Goal: Information Seeking & Learning: Learn about a topic

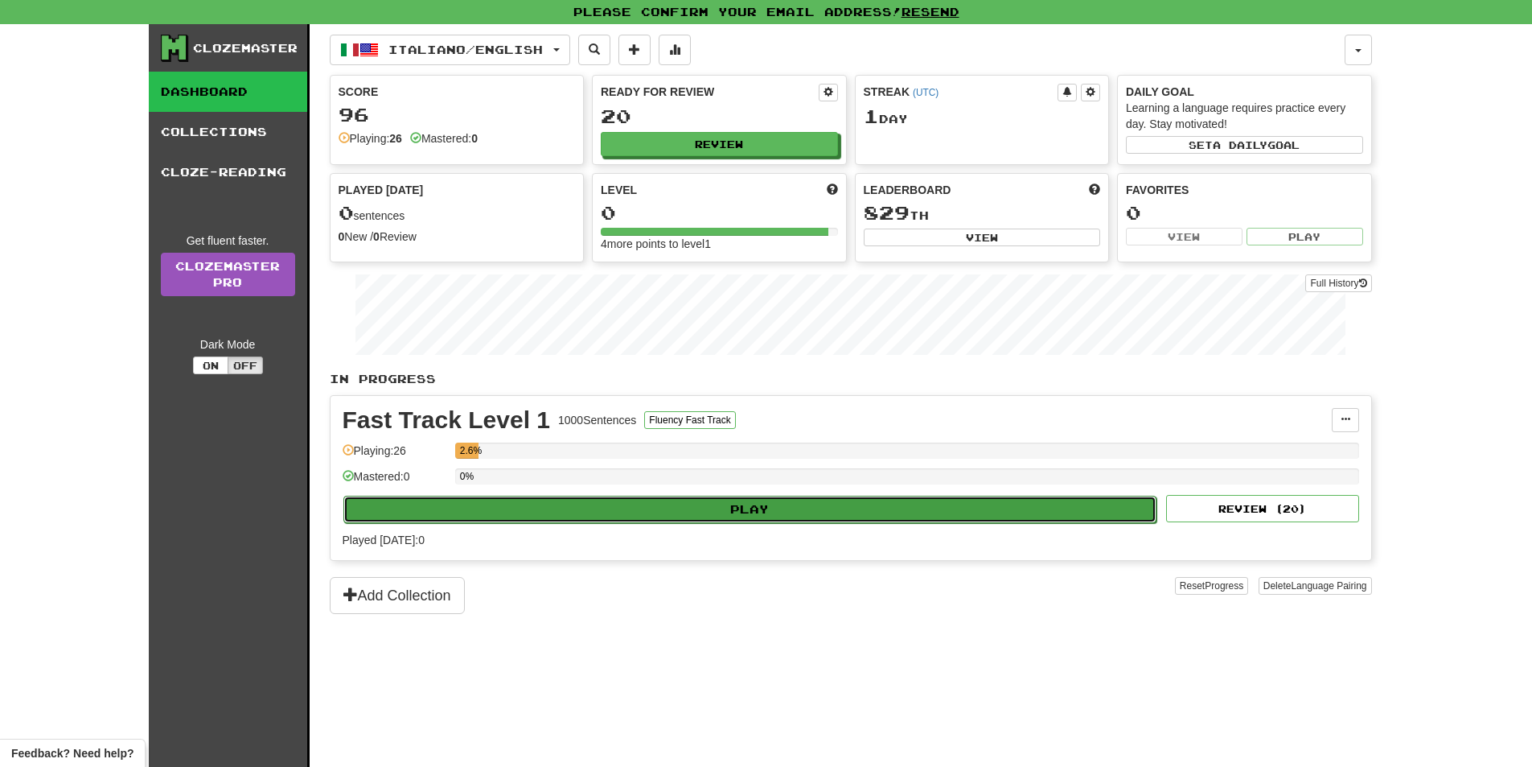
click at [693, 513] on button "Play" at bounding box center [750, 509] width 814 height 27
select select "**"
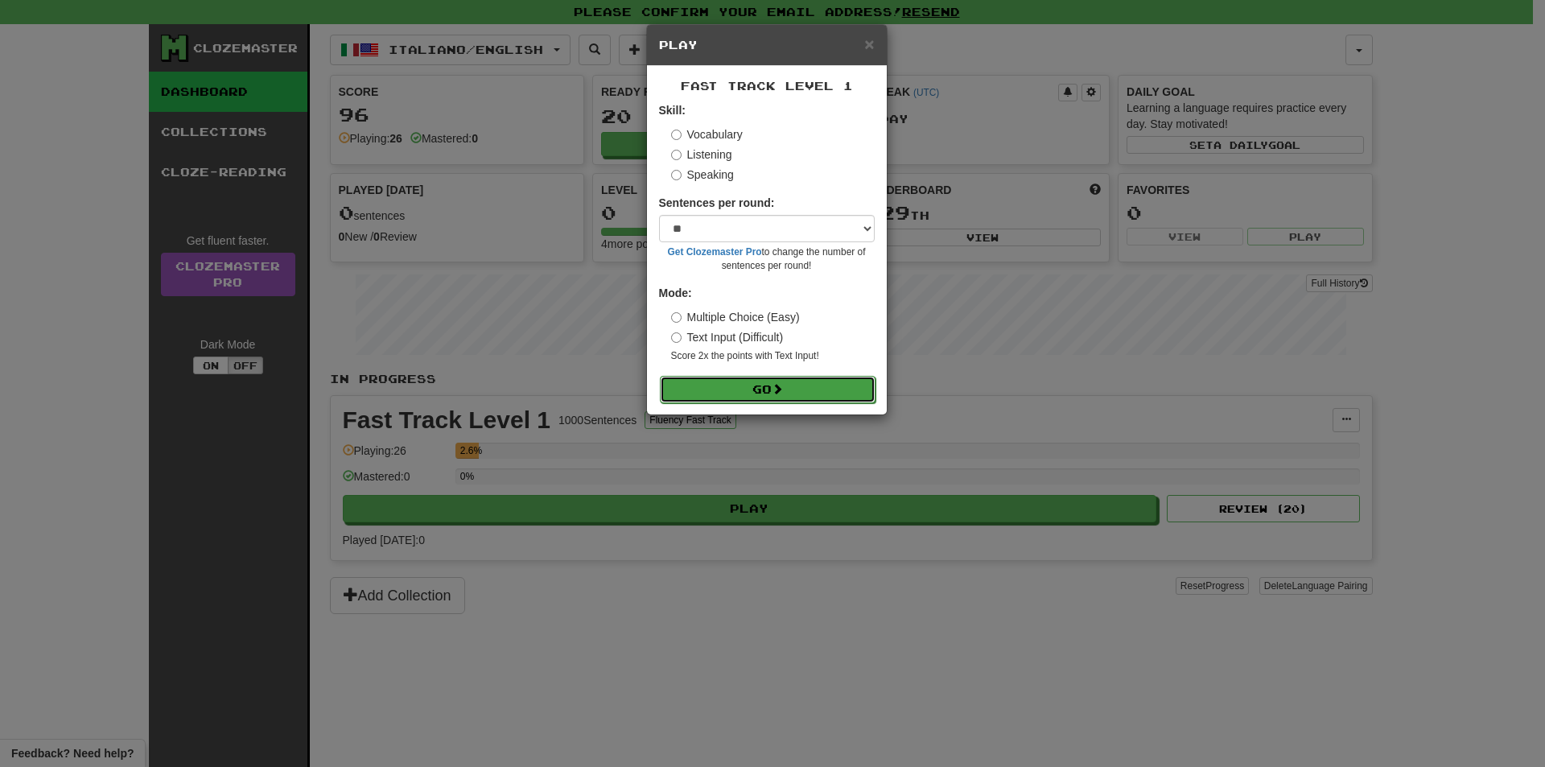
click at [776, 383] on span at bounding box center [776, 388] width 11 height 11
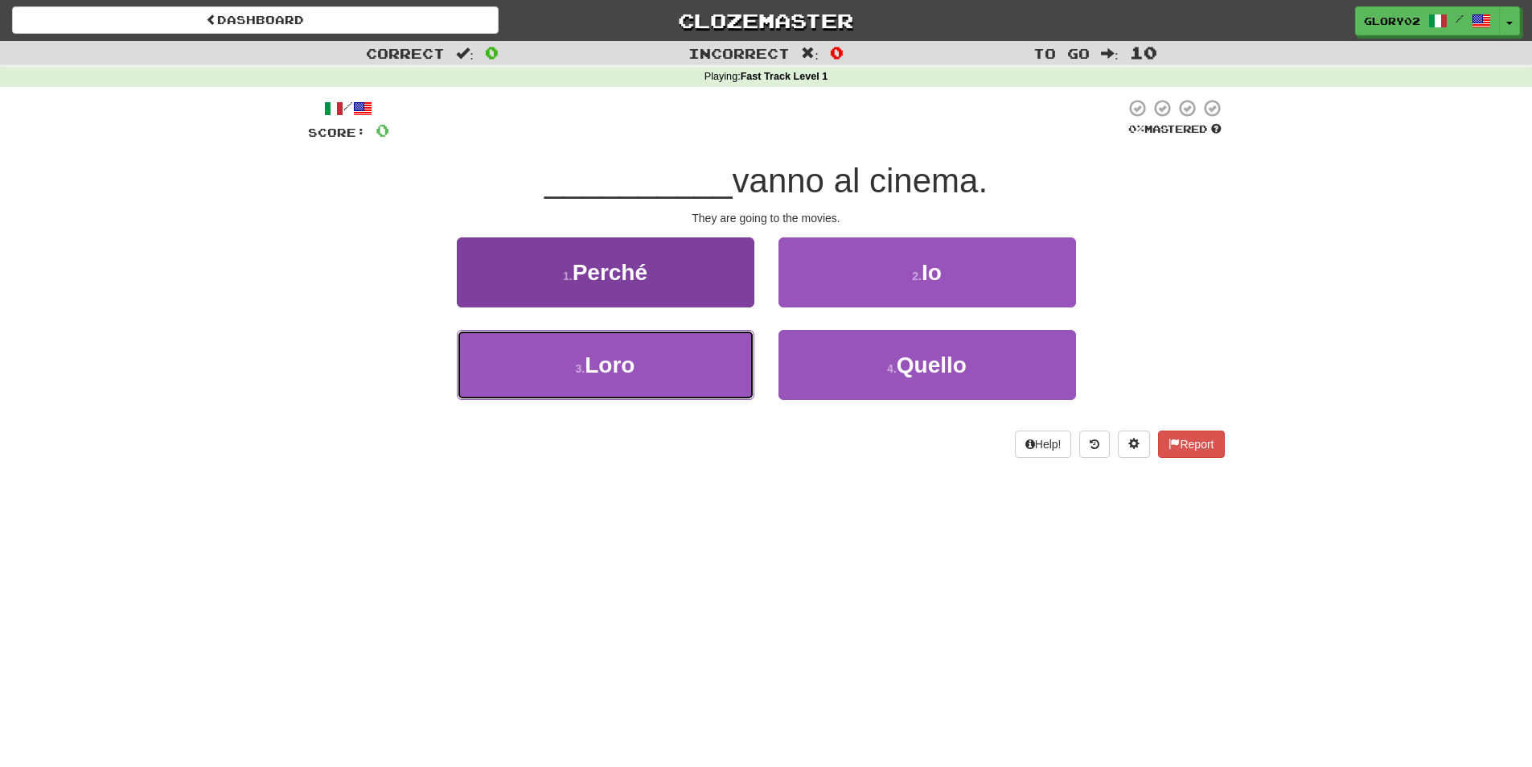
drag, startPoint x: 533, startPoint y: 368, endPoint x: 541, endPoint y: 364, distance: 8.7
click at [533, 368] on button "3 . [GEOGRAPHIC_DATA]" at bounding box center [606, 365] width 298 height 70
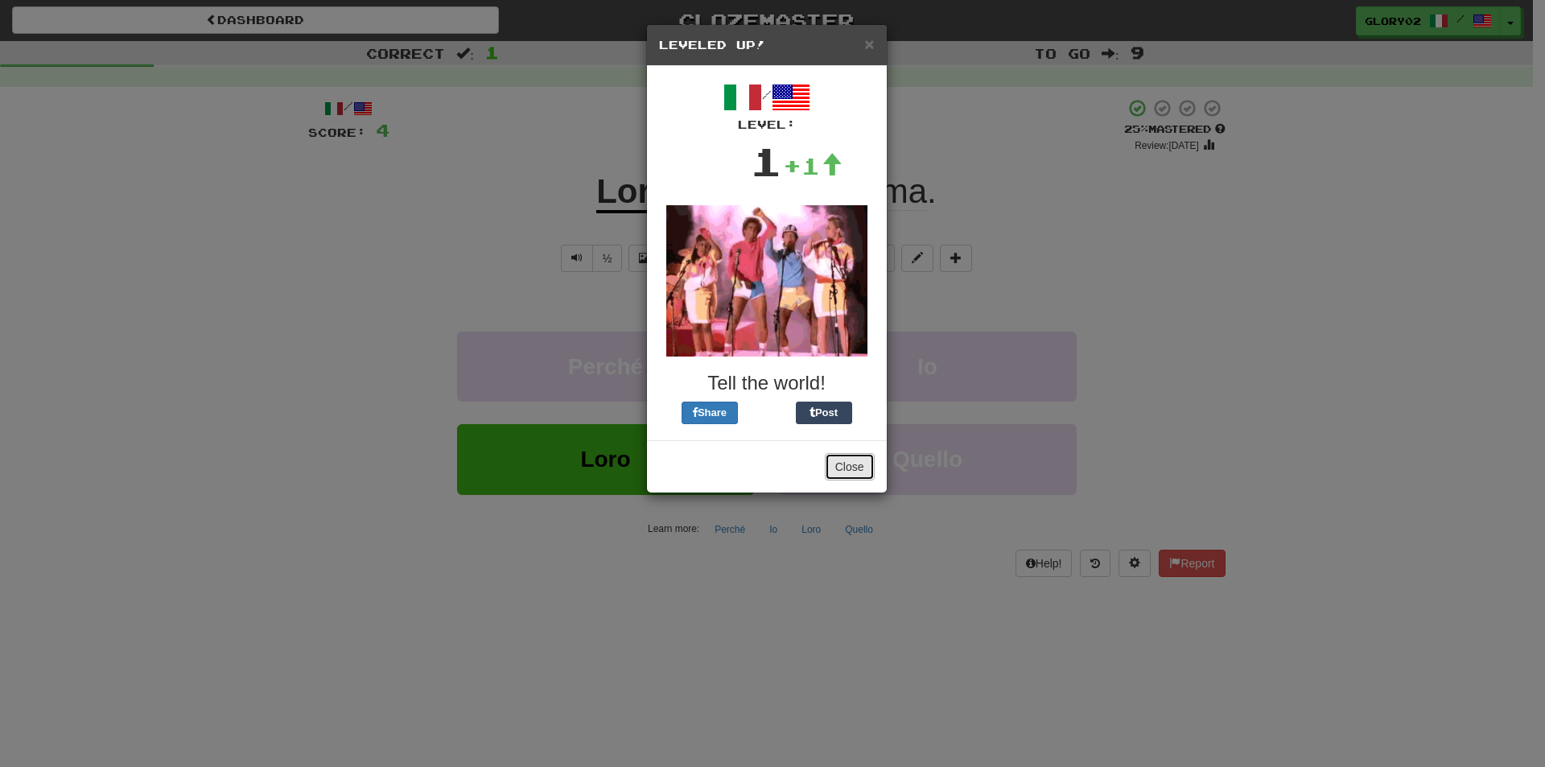
click at [862, 476] on button "Close" at bounding box center [850, 466] width 50 height 27
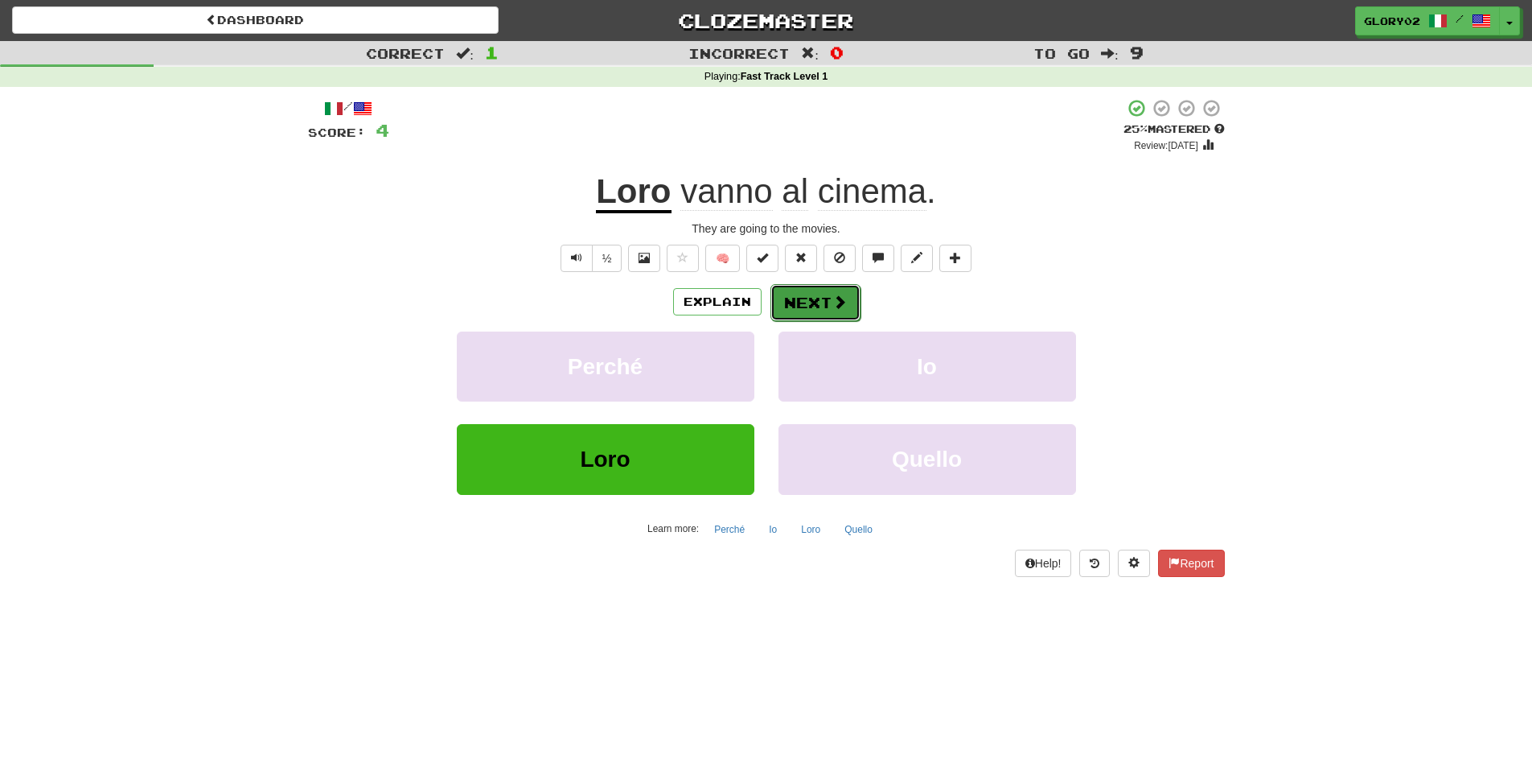
click at [816, 305] on button "Next" at bounding box center [816, 302] width 90 height 37
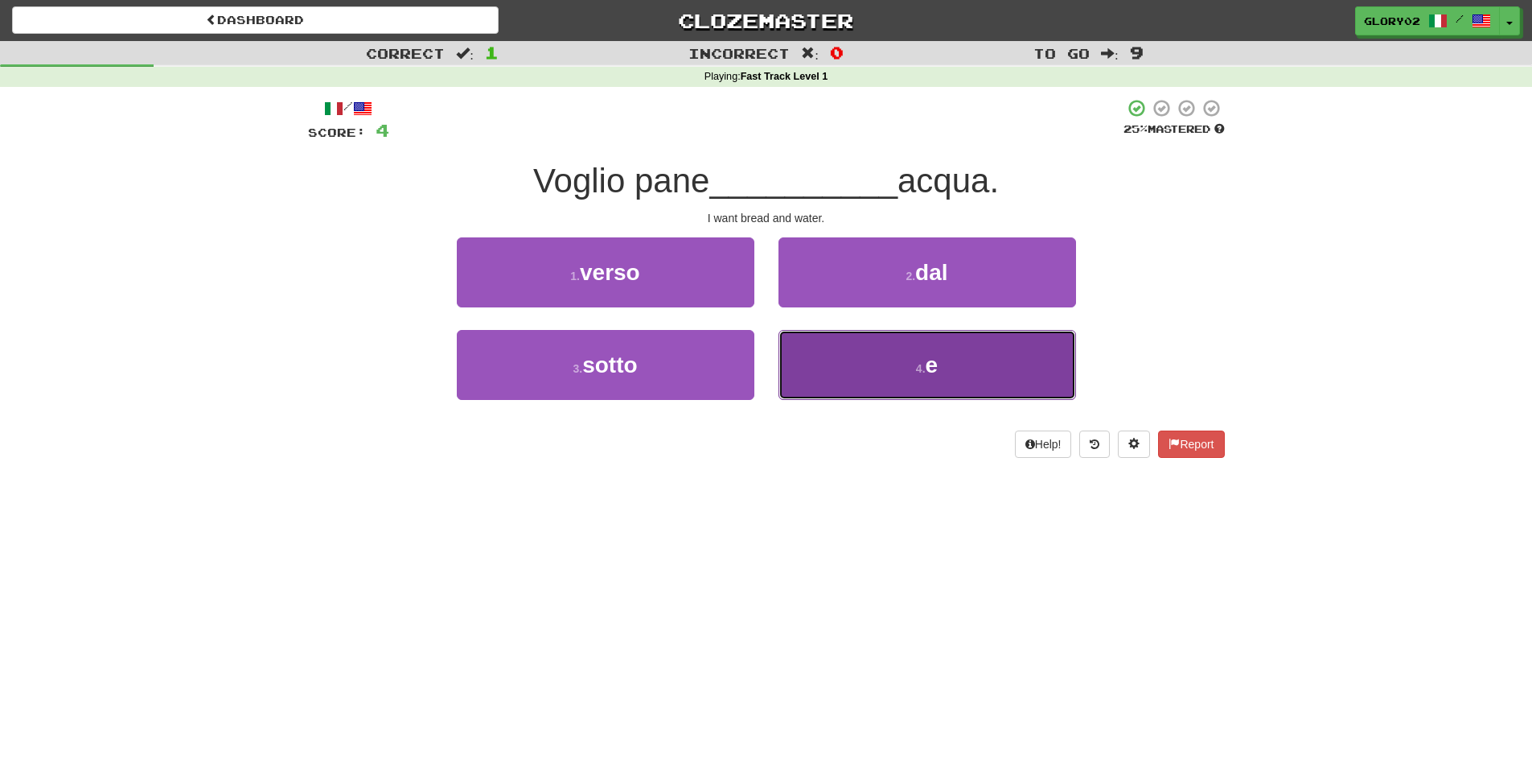
click at [932, 366] on span "e" at bounding box center [932, 364] width 13 height 25
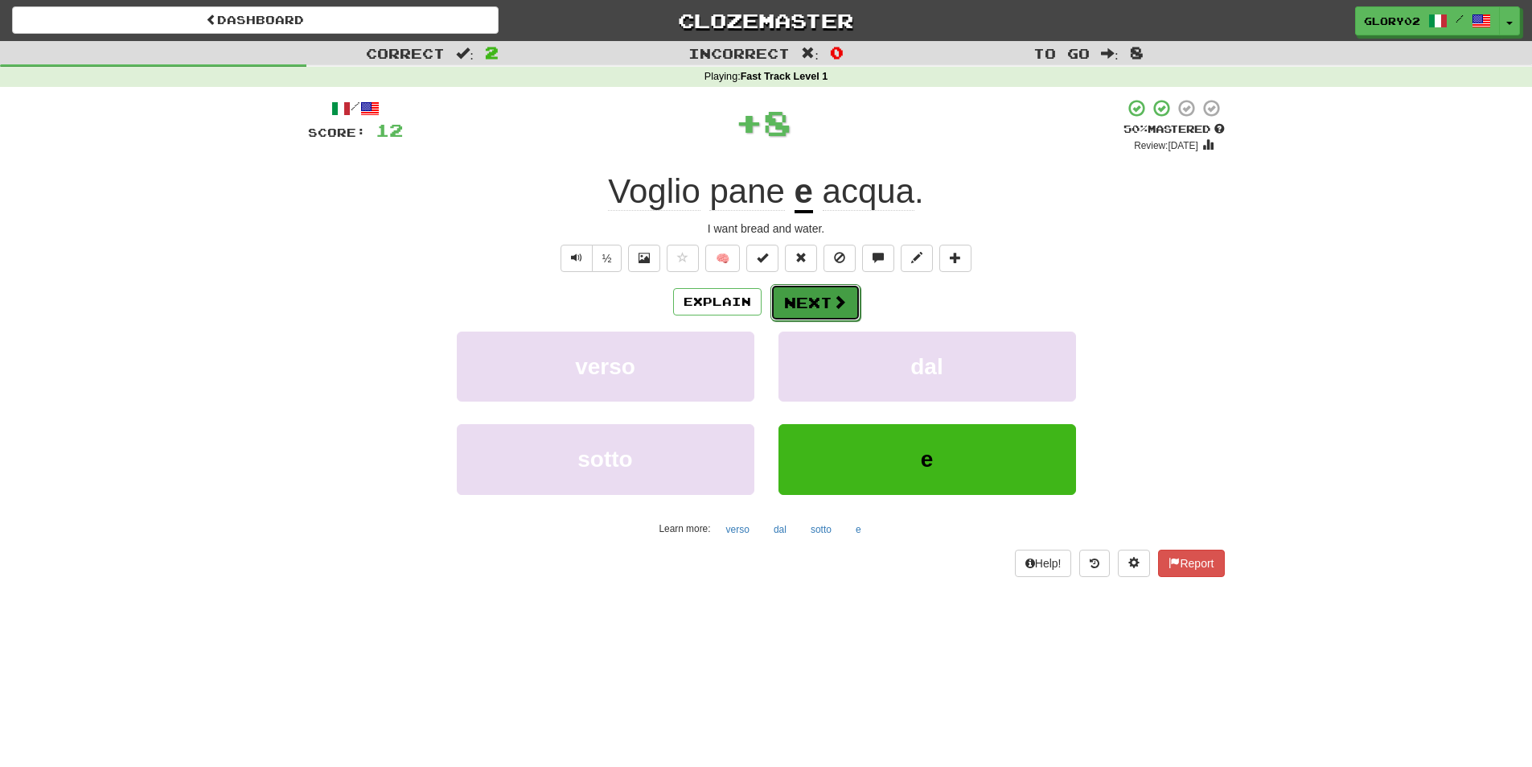
click at [814, 307] on button "Next" at bounding box center [816, 302] width 90 height 37
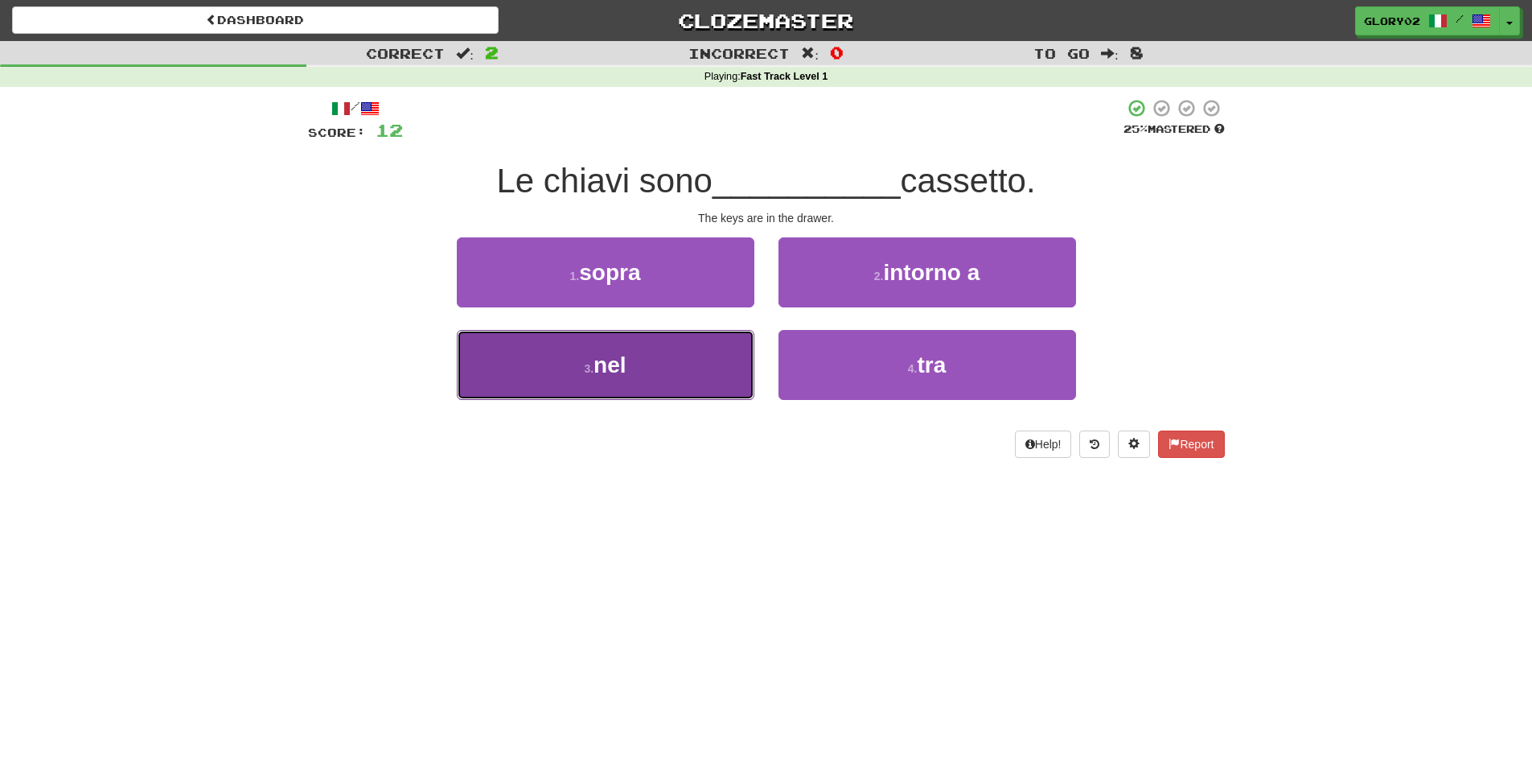
click at [659, 378] on button "3 . nel" at bounding box center [606, 365] width 298 height 70
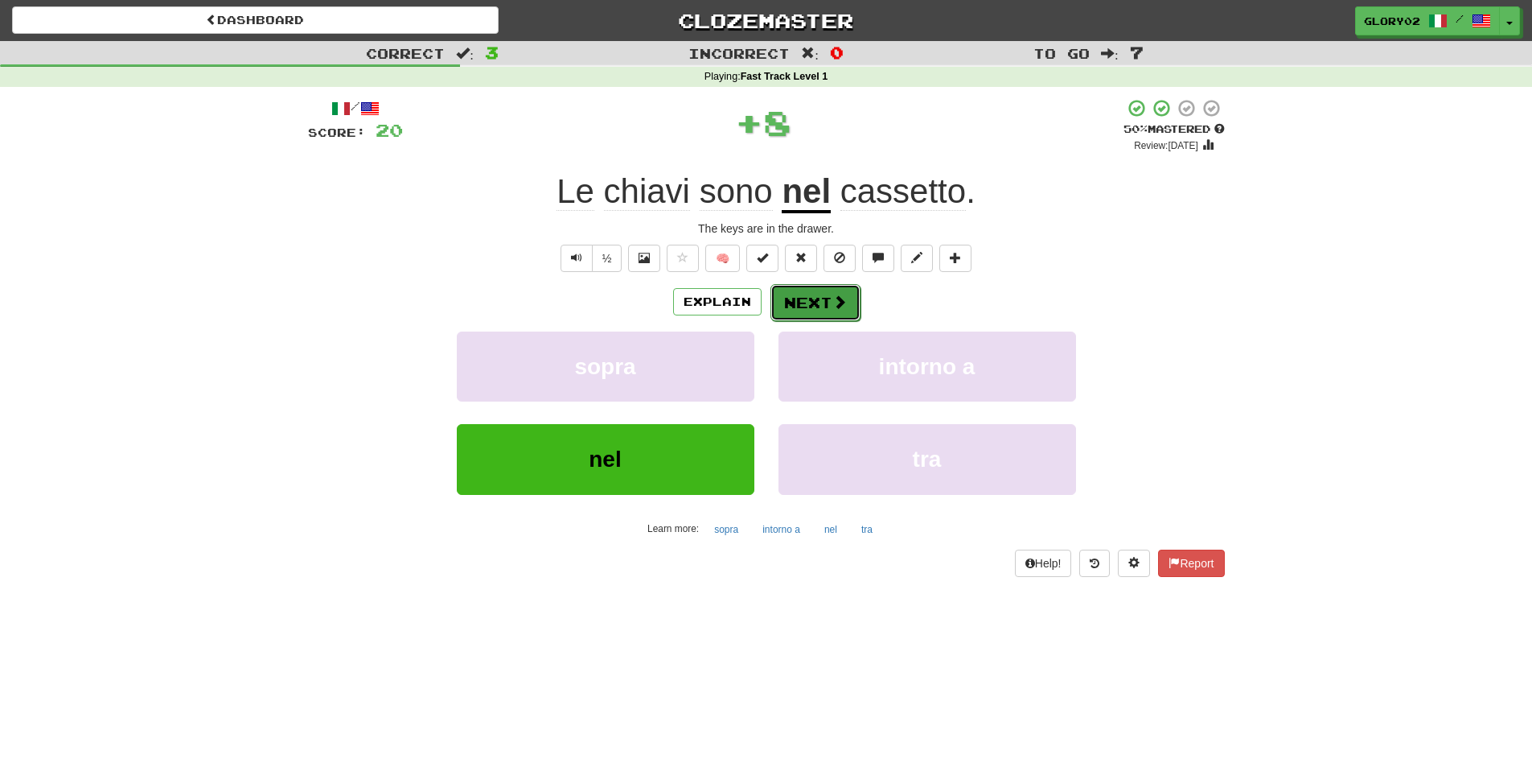
click at [814, 305] on button "Next" at bounding box center [816, 302] width 90 height 37
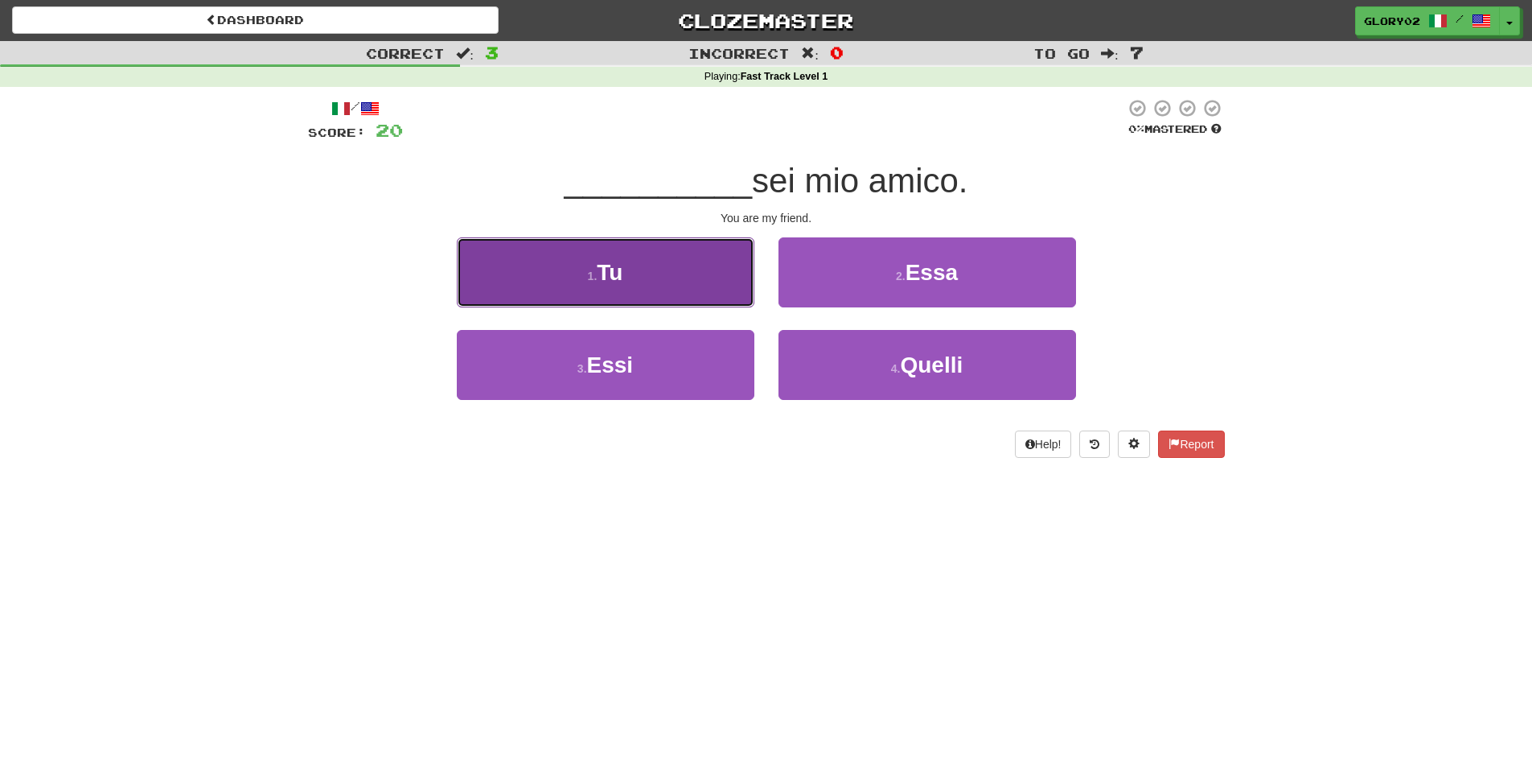
click at [588, 273] on small "1 ." at bounding box center [593, 275] width 10 height 13
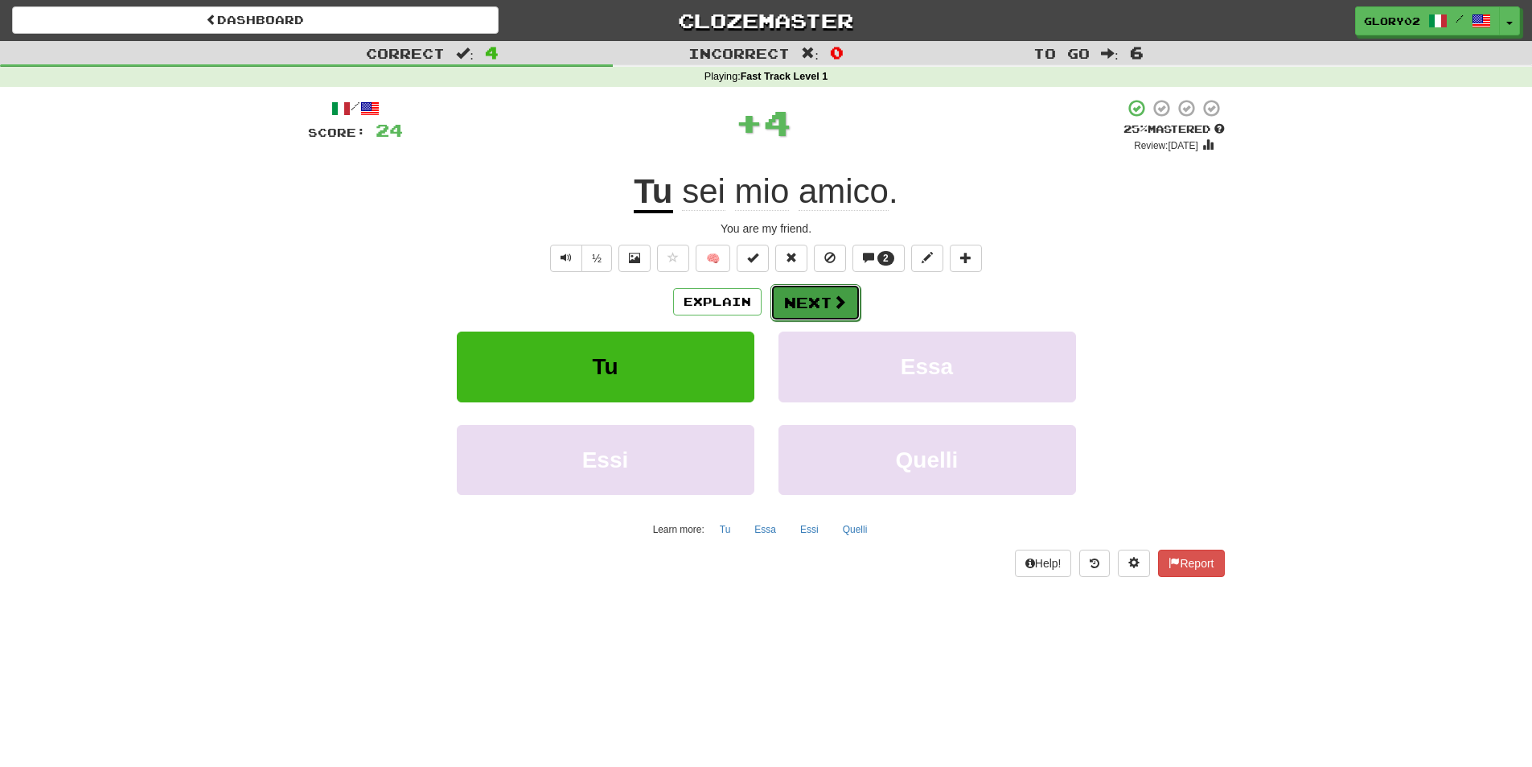
click at [840, 294] on span at bounding box center [840, 301] width 14 height 14
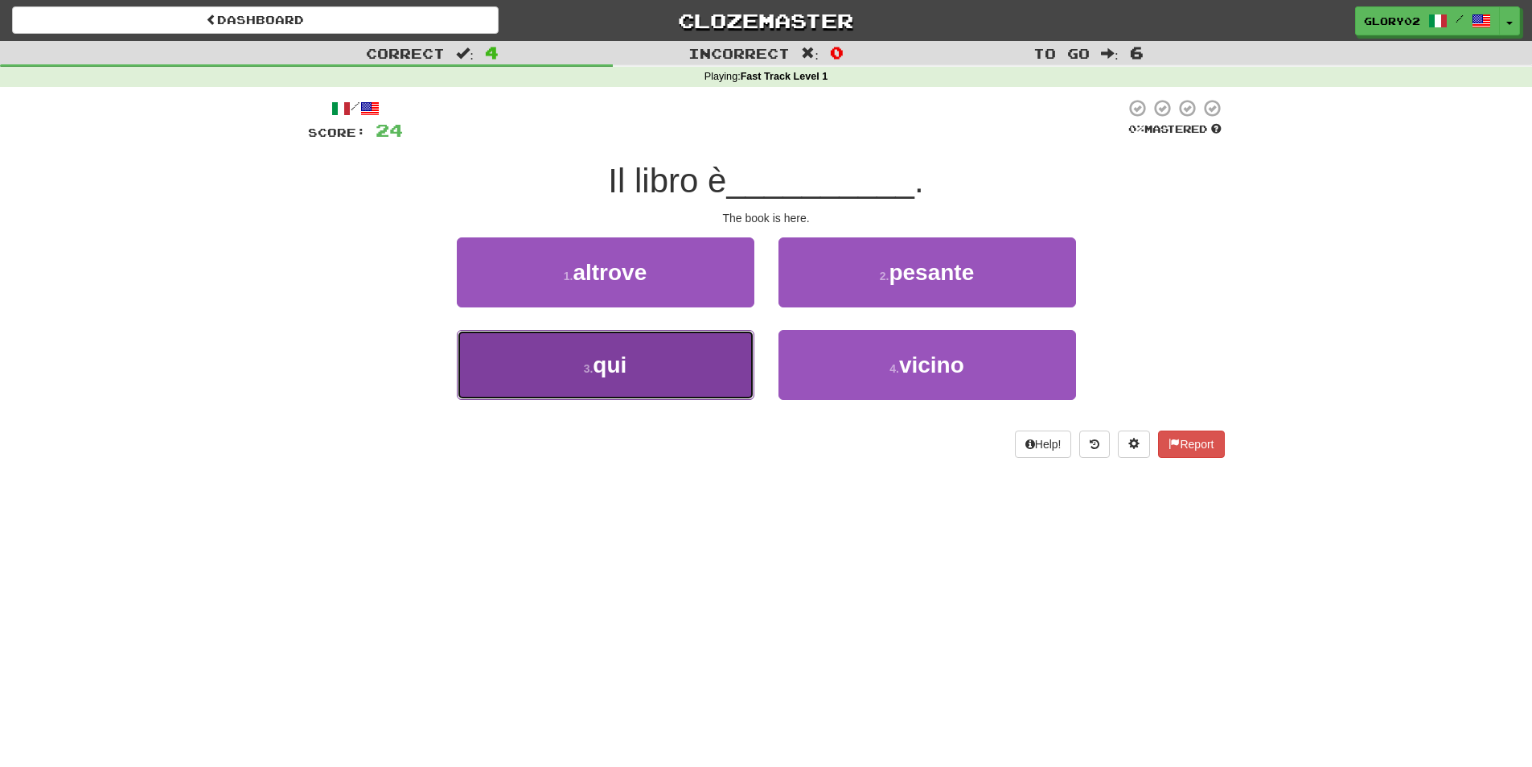
click at [640, 368] on button "3 . qui" at bounding box center [606, 365] width 298 height 70
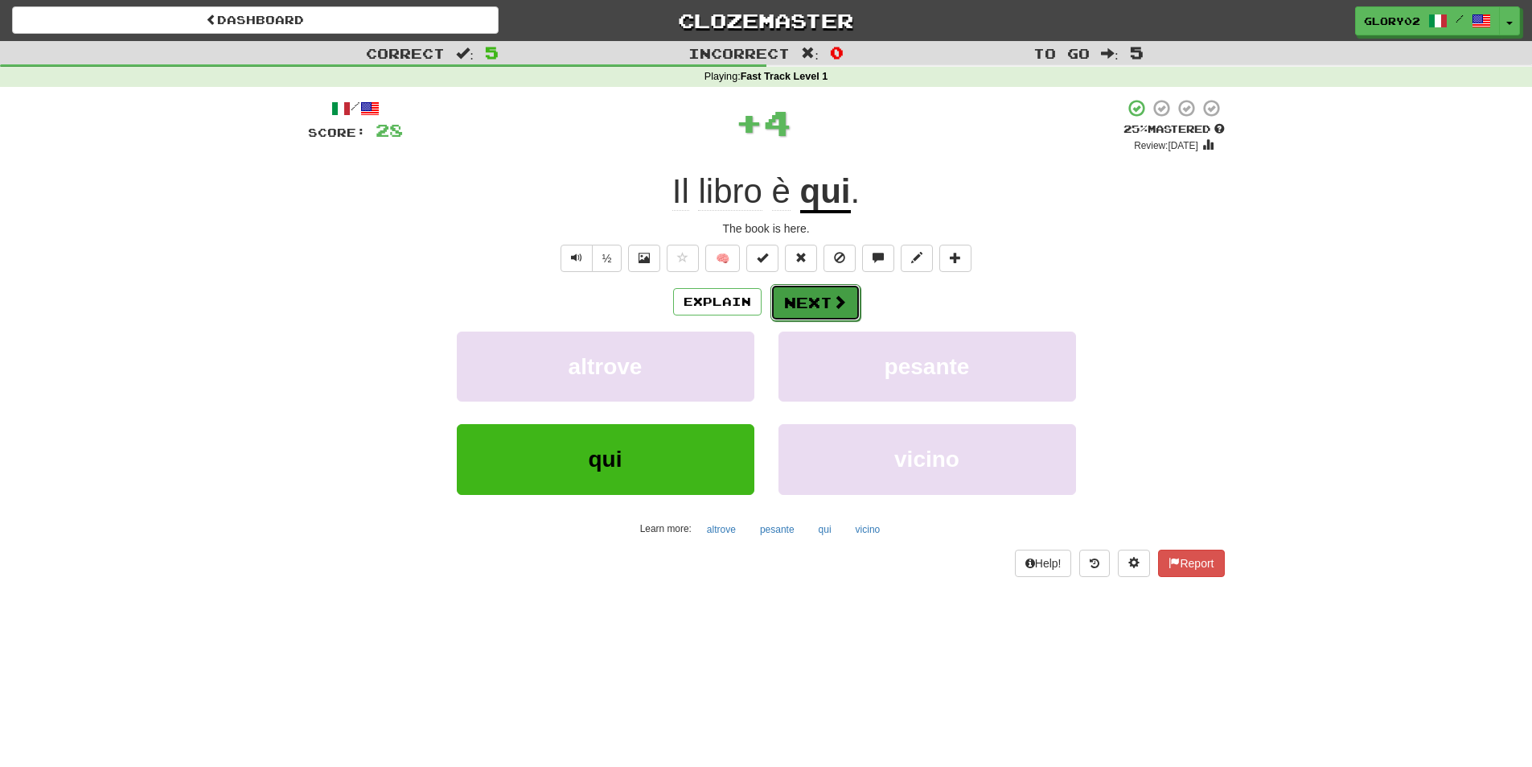
click at [833, 302] on span at bounding box center [840, 301] width 14 height 14
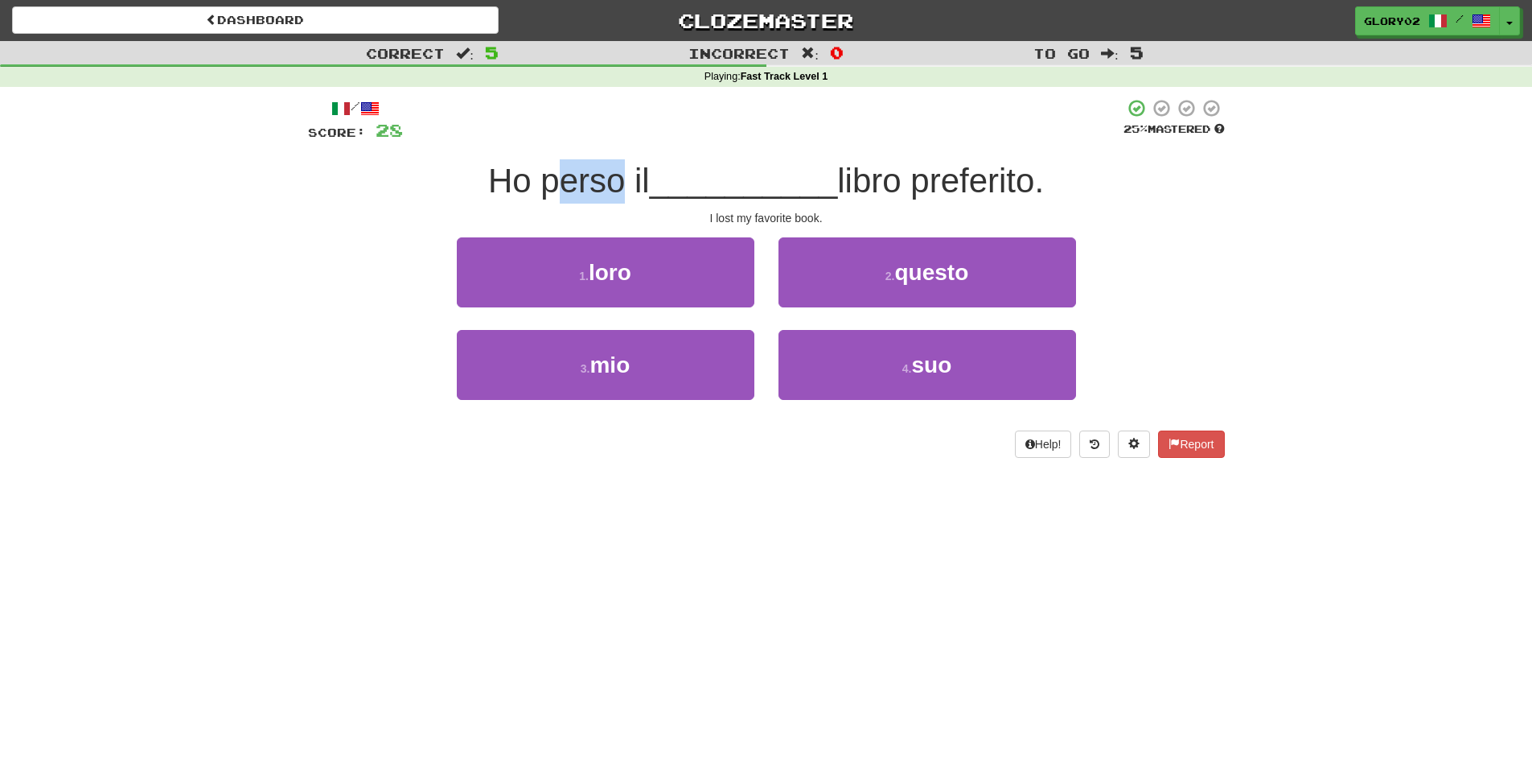
drag, startPoint x: 549, startPoint y: 185, endPoint x: 612, endPoint y: 185, distance: 62.7
click at [612, 185] on span "Ho perso il" at bounding box center [569, 181] width 162 height 38
click at [558, 189] on span "Ho perso il" at bounding box center [569, 181] width 162 height 38
click at [537, 189] on span "Ho perso il" at bounding box center [569, 181] width 162 height 38
drag, startPoint x: 533, startPoint y: 190, endPoint x: 616, endPoint y: 192, distance: 82.9
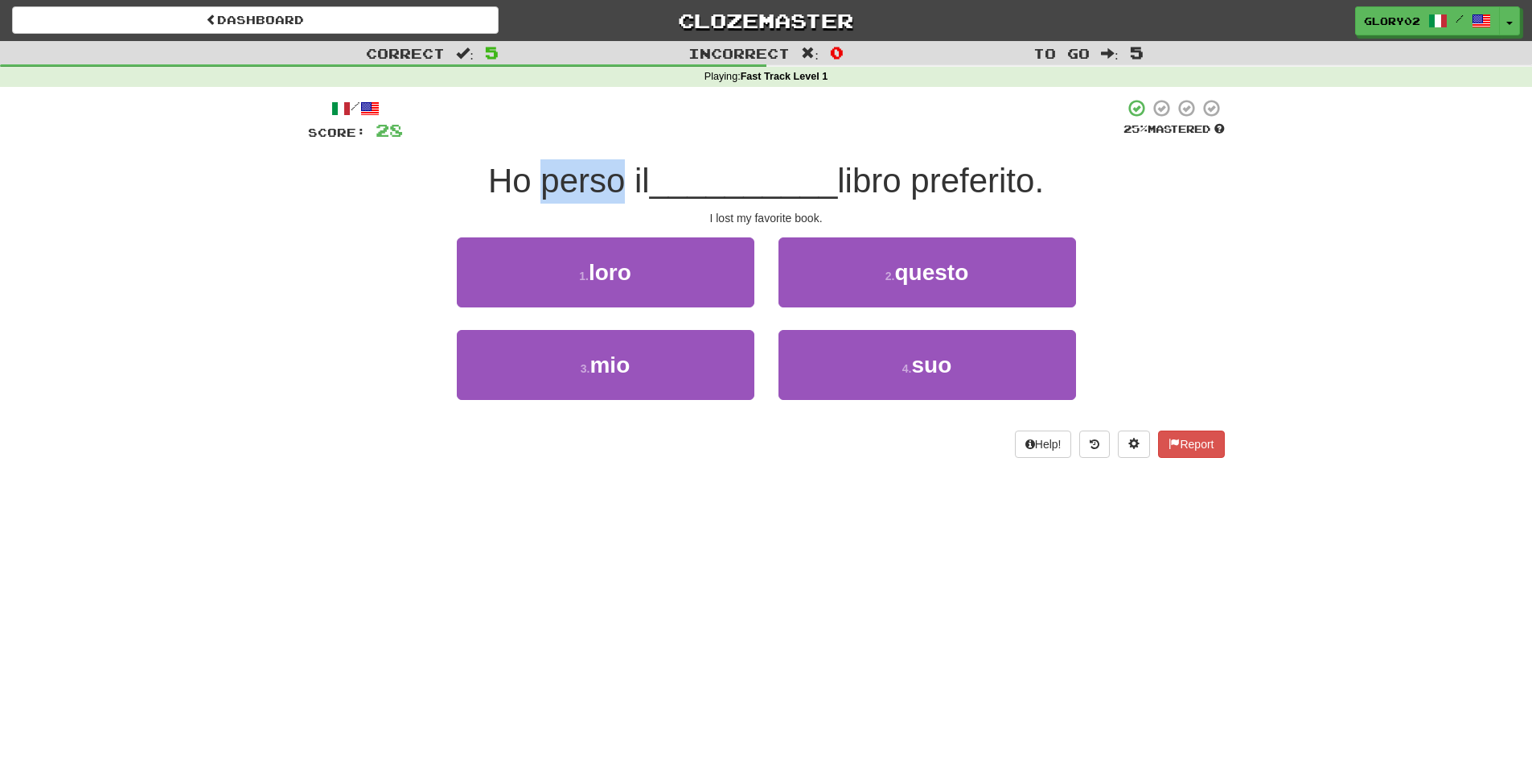
click at [616, 192] on span "Ho perso il" at bounding box center [569, 181] width 162 height 38
click at [397, 200] on div "Ho perso il __________ libro preferito." at bounding box center [766, 181] width 917 height 44
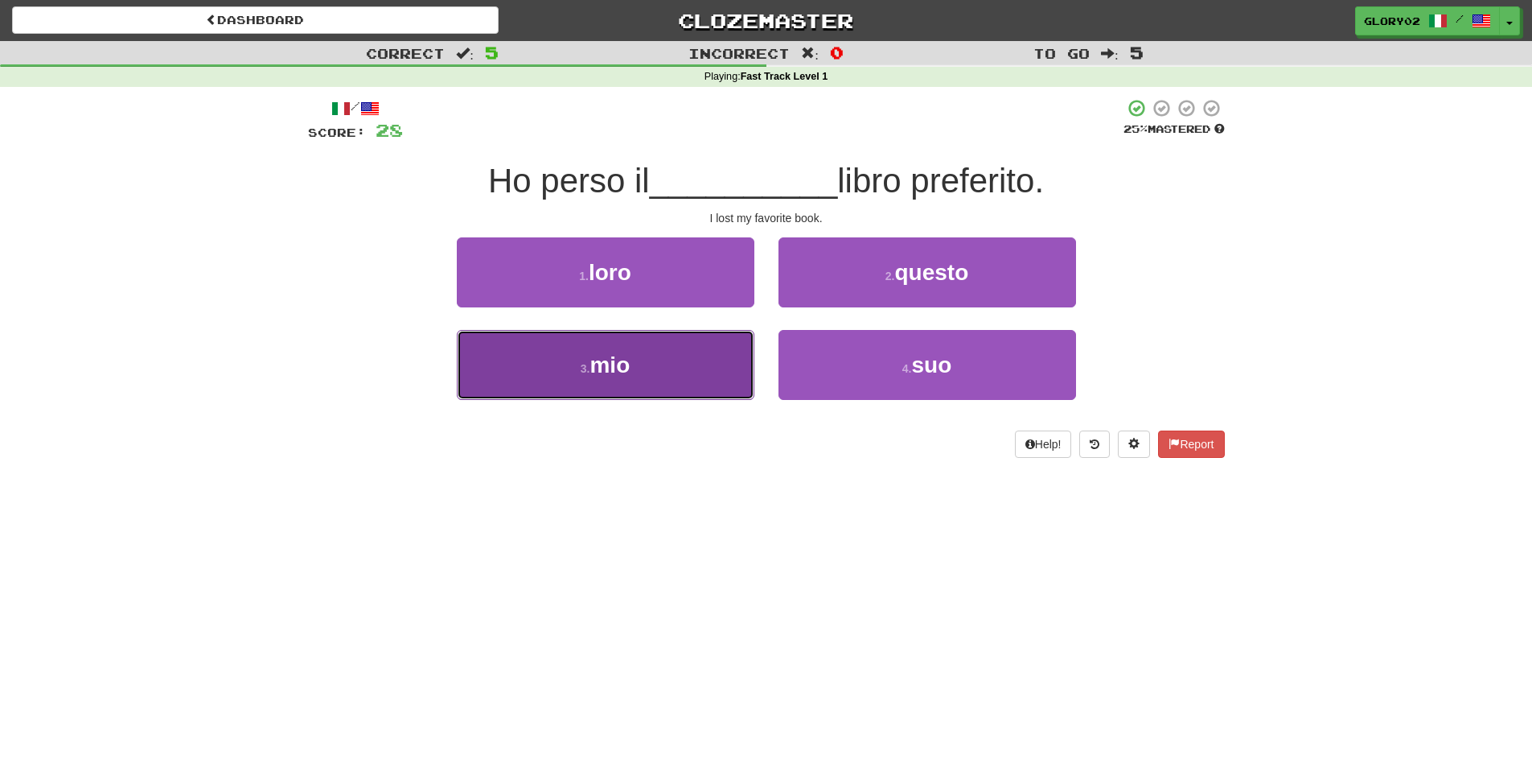
click at [630, 369] on span "mio" at bounding box center [610, 364] width 40 height 25
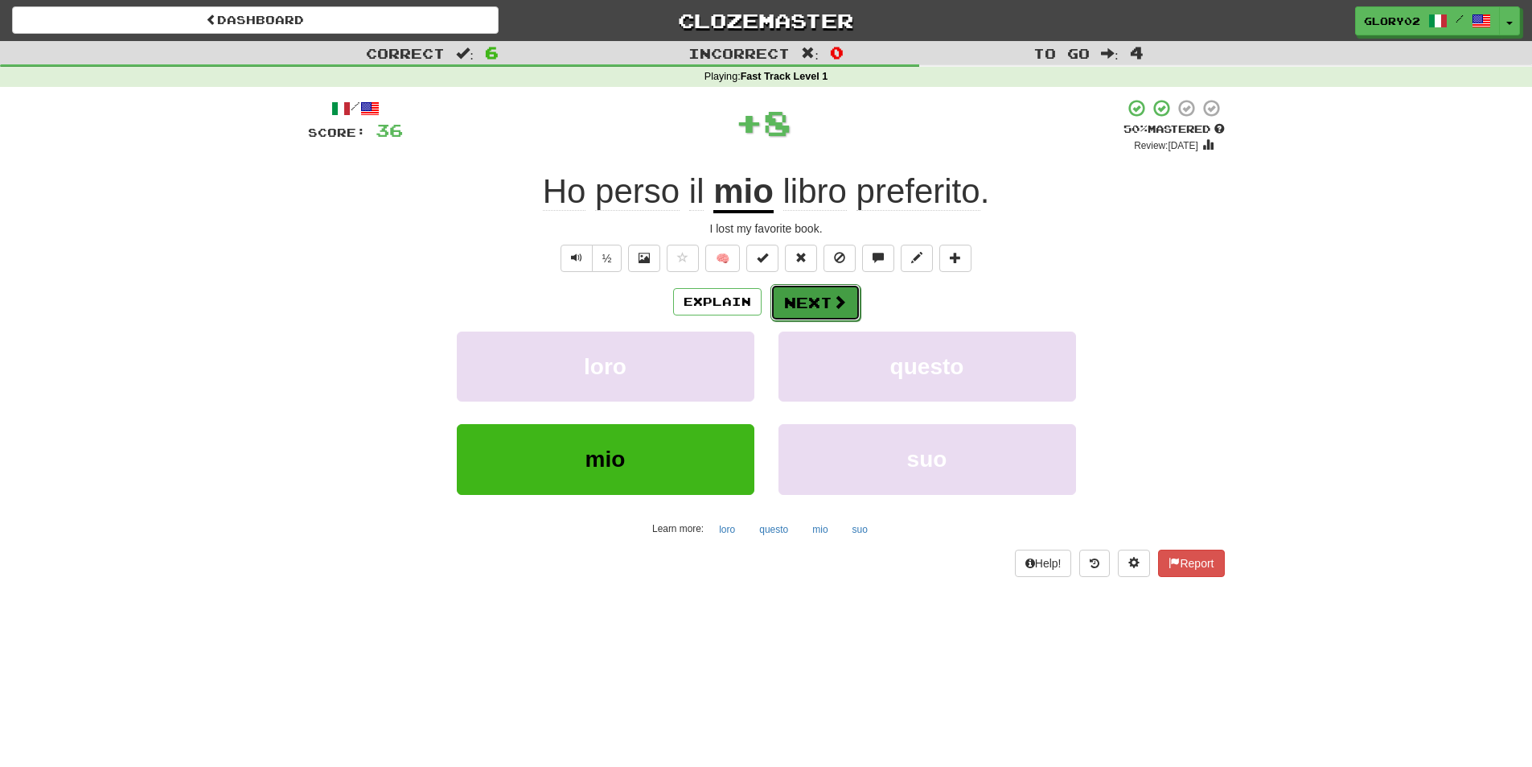
click at [819, 301] on button "Next" at bounding box center [816, 302] width 90 height 37
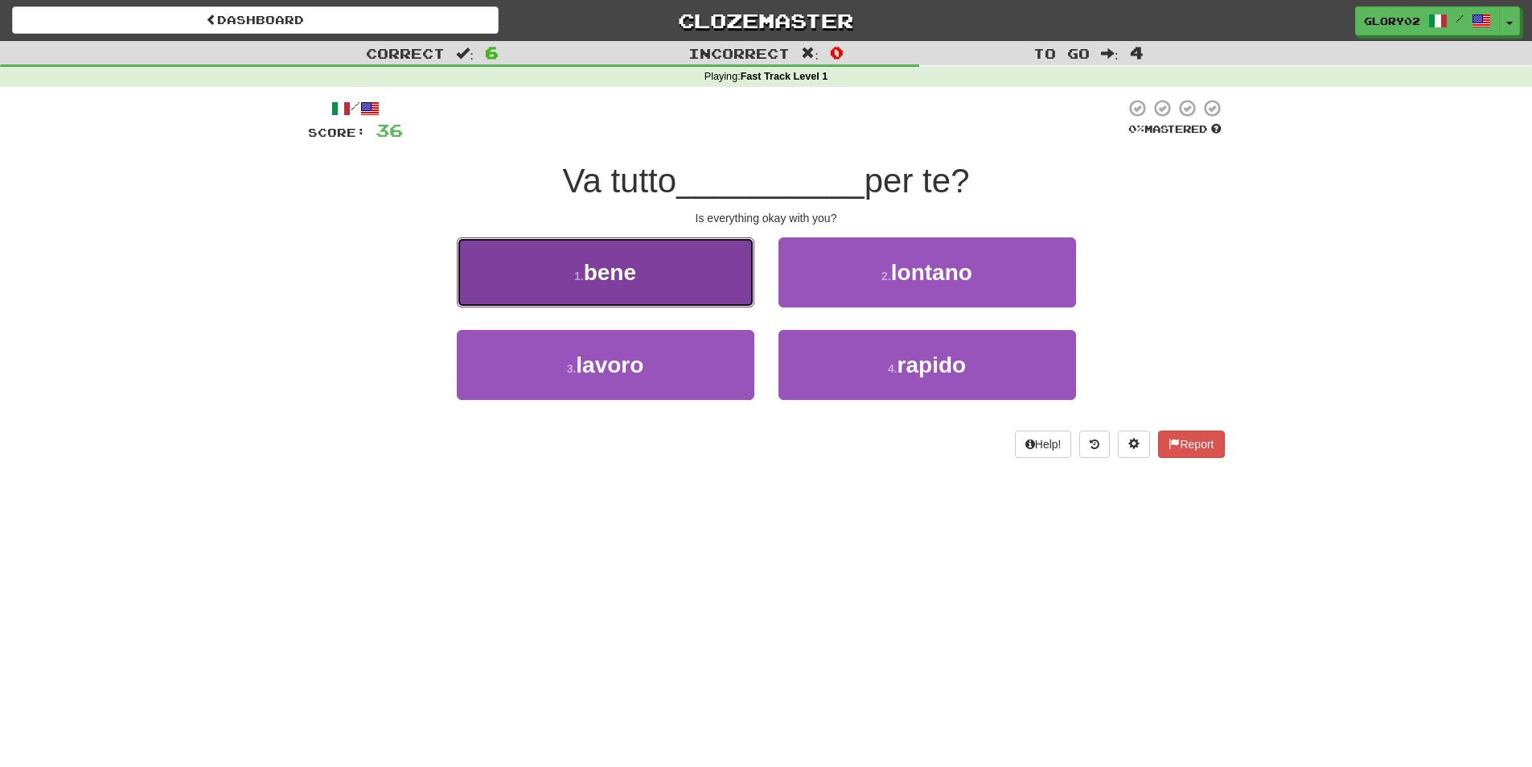
click at [656, 272] on button "1 . bene" at bounding box center [606, 272] width 298 height 70
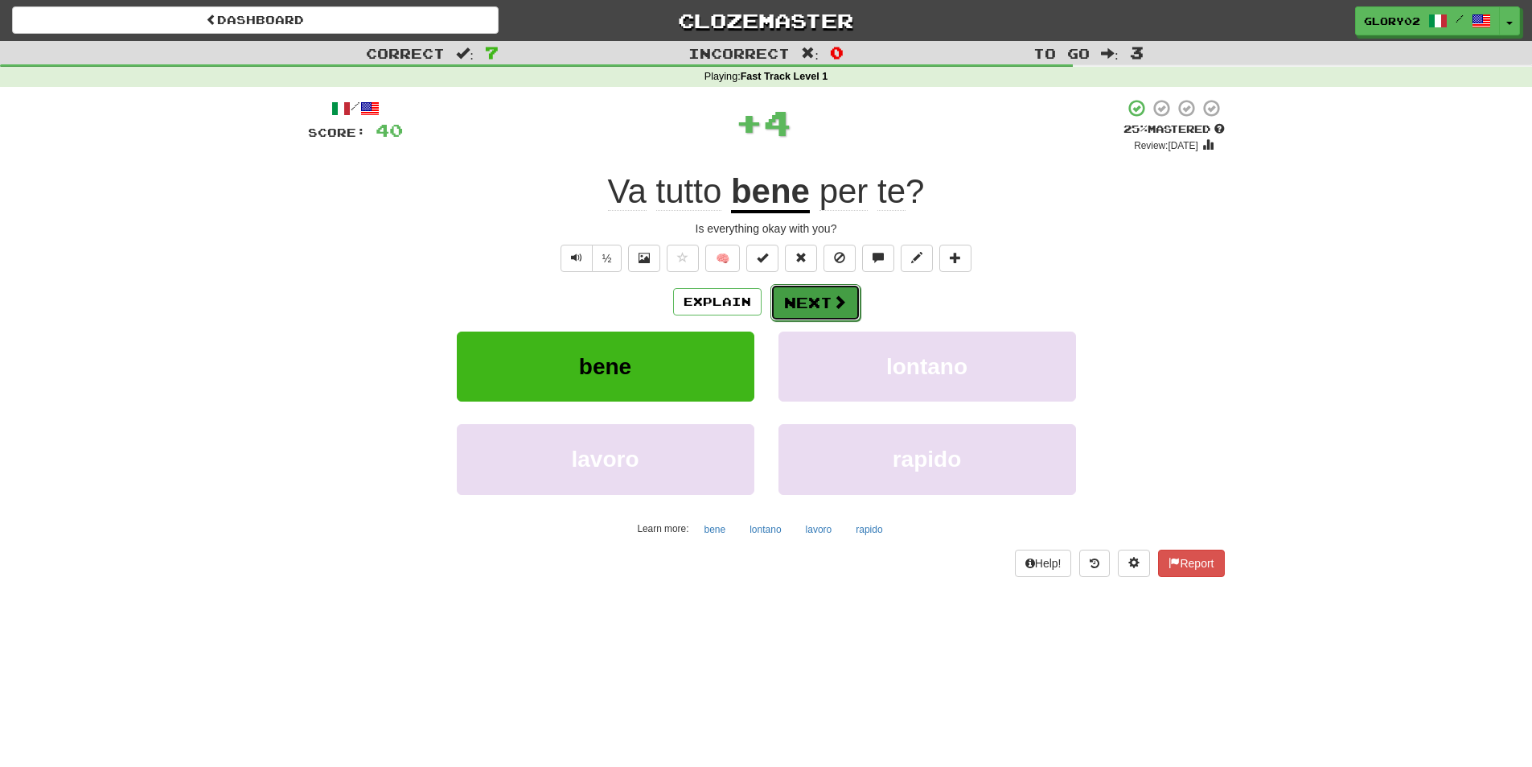
click at [834, 311] on button "Next" at bounding box center [816, 302] width 90 height 37
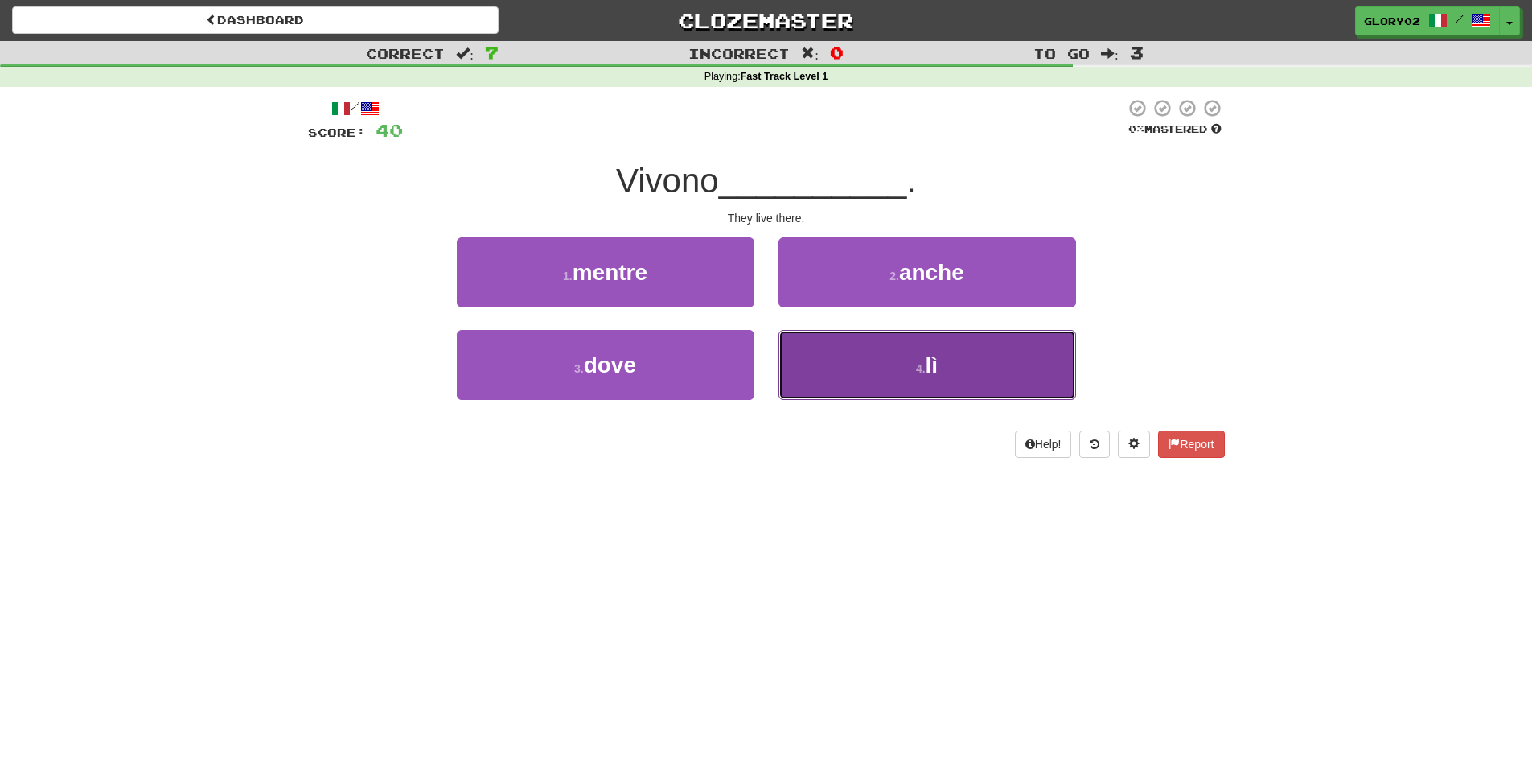
click at [883, 354] on button "4 . lì" at bounding box center [928, 365] width 298 height 70
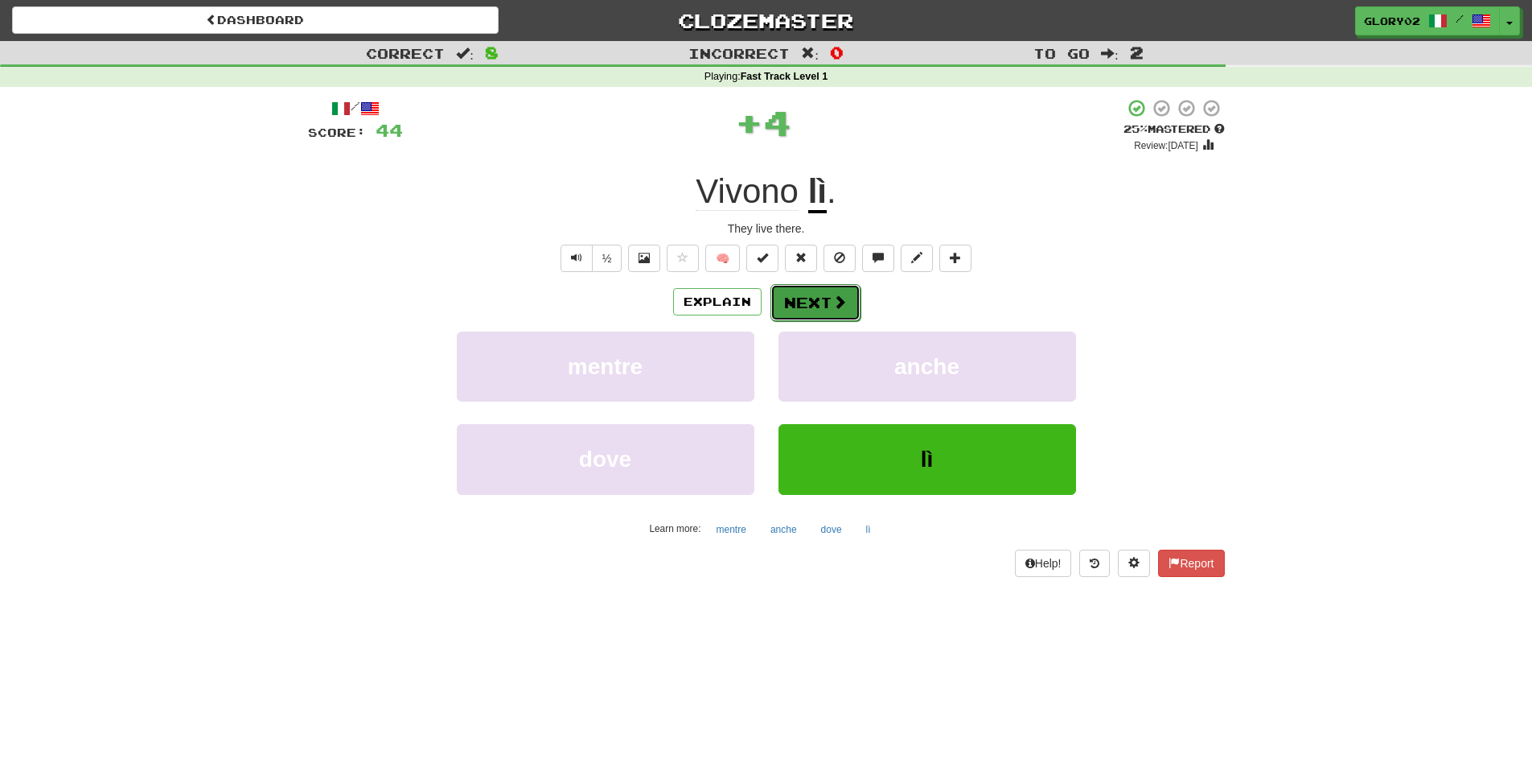
click at [800, 302] on button "Next" at bounding box center [816, 302] width 90 height 37
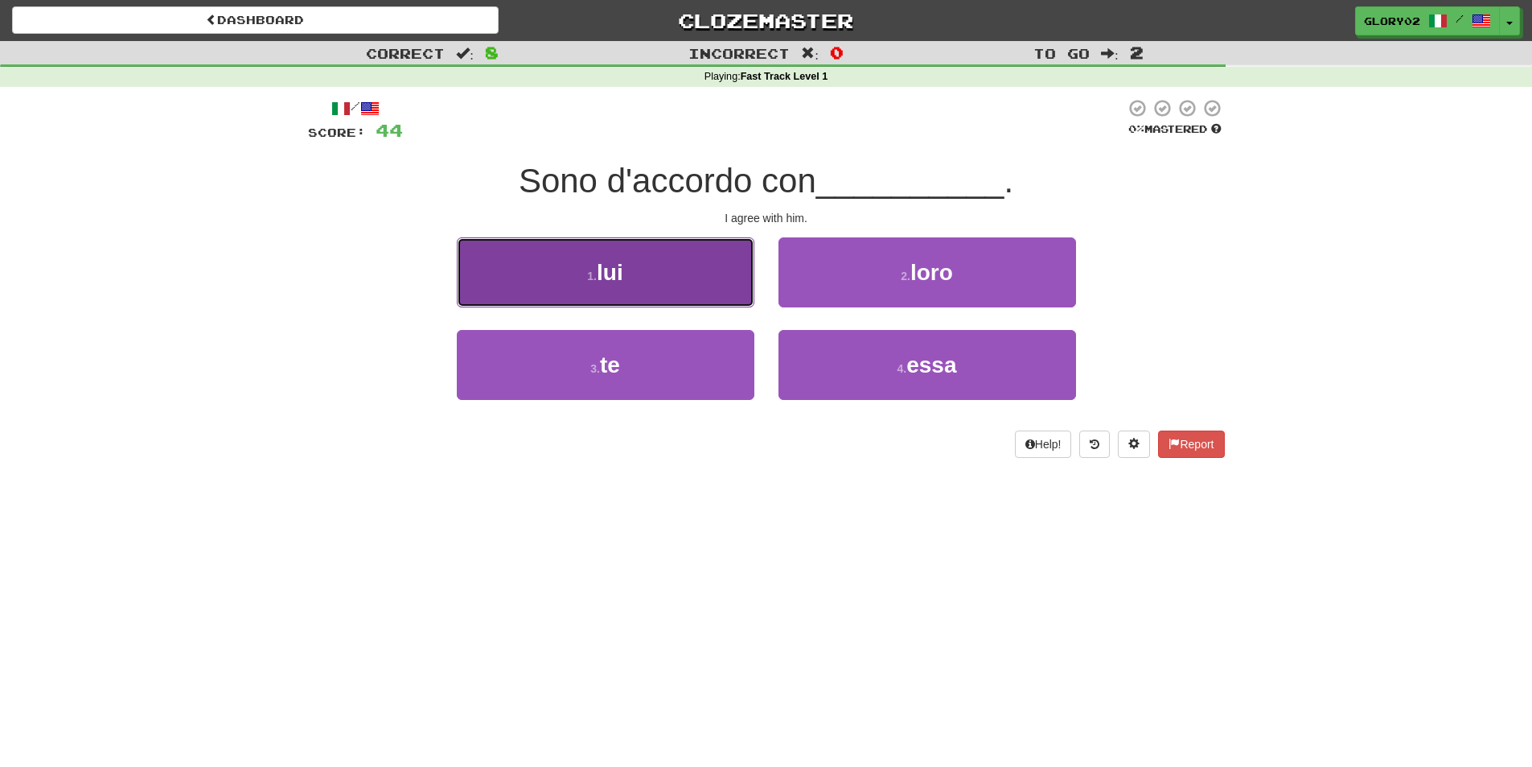
click at [639, 291] on button "1 . lui" at bounding box center [606, 272] width 298 height 70
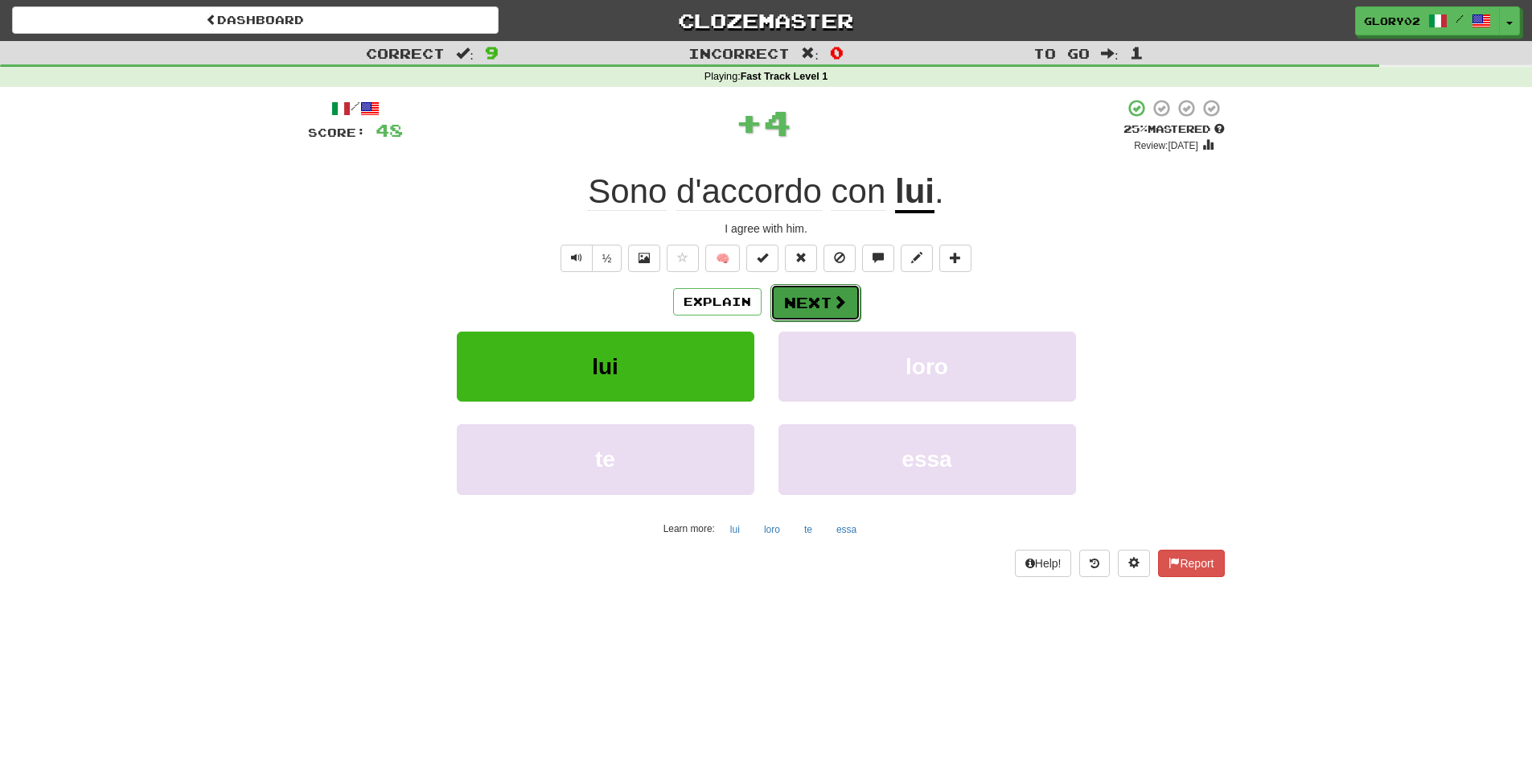
click at [845, 296] on span at bounding box center [840, 301] width 14 height 14
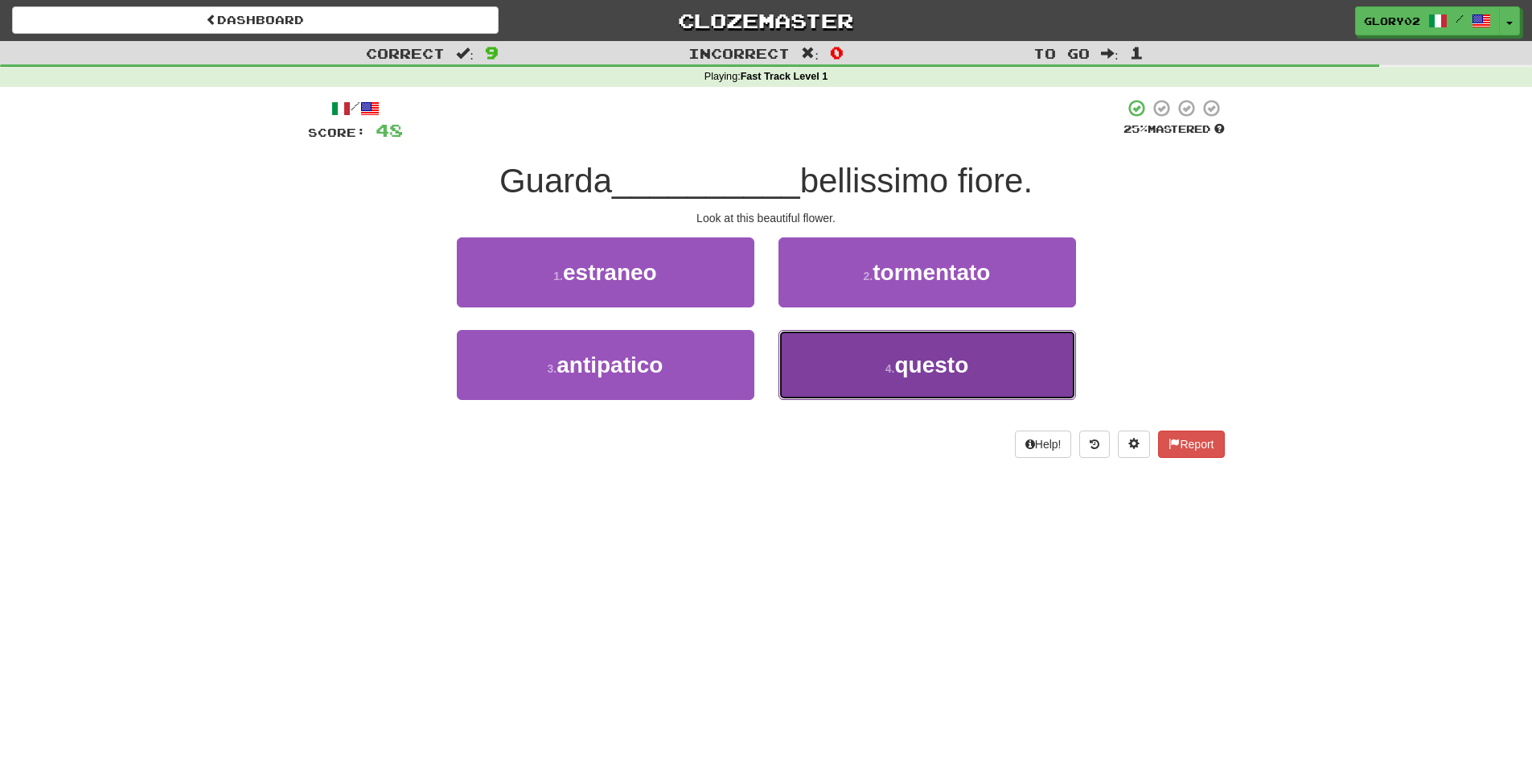
click at [849, 372] on button "4 . questo" at bounding box center [928, 365] width 298 height 70
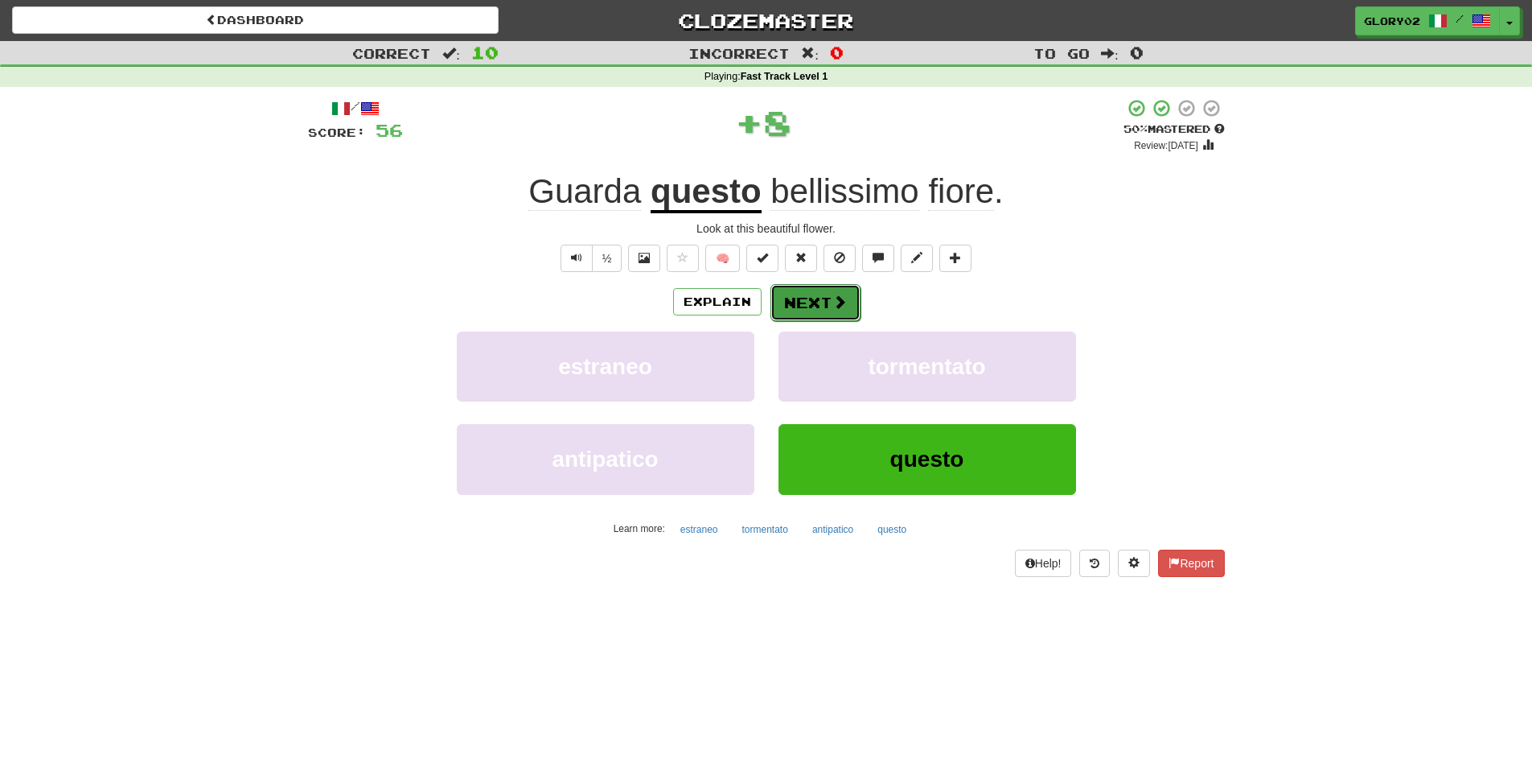
click at [788, 299] on button "Next" at bounding box center [816, 302] width 90 height 37
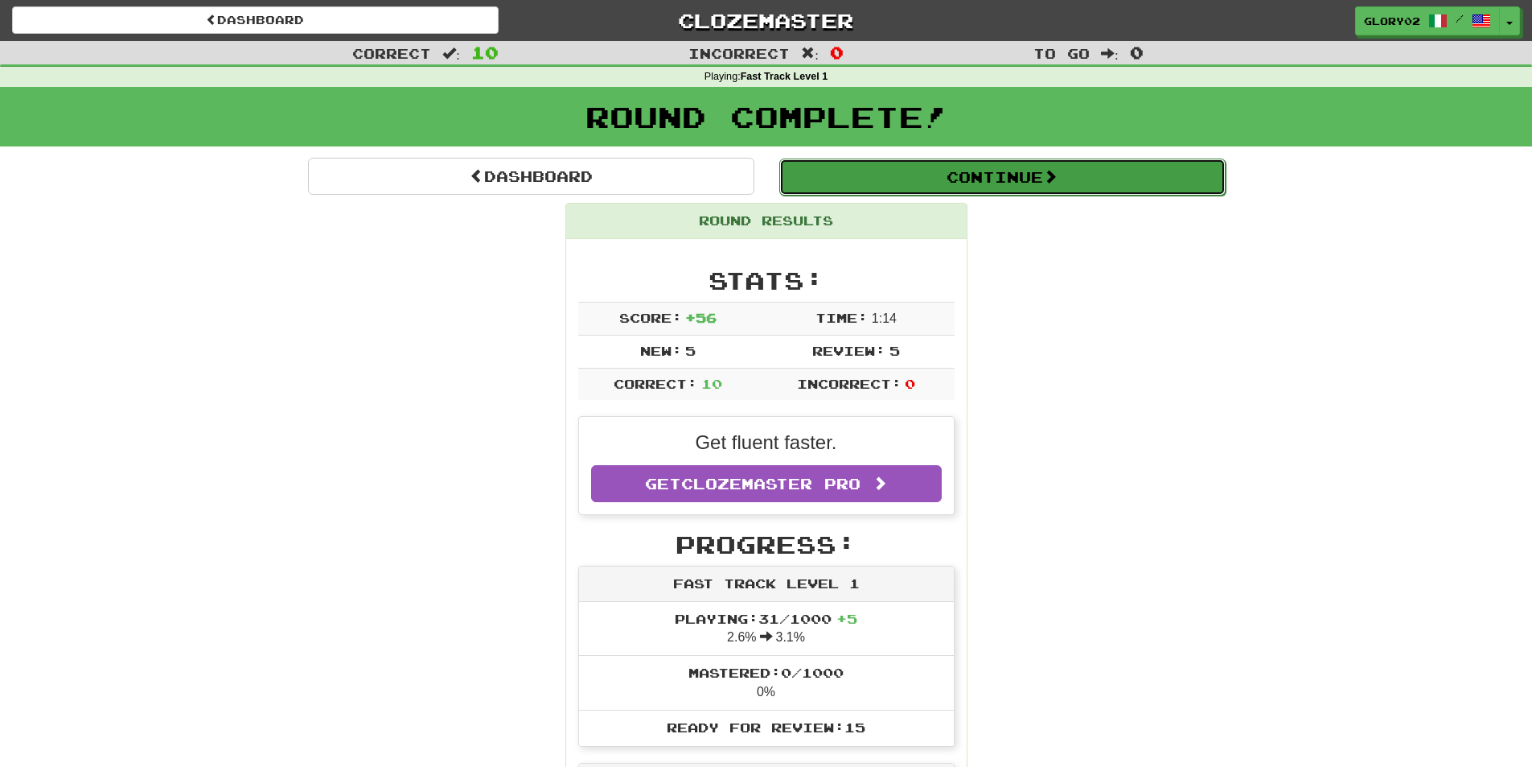
click at [965, 179] on button "Continue" at bounding box center [1002, 176] width 446 height 37
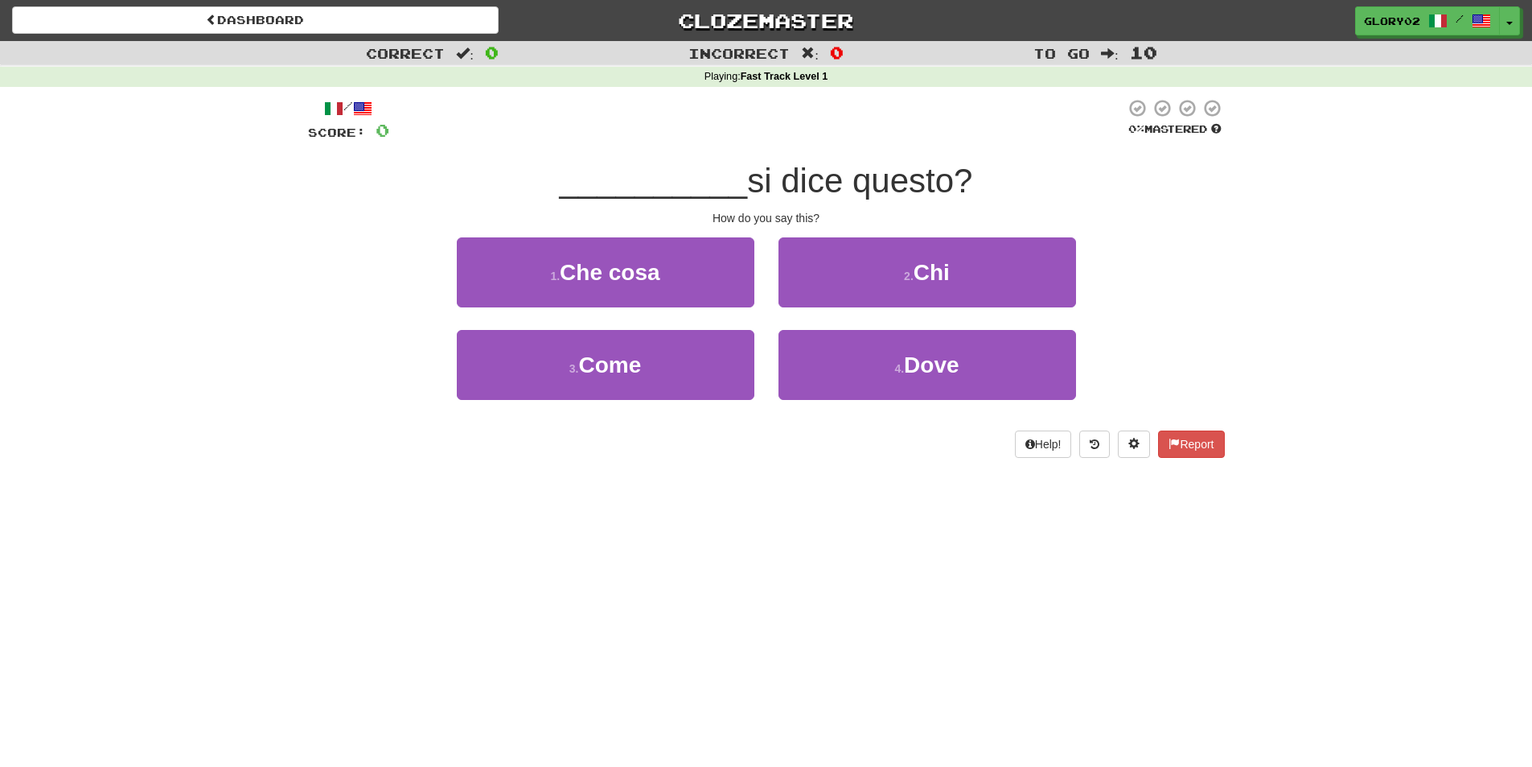
click at [1141, 107] on span at bounding box center [1137, 108] width 17 height 17
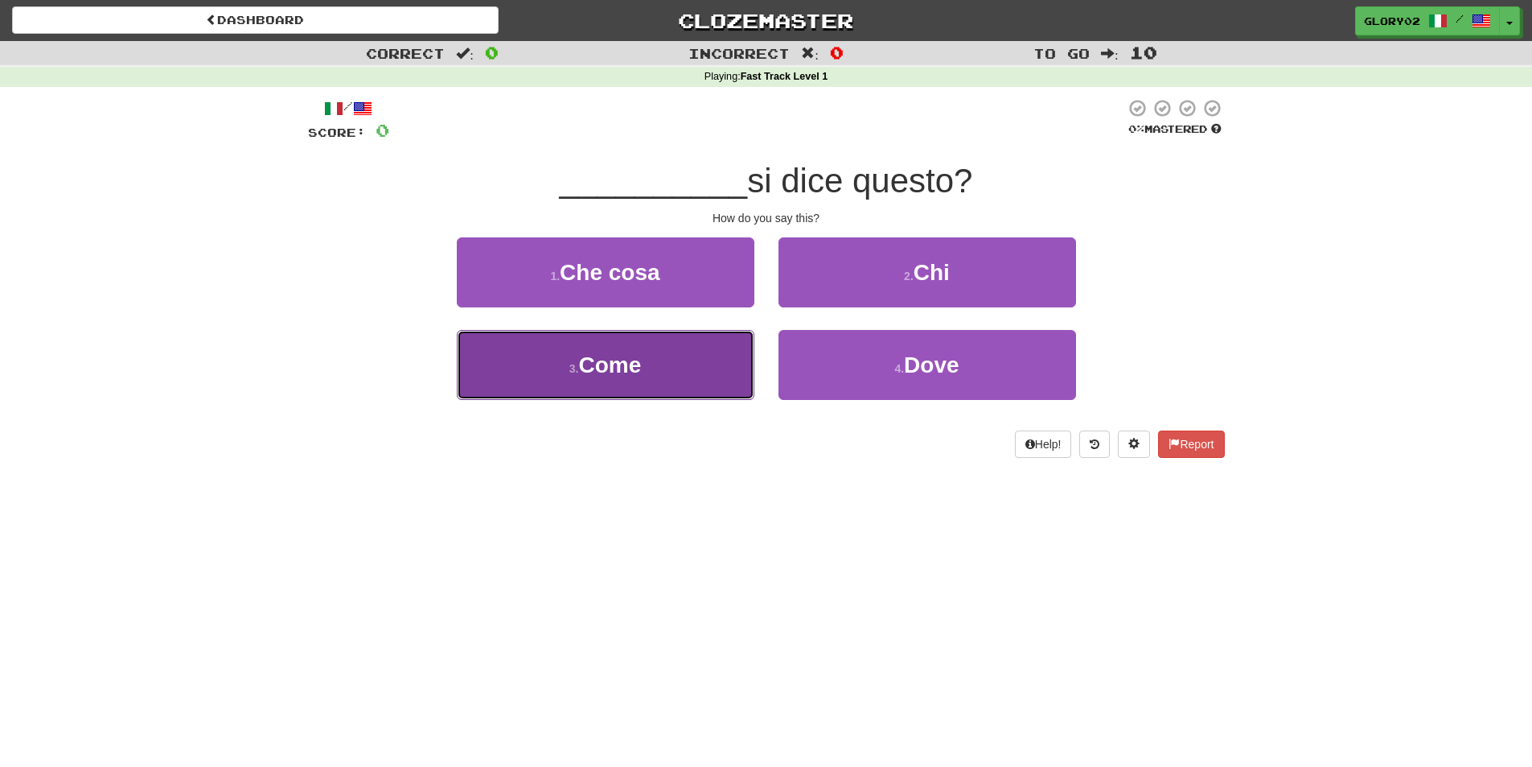
click at [626, 381] on button "3 . Come" at bounding box center [606, 365] width 298 height 70
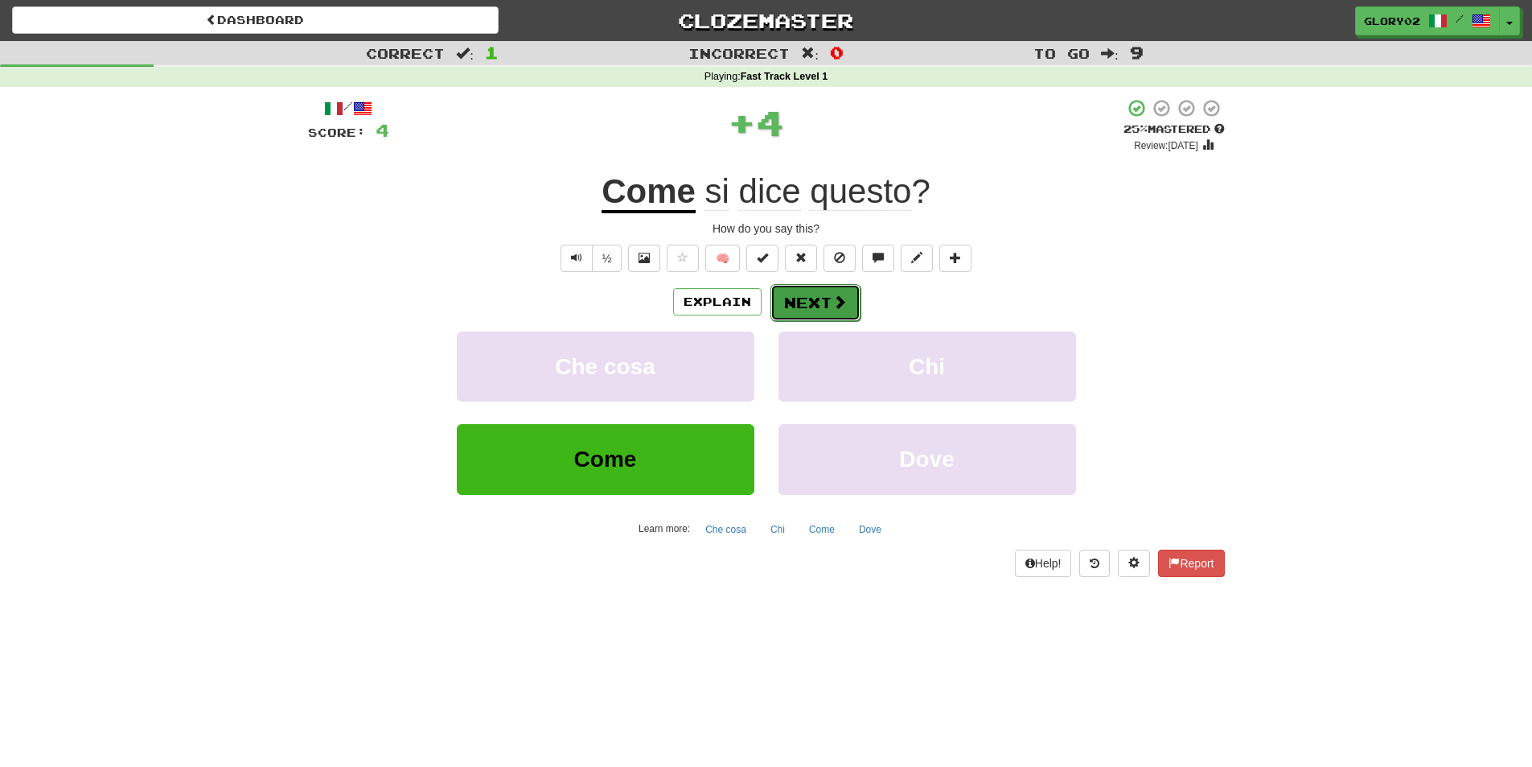
click at [808, 302] on button "Next" at bounding box center [816, 302] width 90 height 37
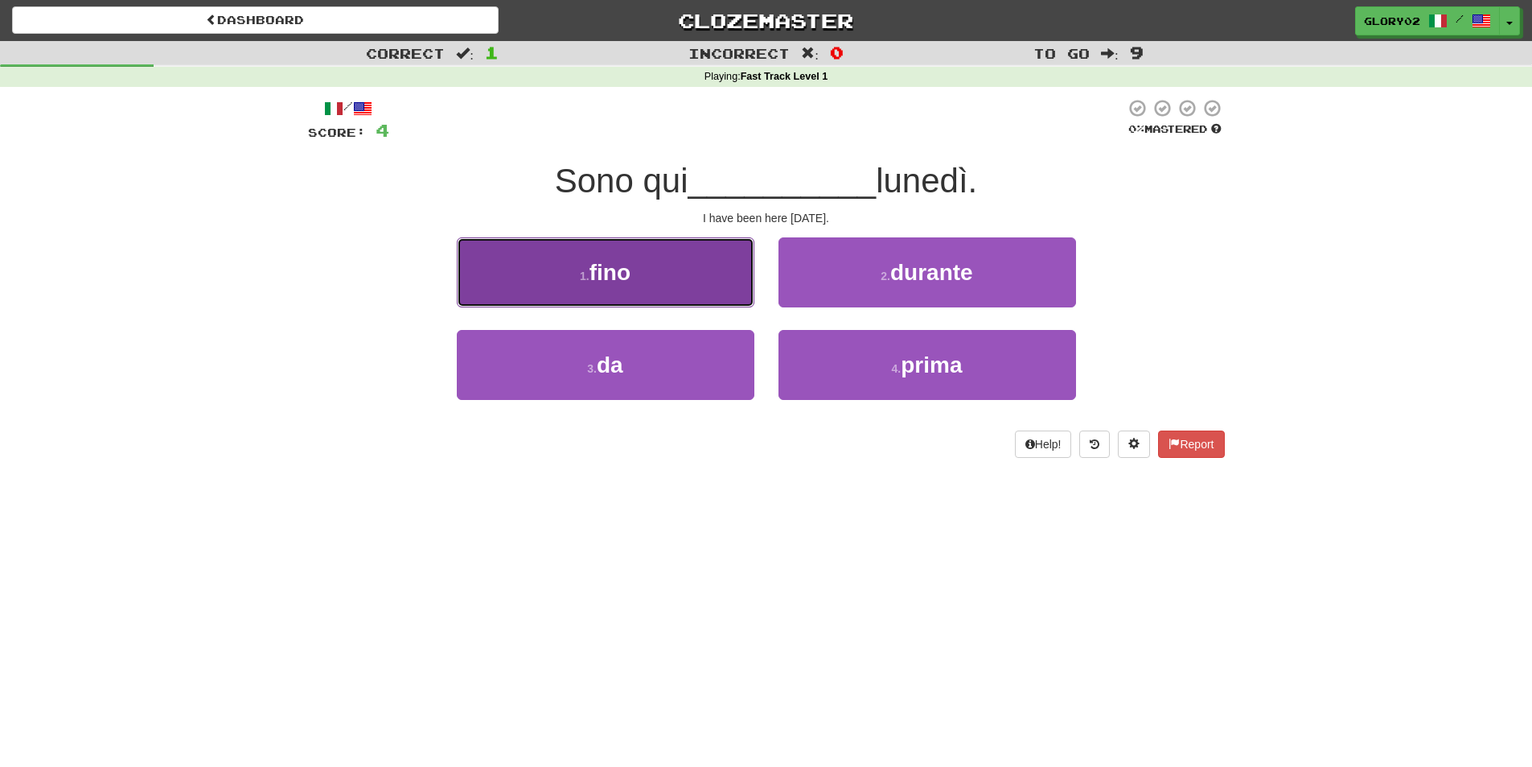
click at [672, 269] on button "1 . fino" at bounding box center [606, 272] width 298 height 70
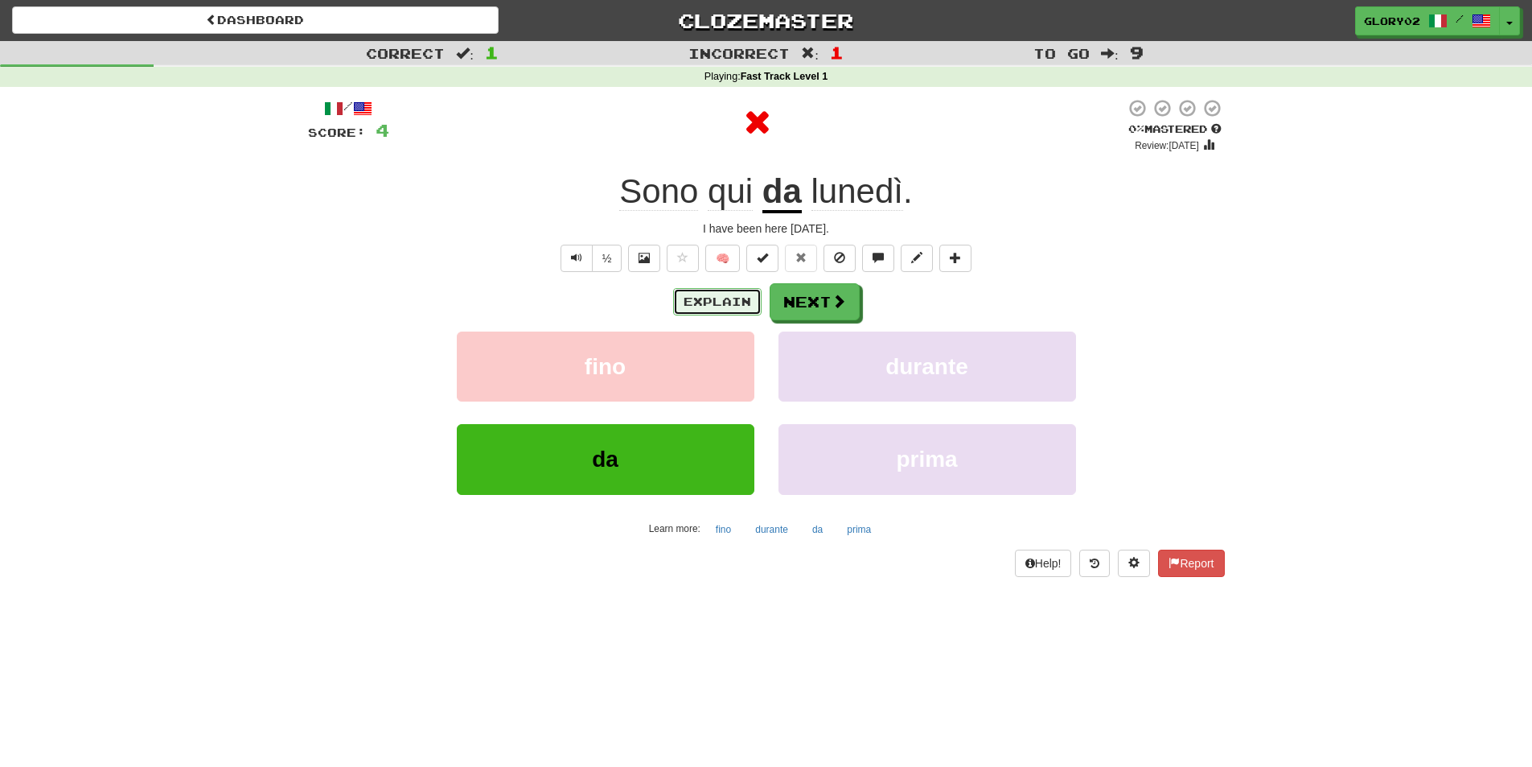
click at [727, 313] on button "Explain" at bounding box center [717, 301] width 88 height 27
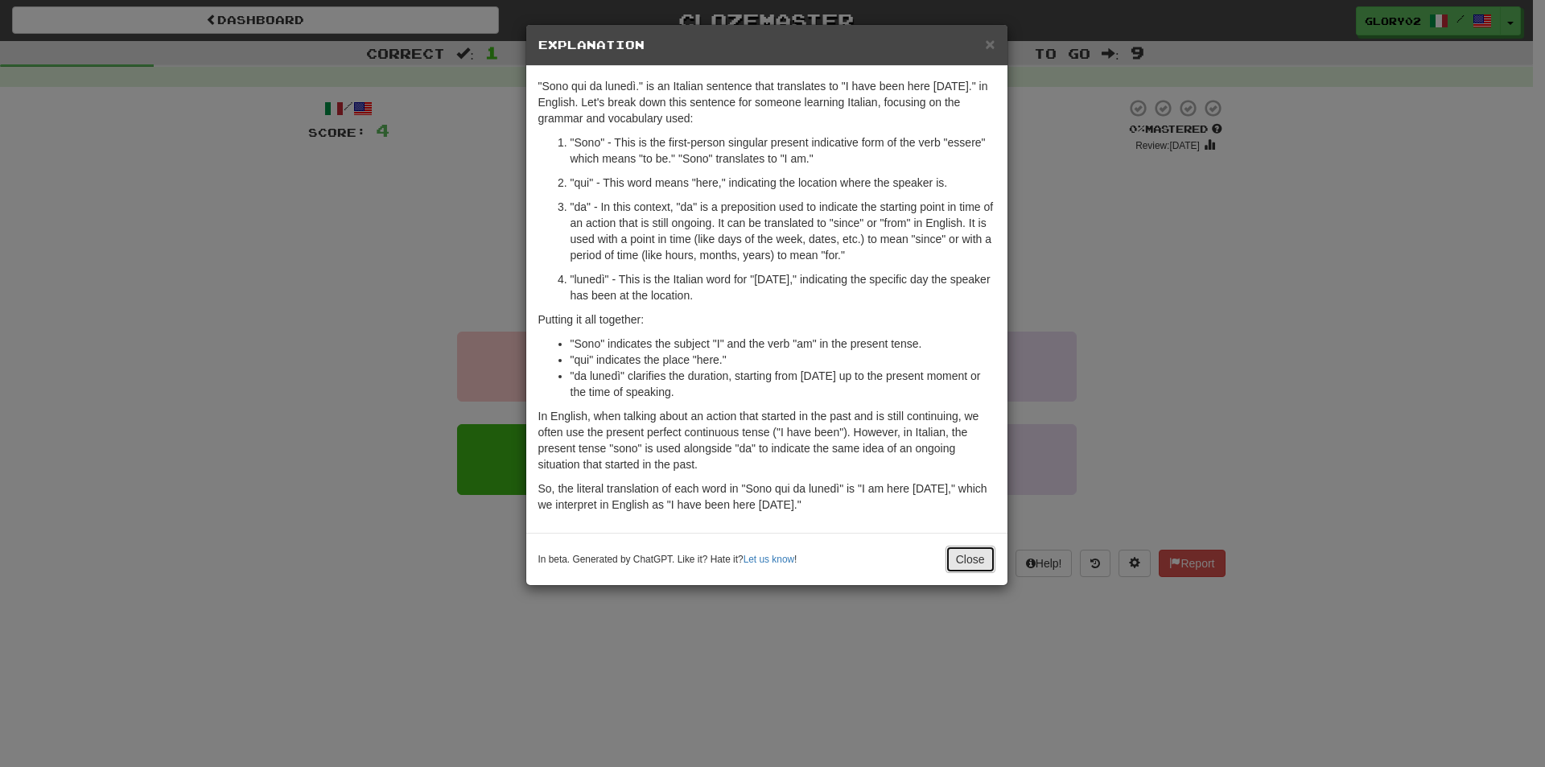
click at [976, 566] on button "Close" at bounding box center [970, 558] width 50 height 27
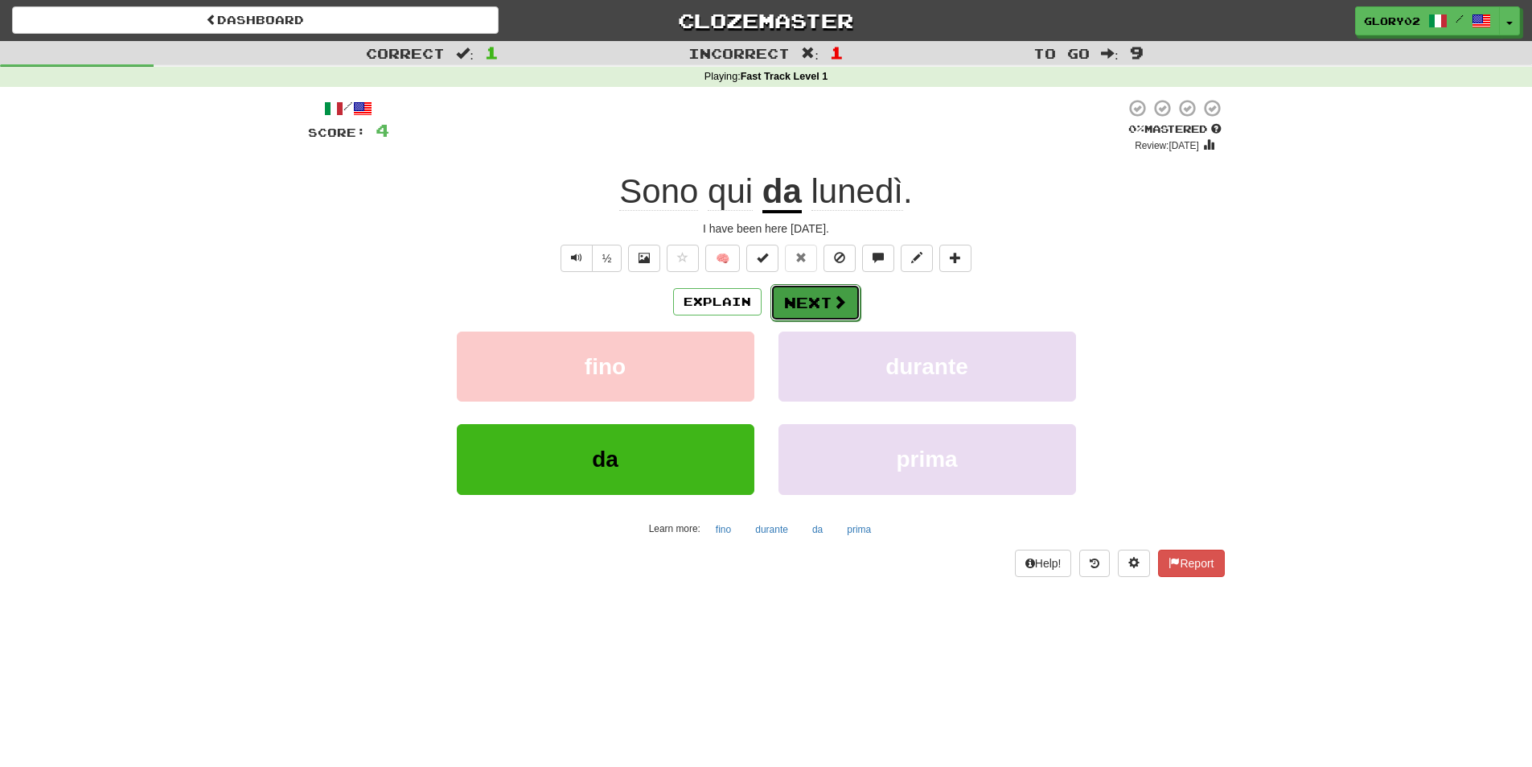
click at [823, 296] on button "Next" at bounding box center [816, 302] width 90 height 37
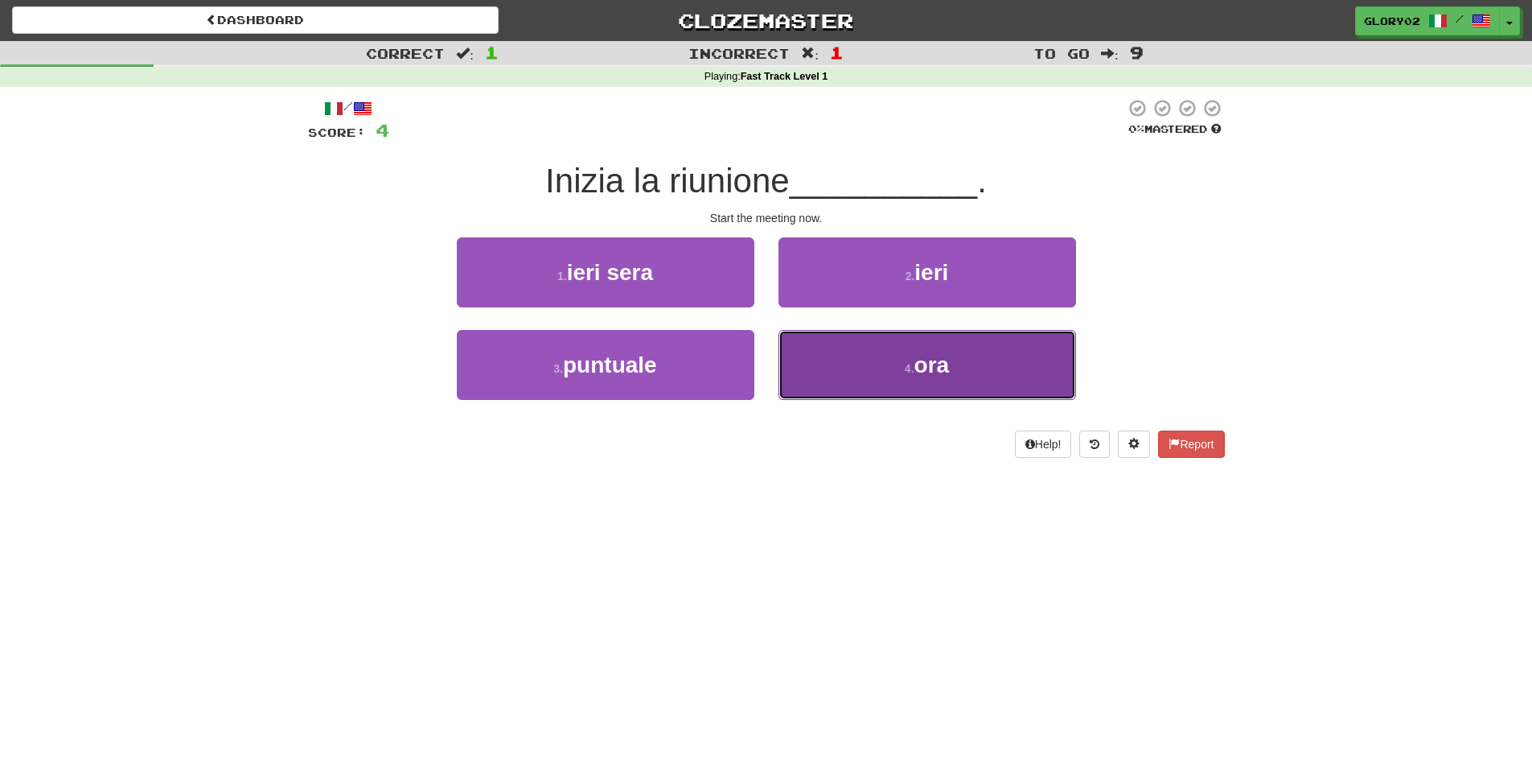
click at [866, 376] on button "4 . ora" at bounding box center [928, 365] width 298 height 70
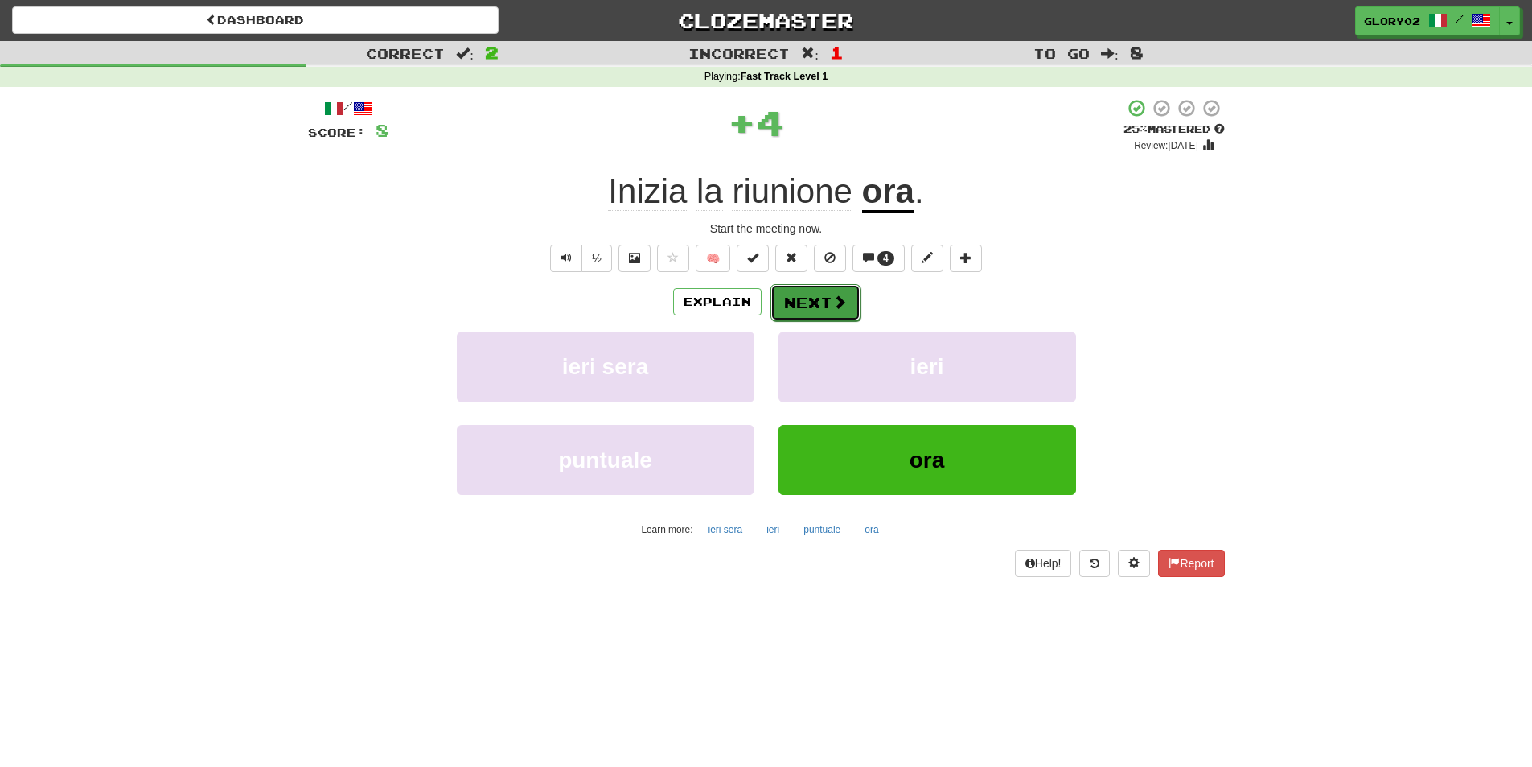
click at [819, 299] on button "Next" at bounding box center [816, 302] width 90 height 37
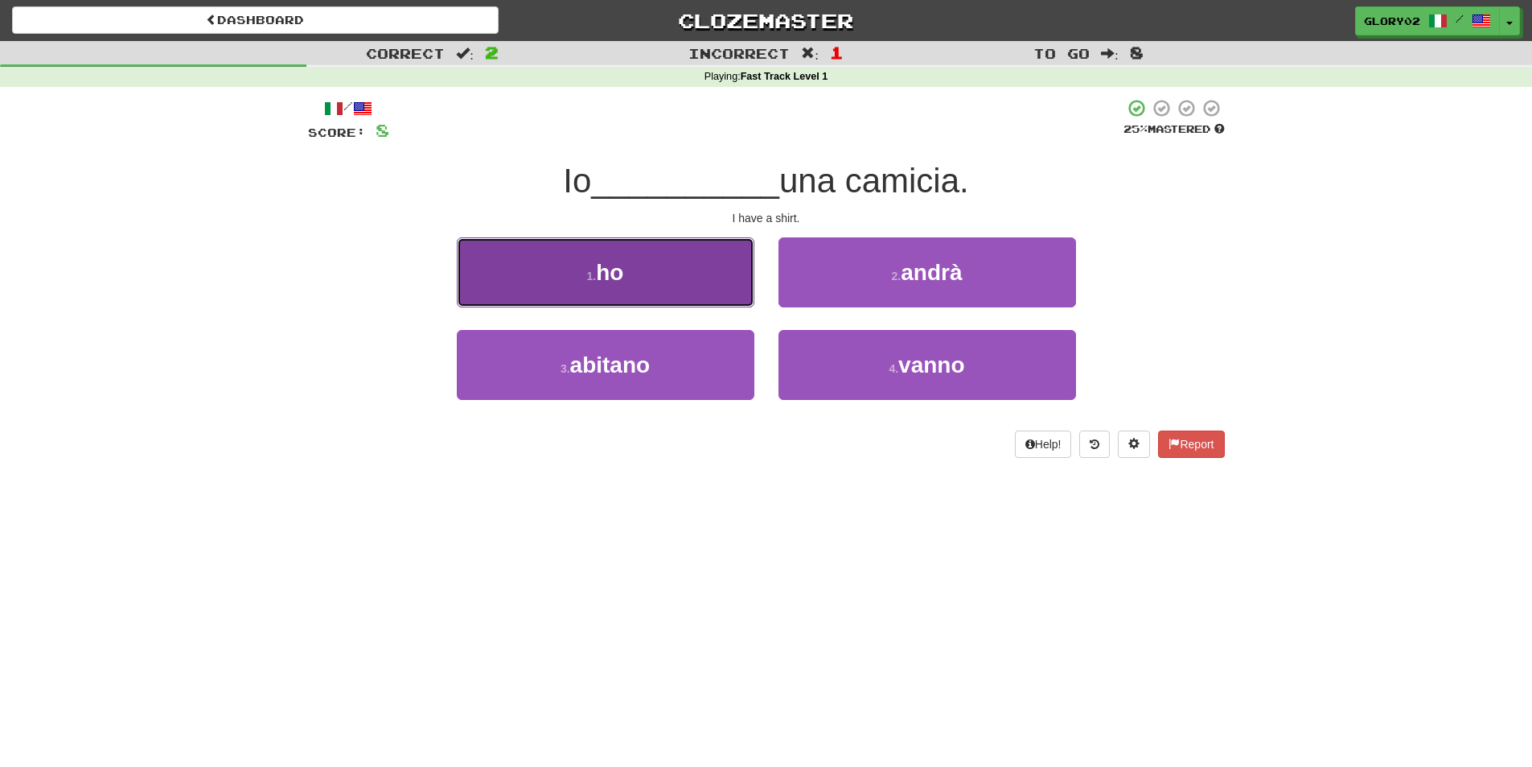
click at [661, 260] on button "1 . ho" at bounding box center [606, 272] width 298 height 70
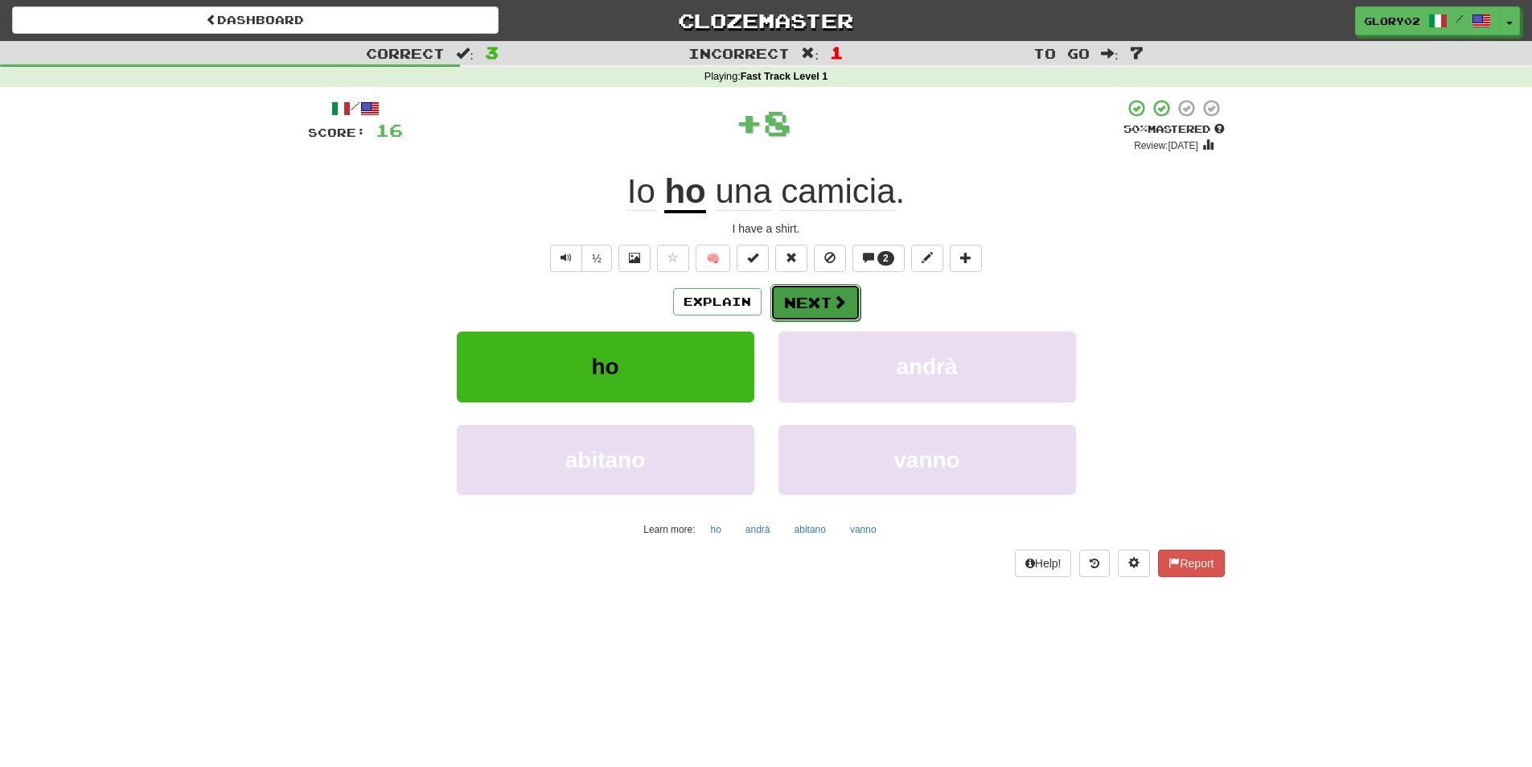
click at [800, 308] on button "Next" at bounding box center [816, 302] width 90 height 37
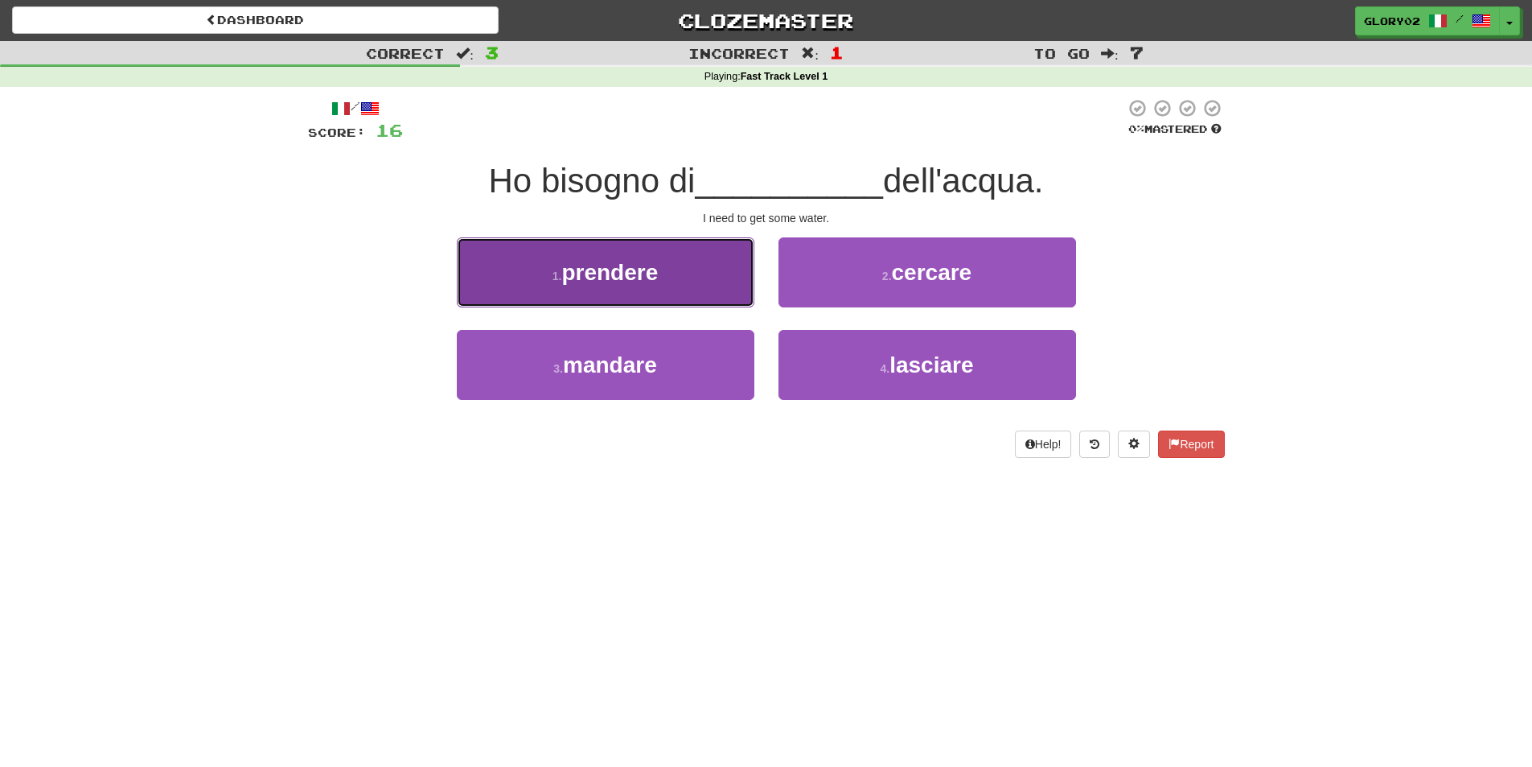
click at [536, 281] on button "1 . prendere" at bounding box center [606, 272] width 298 height 70
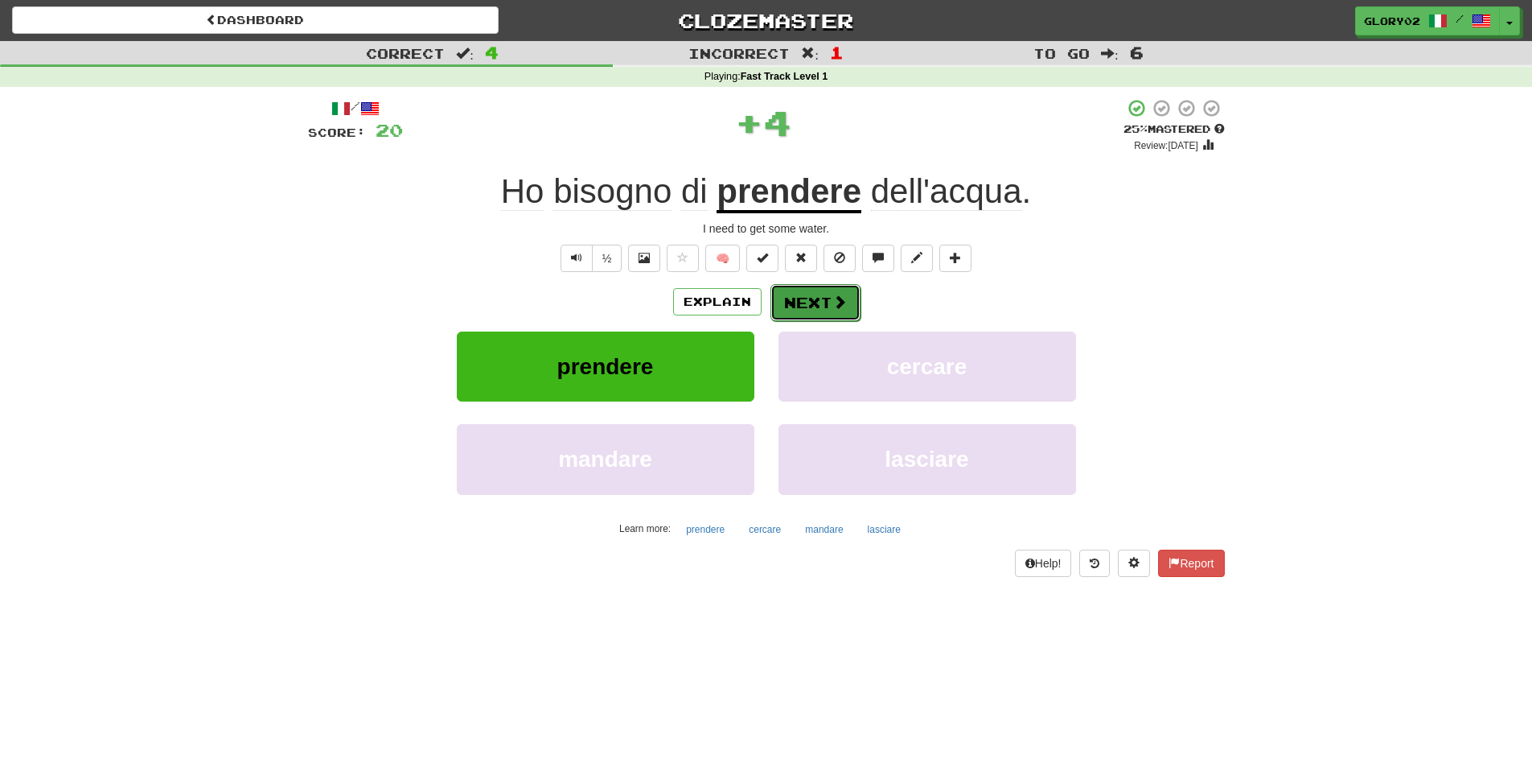
click at [793, 302] on button "Next" at bounding box center [816, 302] width 90 height 37
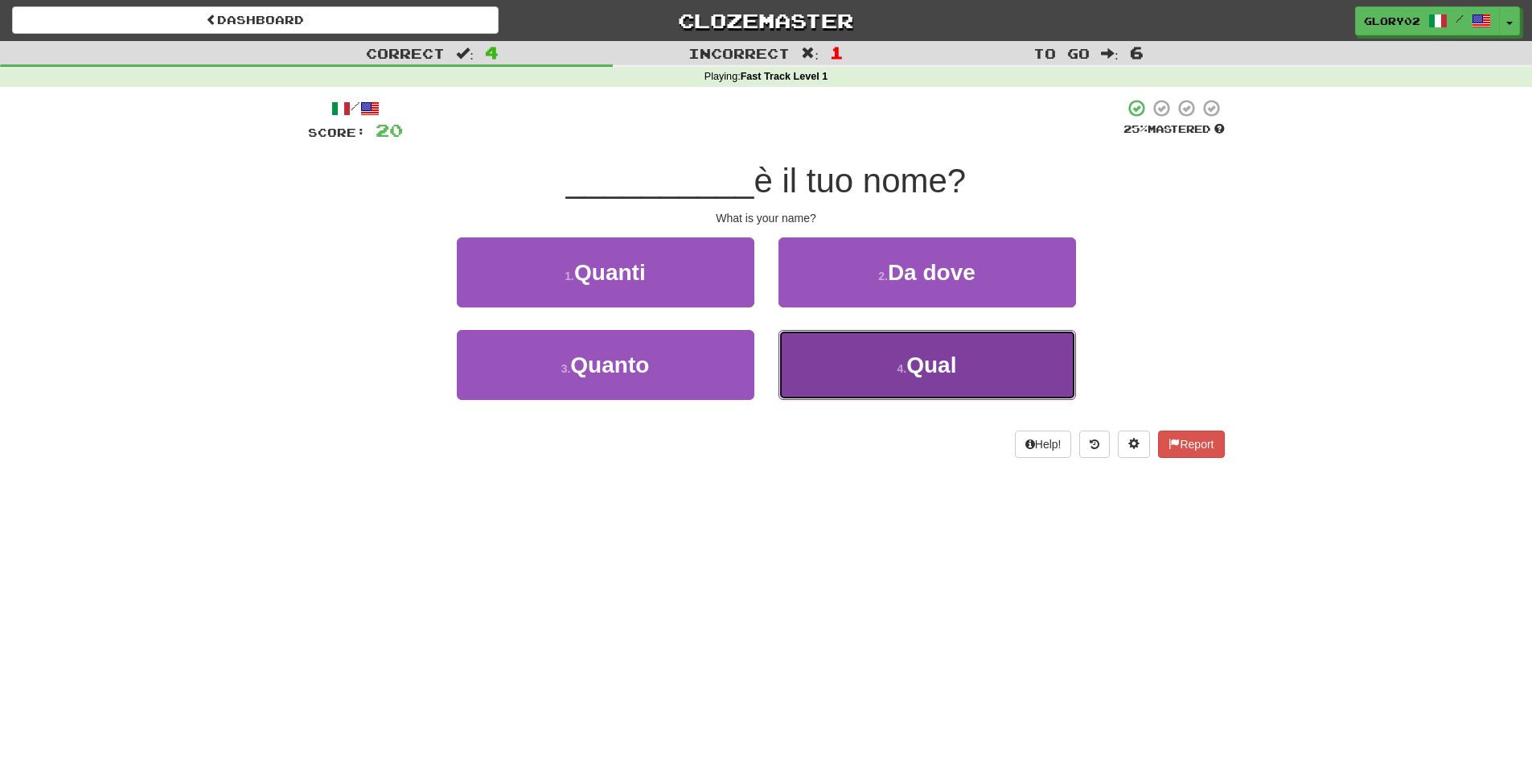
click at [891, 393] on button "4 . Qual" at bounding box center [928, 365] width 298 height 70
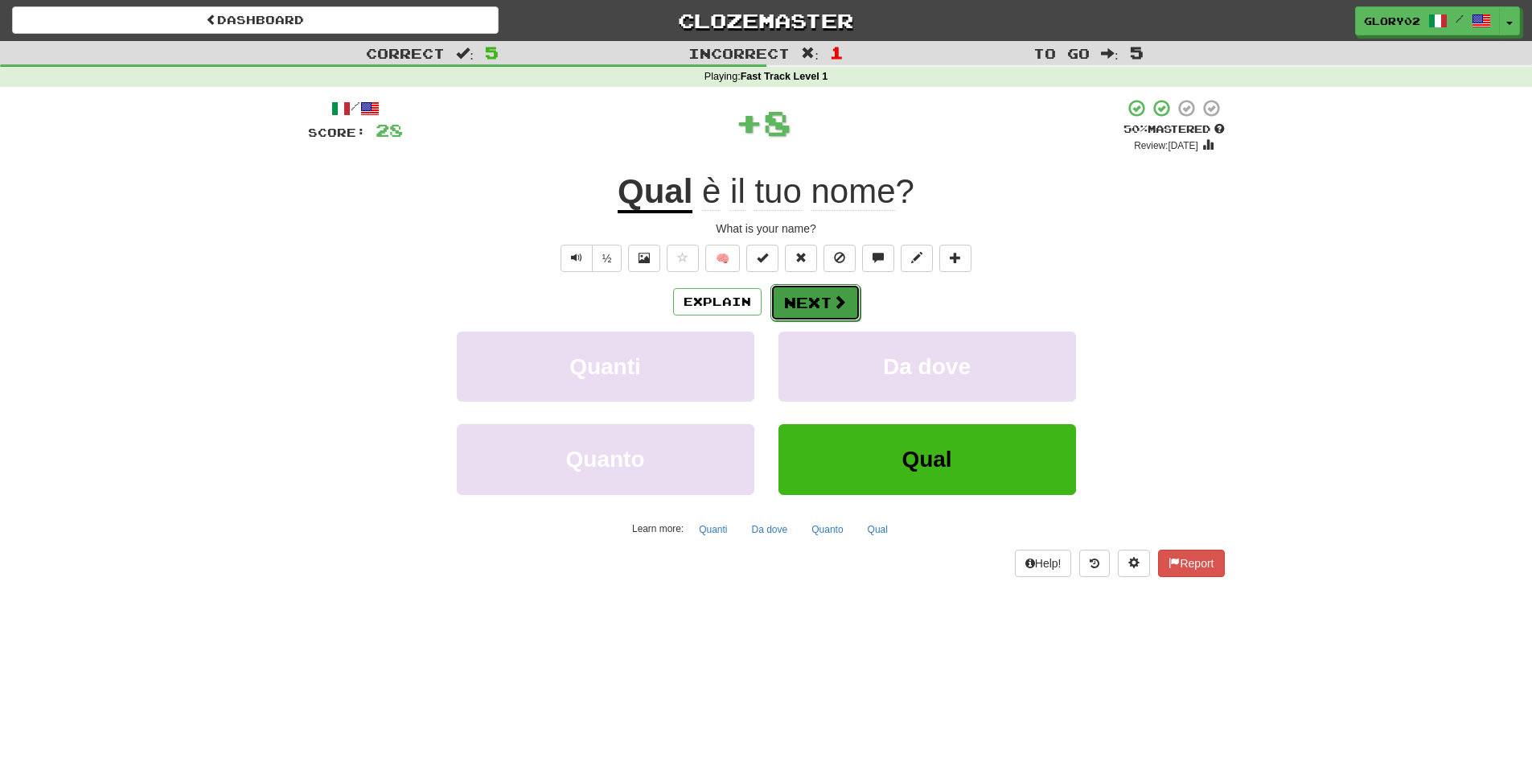
click at [825, 298] on button "Next" at bounding box center [816, 302] width 90 height 37
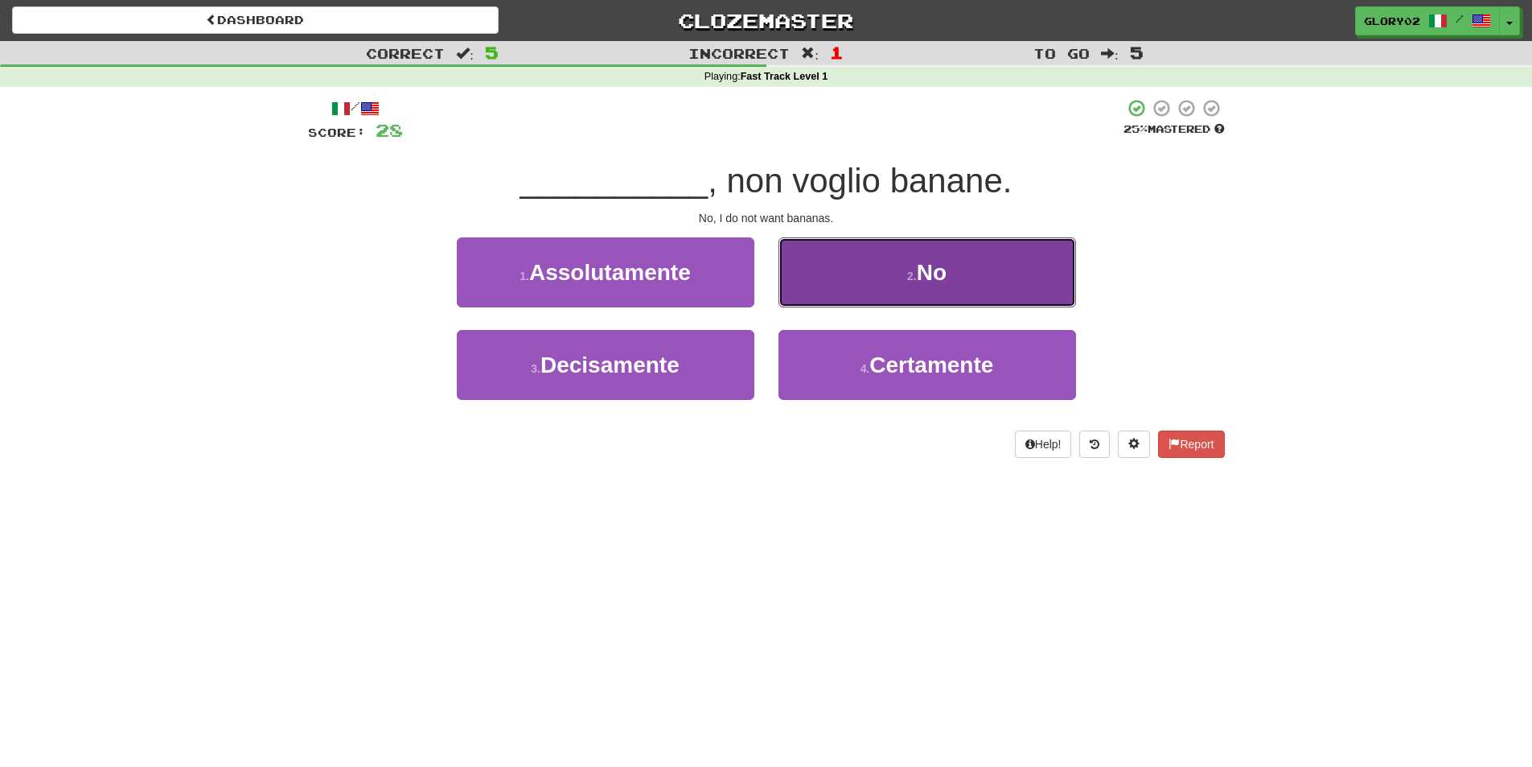
click at [942, 251] on button "2 . No" at bounding box center [928, 272] width 298 height 70
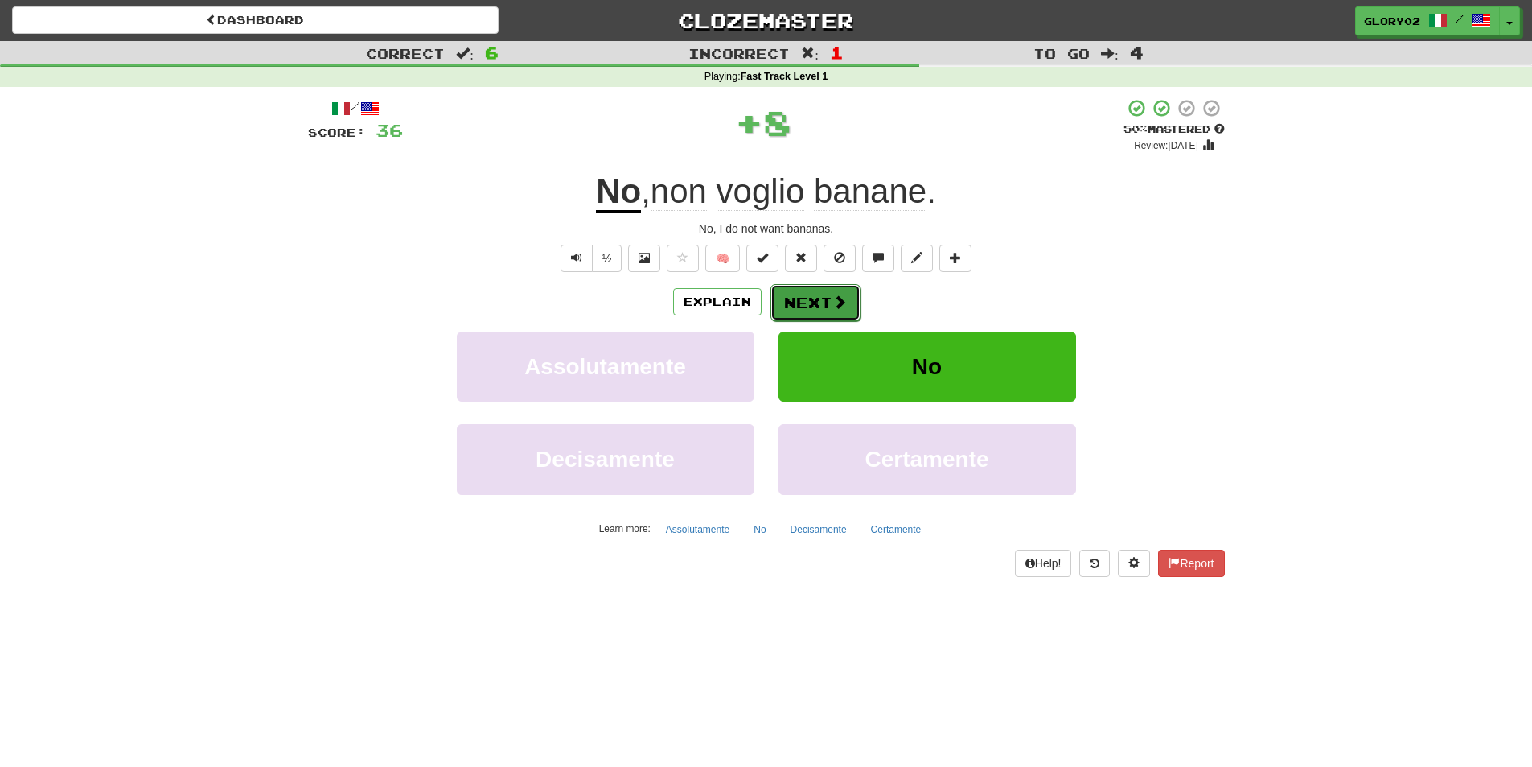
click at [798, 291] on button "Next" at bounding box center [816, 302] width 90 height 37
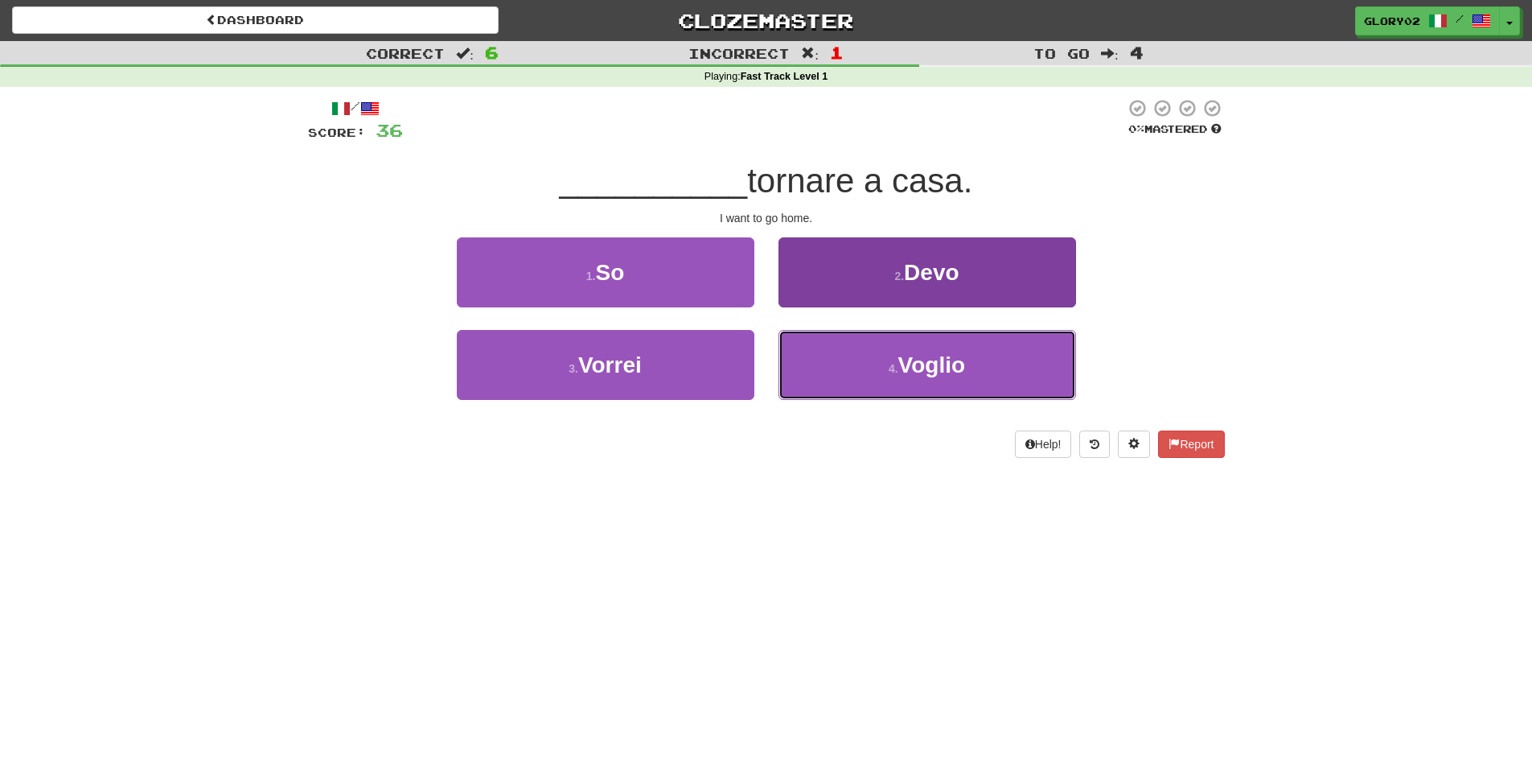
click at [912, 369] on span "Voglio" at bounding box center [932, 364] width 67 height 25
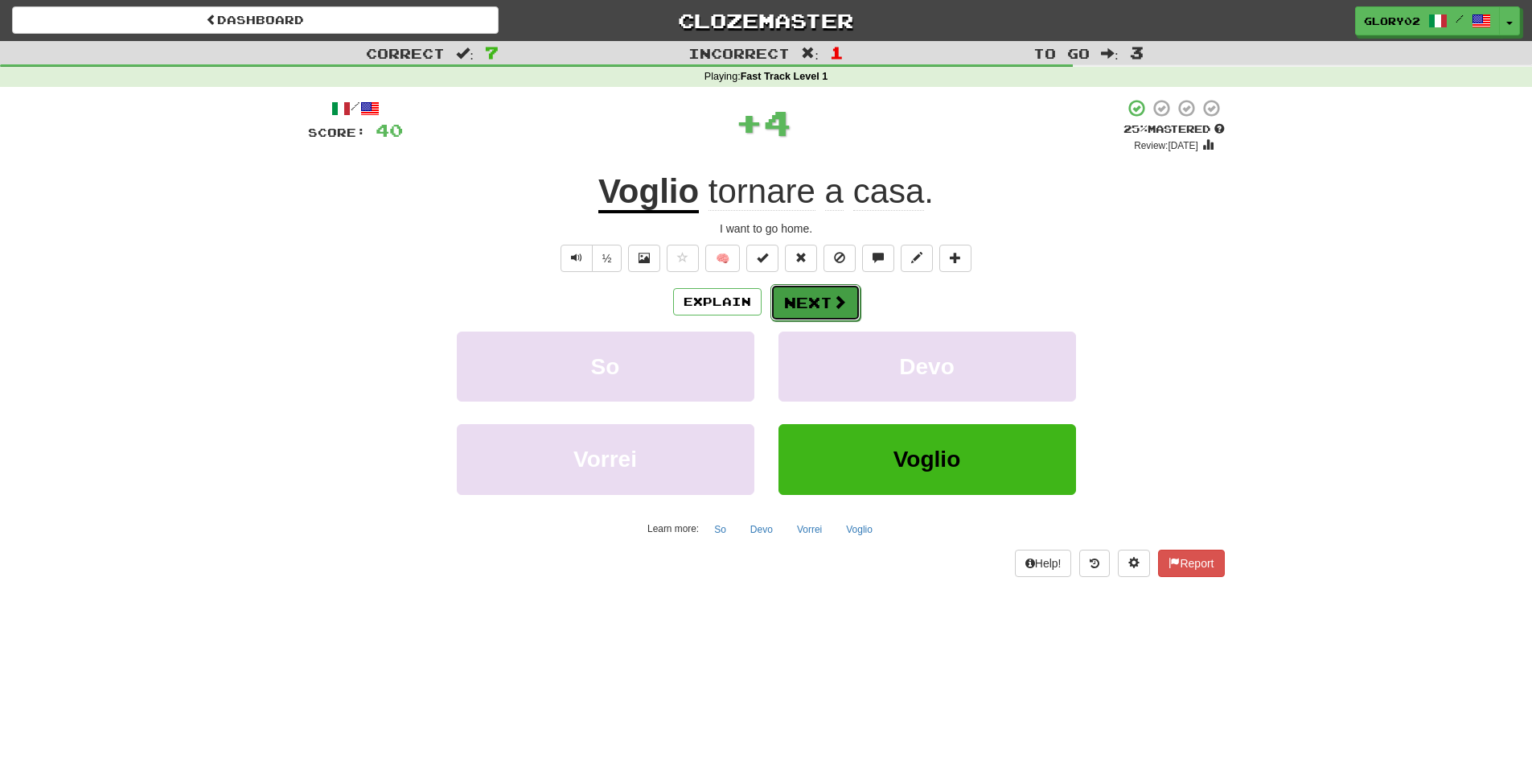
click at [799, 318] on button "Next" at bounding box center [816, 302] width 90 height 37
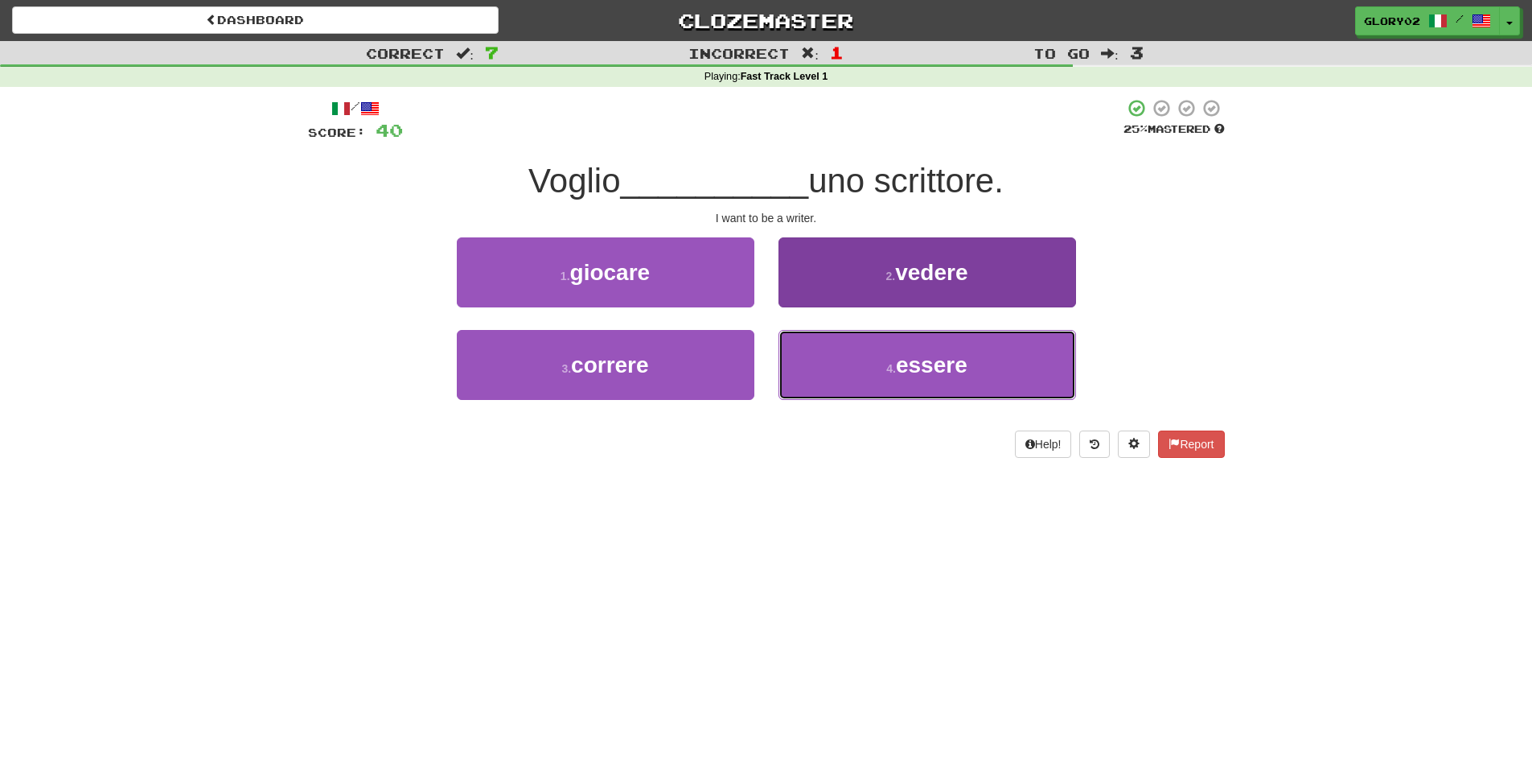
click at [881, 364] on button "4 . essere" at bounding box center [928, 365] width 298 height 70
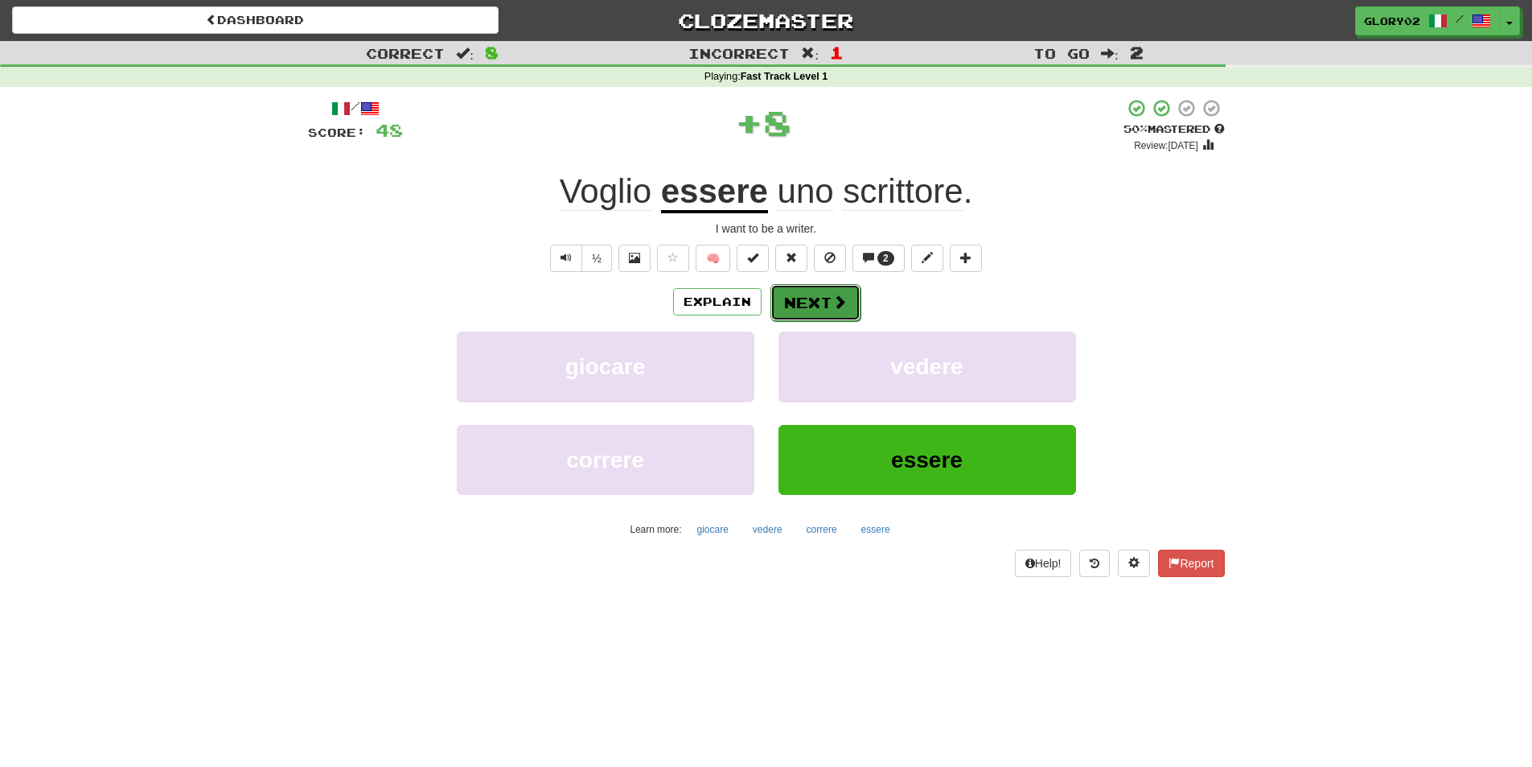
click at [825, 307] on button "Next" at bounding box center [816, 302] width 90 height 37
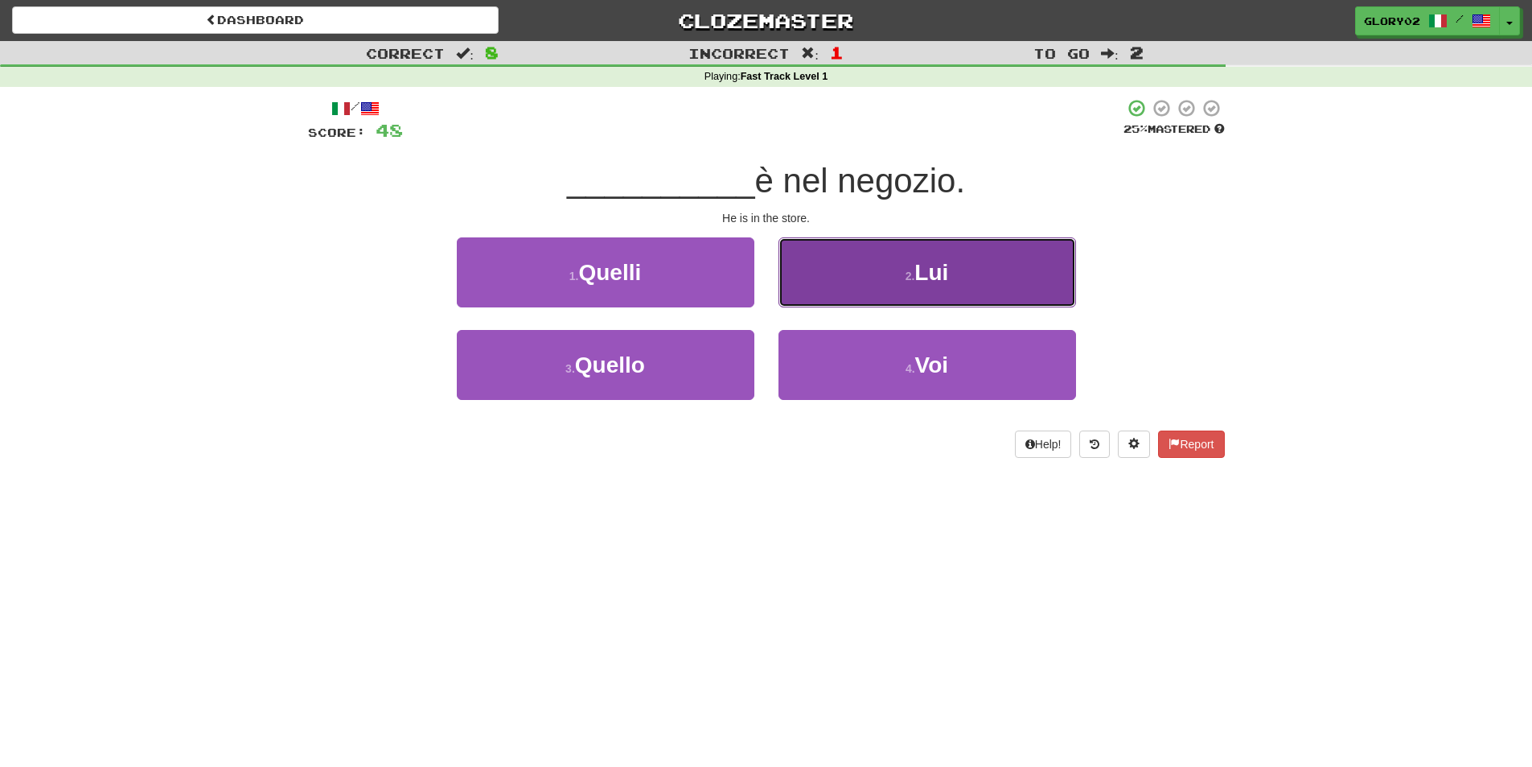
click at [964, 268] on button "2 . Lui" at bounding box center [928, 272] width 298 height 70
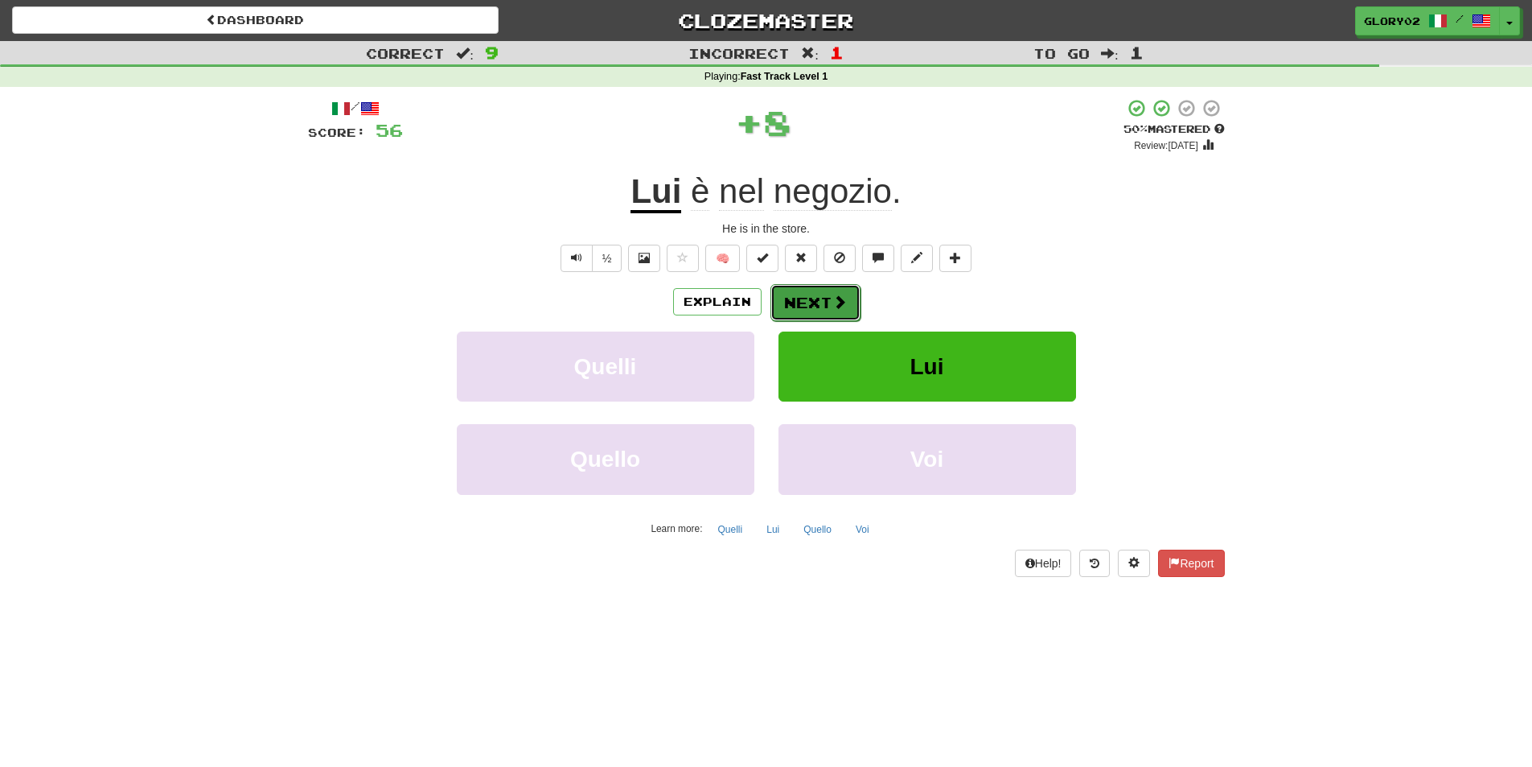
click at [809, 314] on button "Next" at bounding box center [816, 302] width 90 height 37
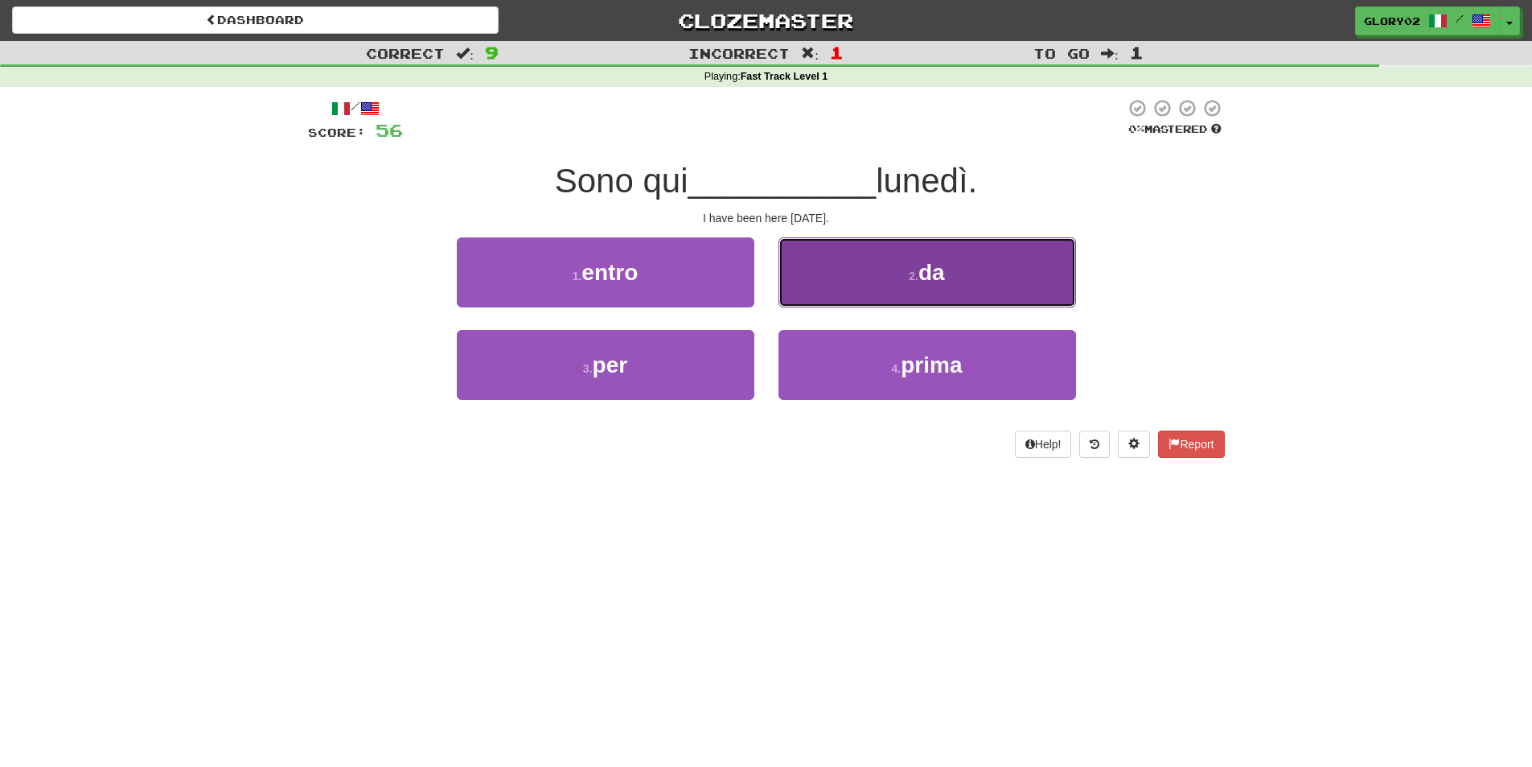
click at [1021, 276] on button "2 . da" at bounding box center [928, 272] width 298 height 70
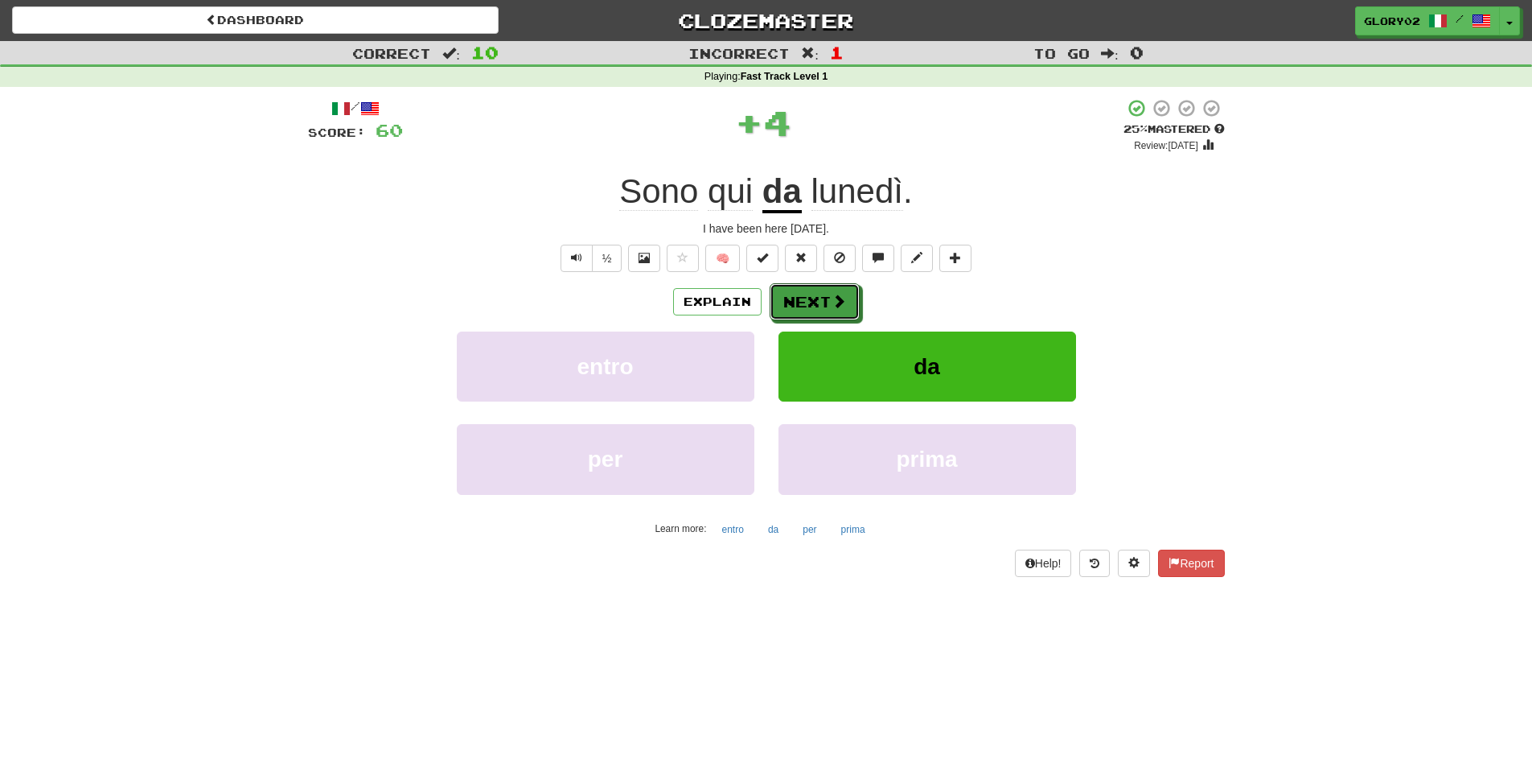
click at [822, 315] on button "Next" at bounding box center [815, 301] width 90 height 37
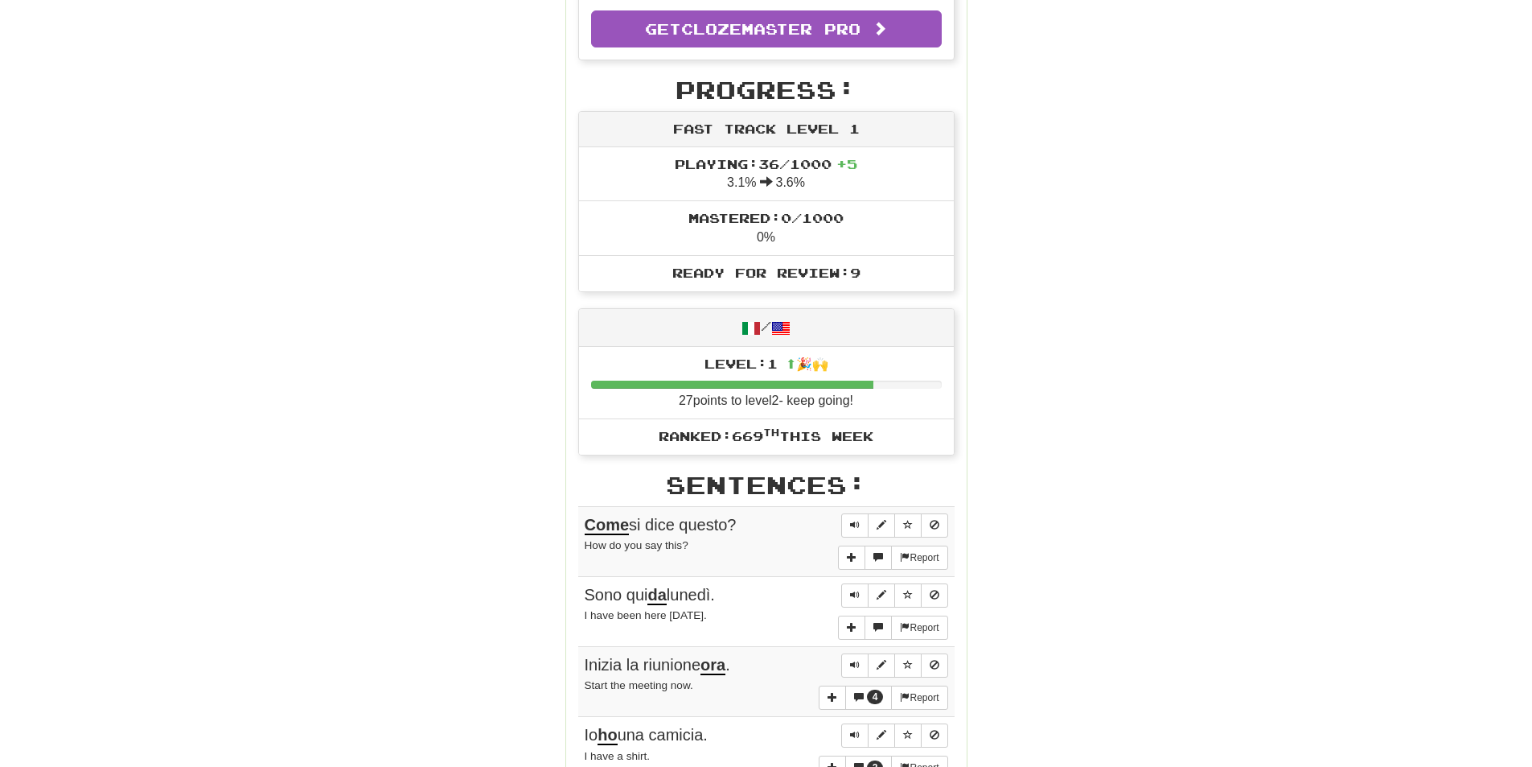
scroll to position [483, 0]
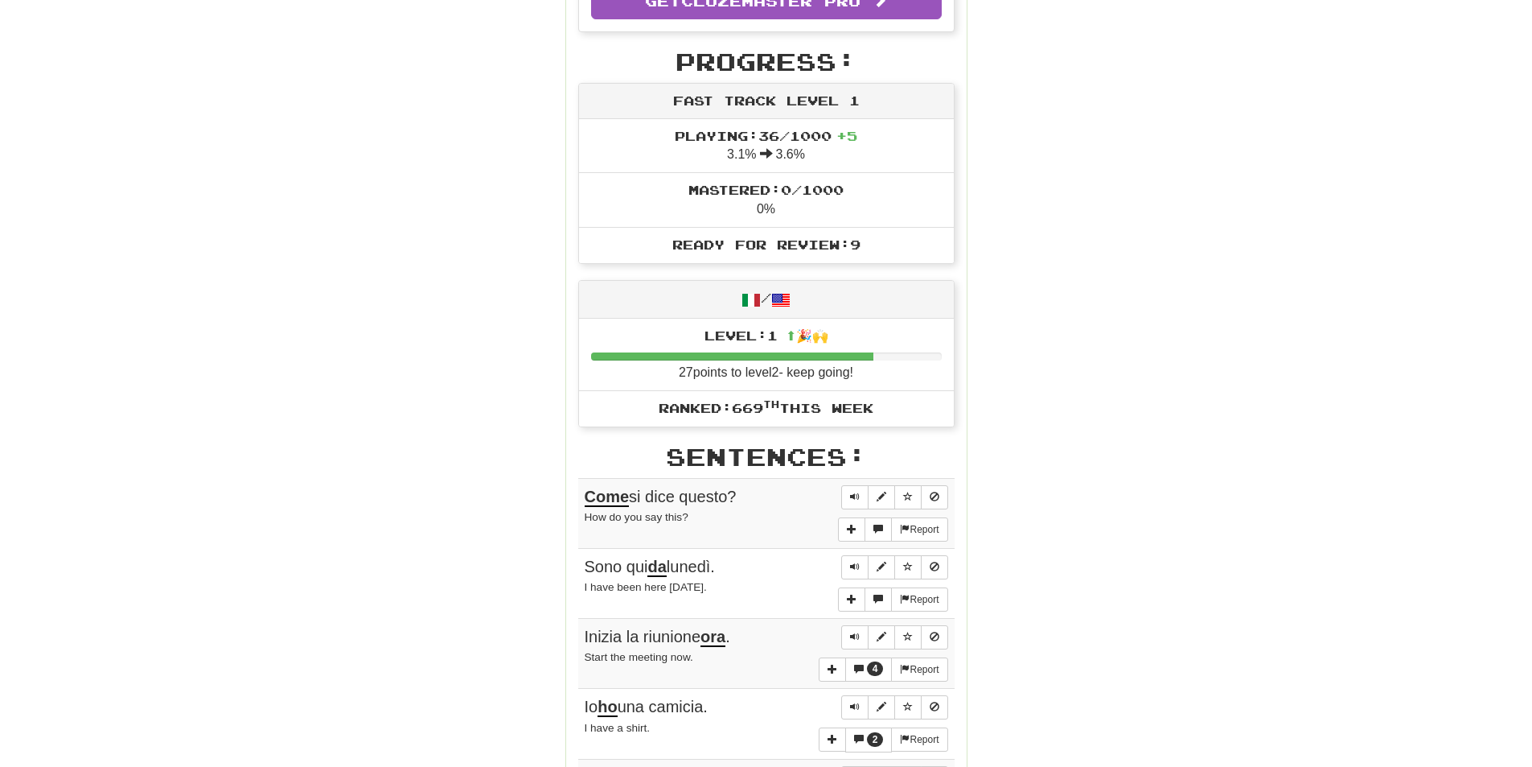
click at [851, 245] on span "Ready for Review: 9" at bounding box center [767, 244] width 188 height 15
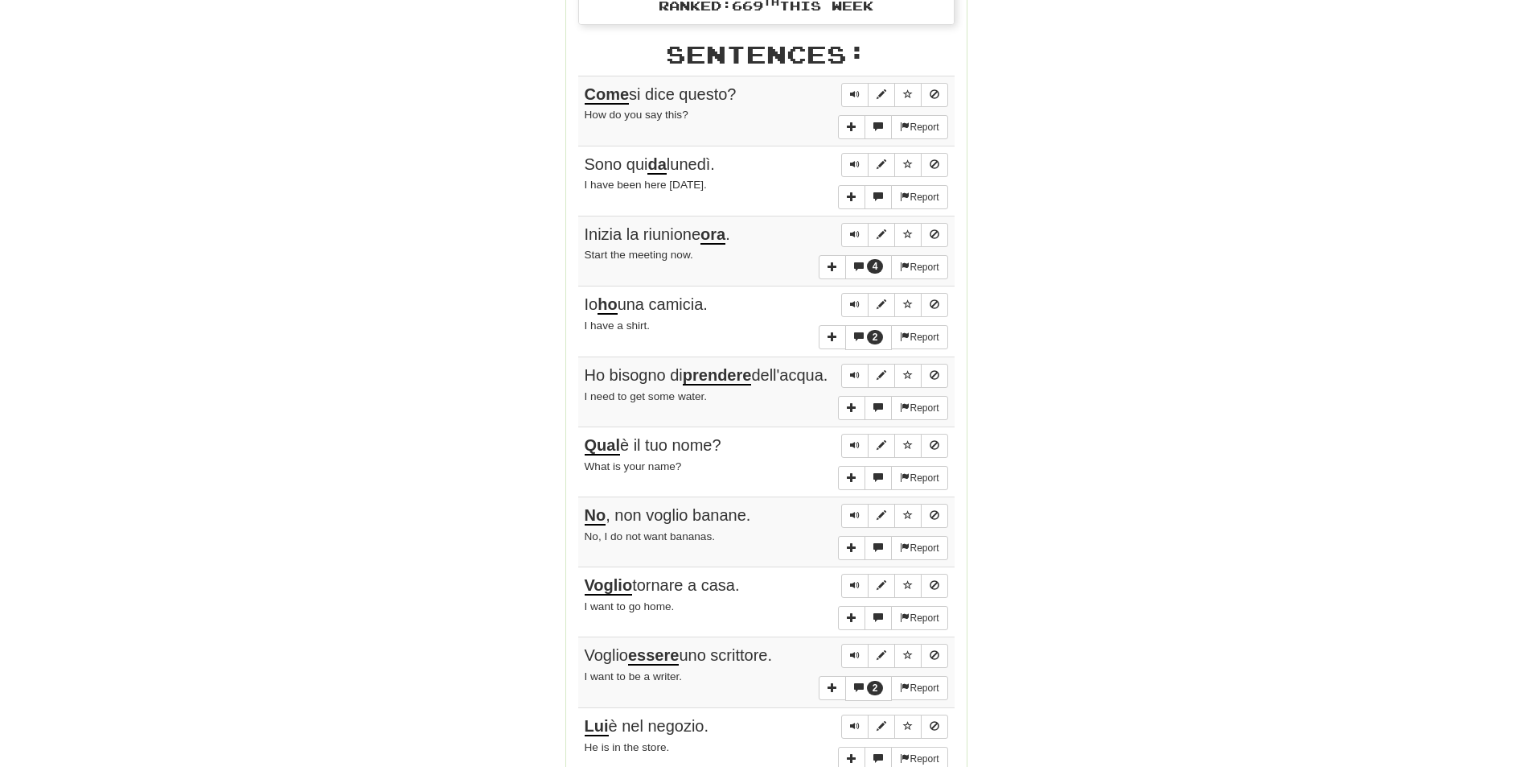
scroll to position [965, 0]
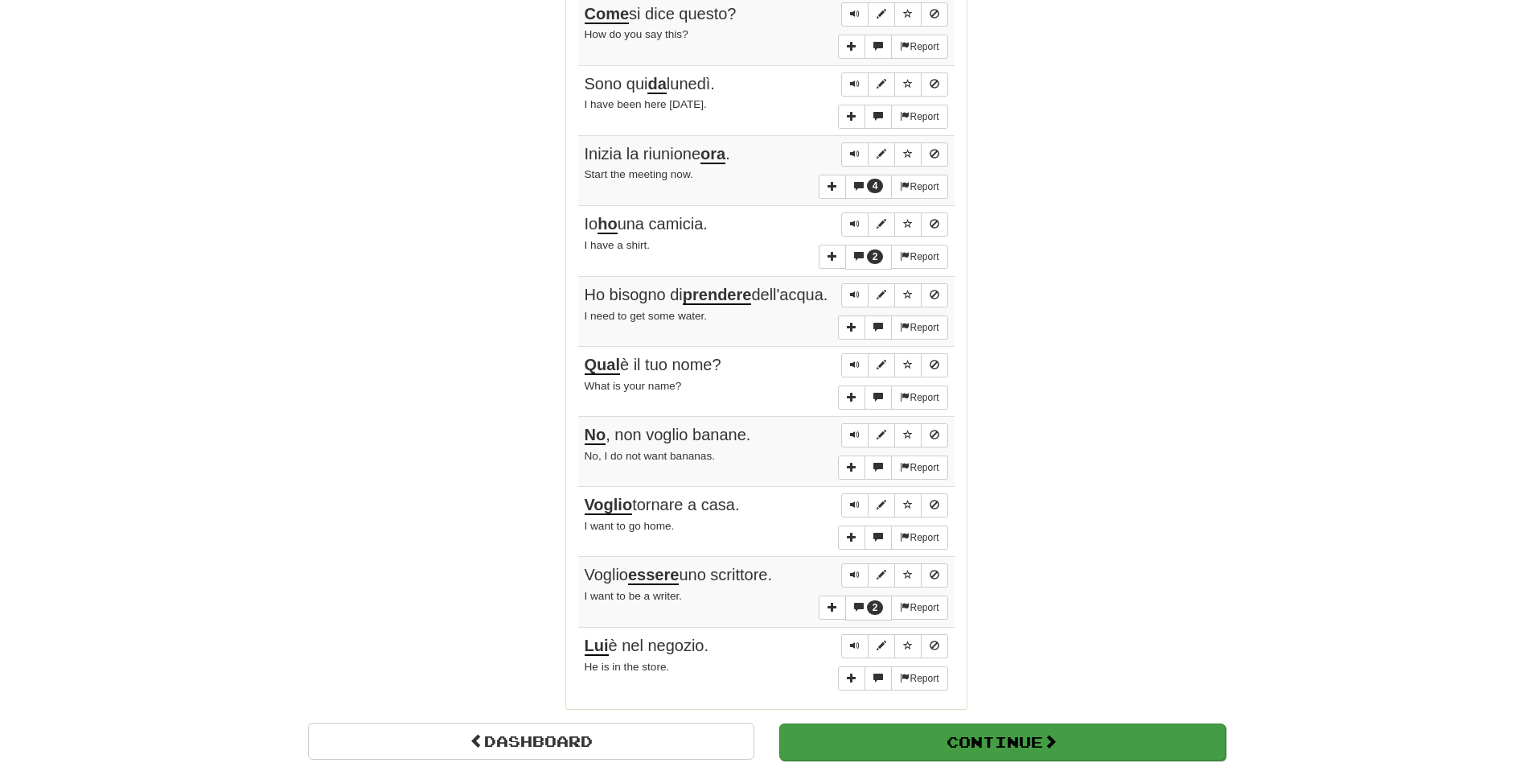
click at [1065, 730] on div "Continue" at bounding box center [1002, 740] width 471 height 37
click at [976, 755] on button "Continue" at bounding box center [1002, 741] width 446 height 37
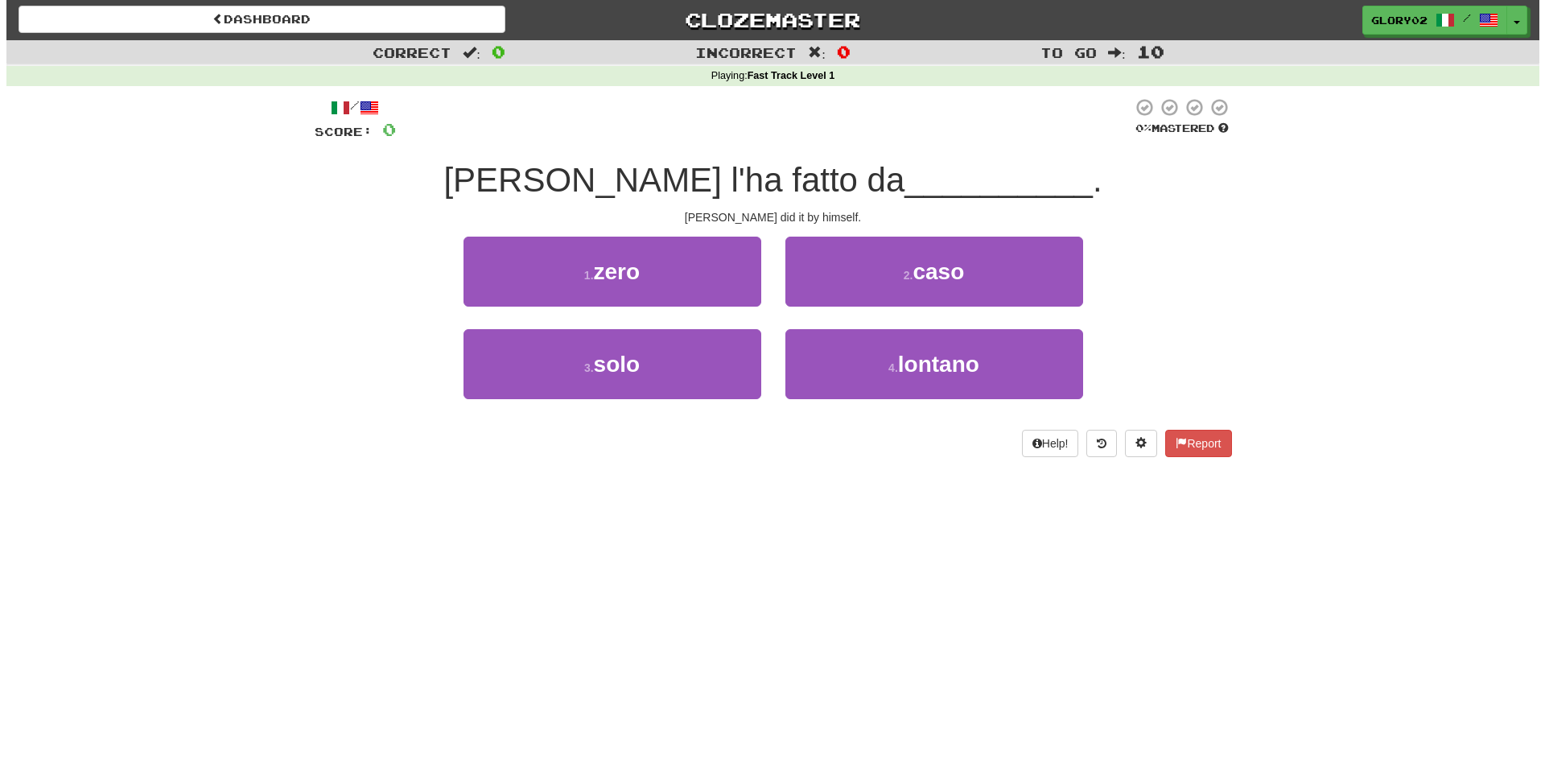
scroll to position [0, 0]
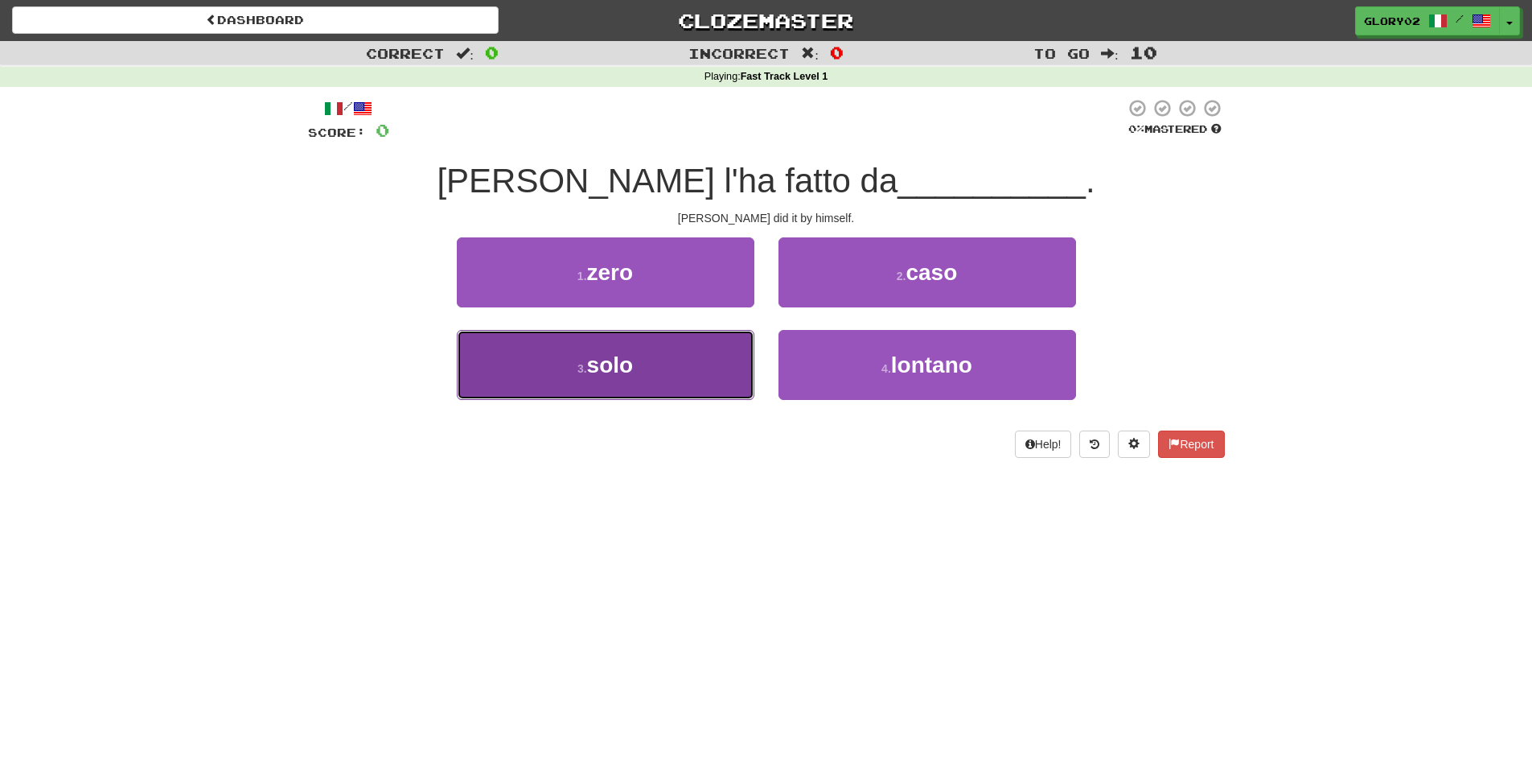
click at [632, 382] on button "3 . solo" at bounding box center [606, 365] width 298 height 70
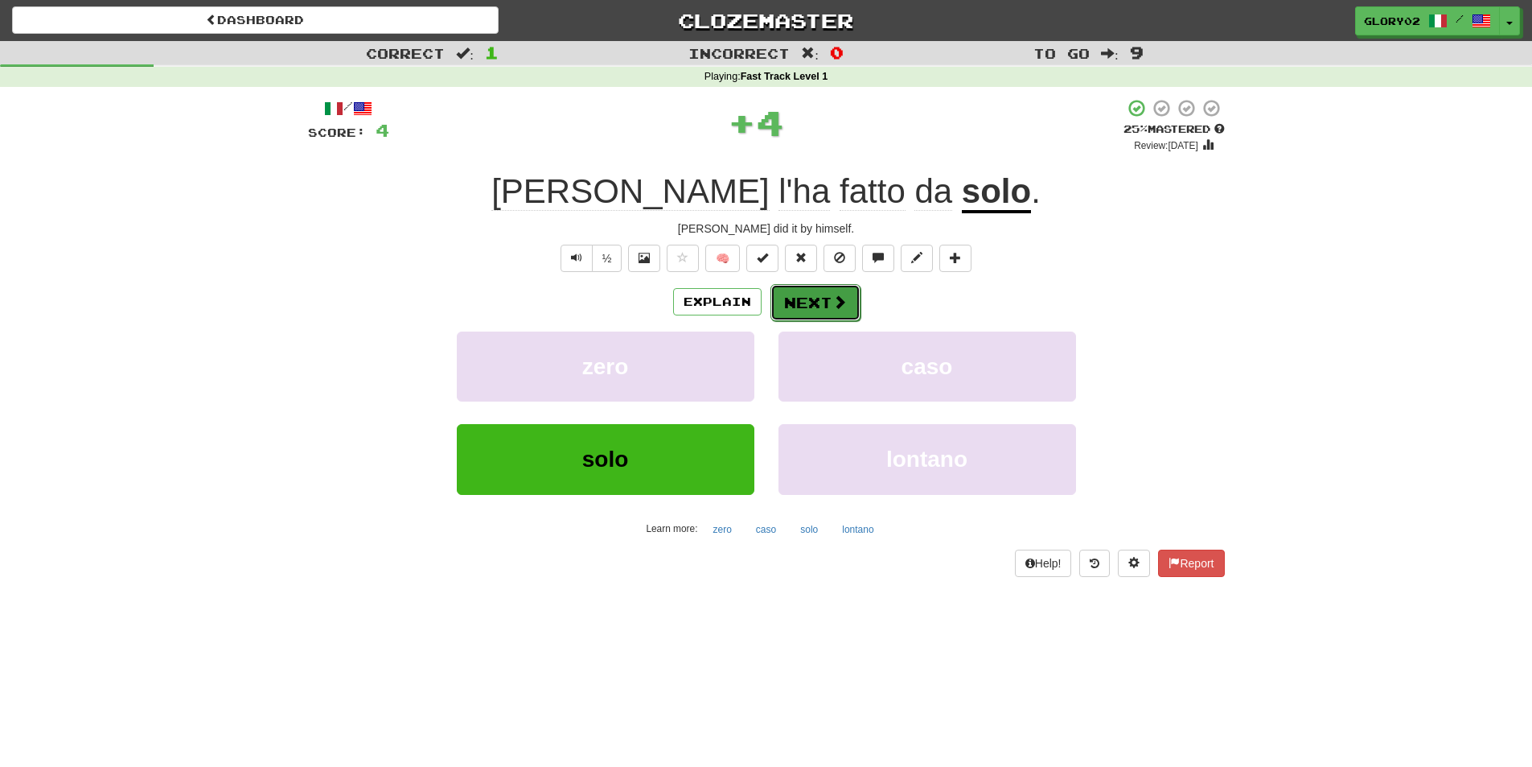
click at [829, 316] on button "Next" at bounding box center [816, 302] width 90 height 37
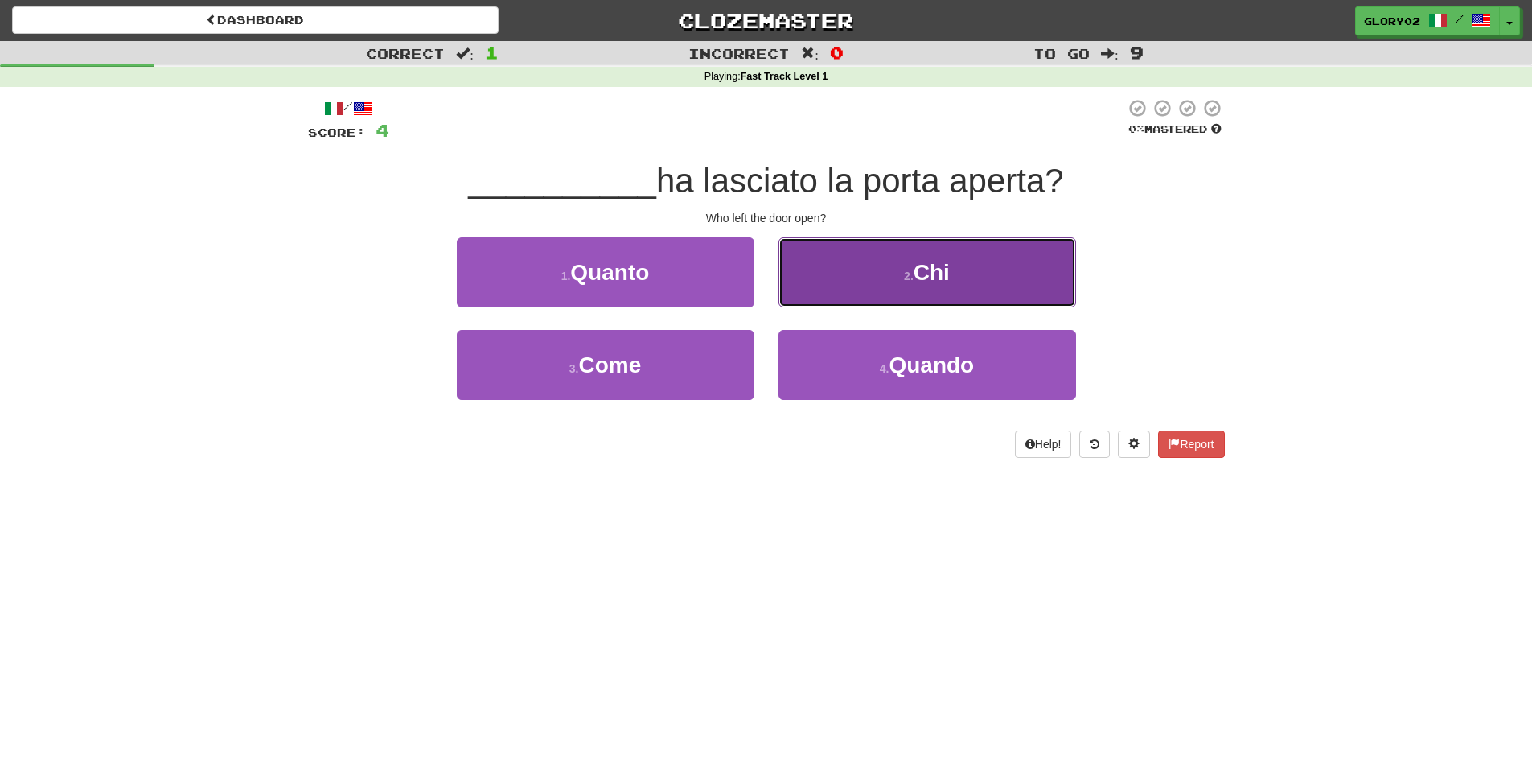
click at [922, 274] on span "Chi" at bounding box center [932, 272] width 36 height 25
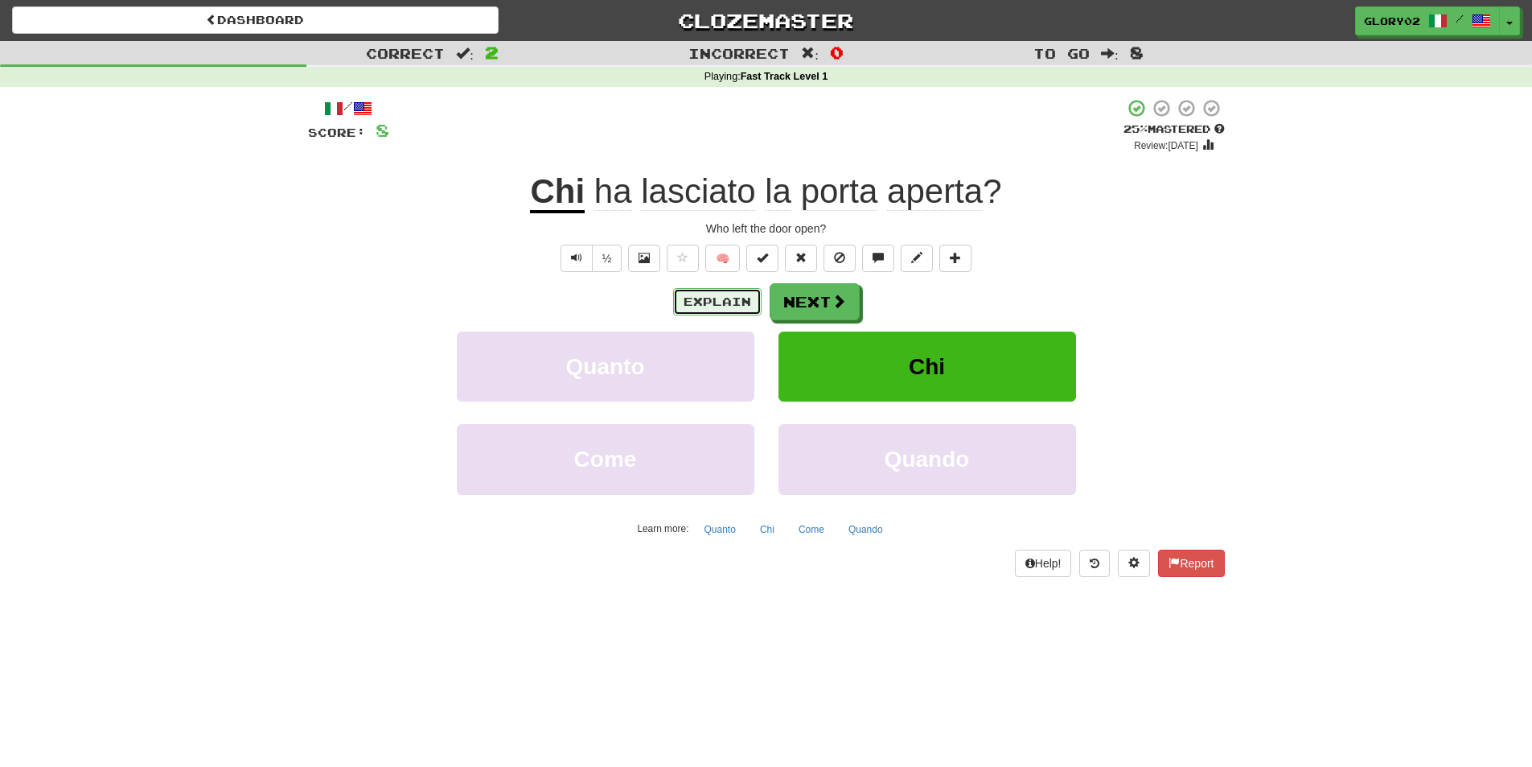
click at [711, 306] on button "Explain" at bounding box center [717, 301] width 88 height 27
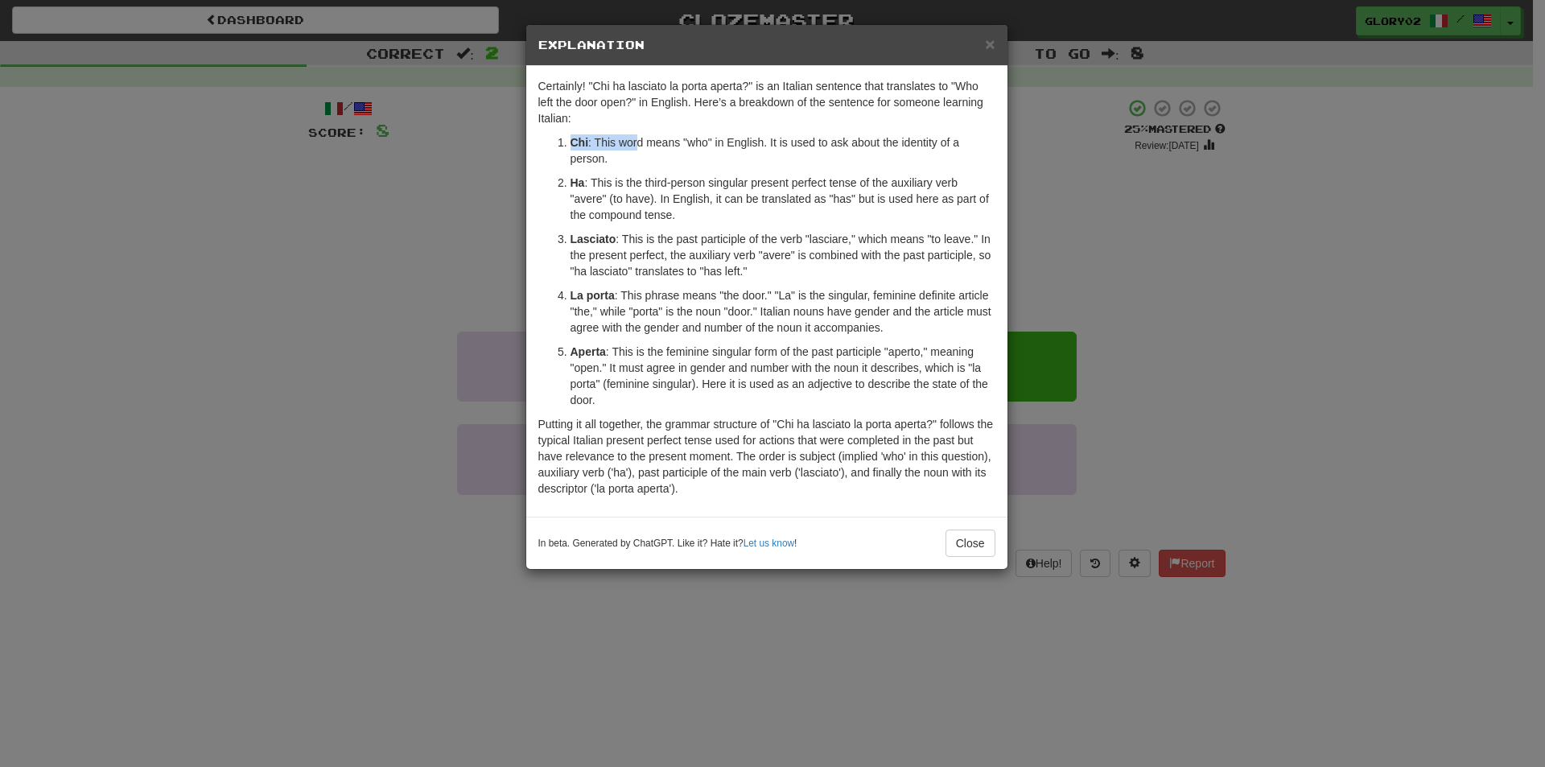
drag, startPoint x: 559, startPoint y: 146, endPoint x: 636, endPoint y: 137, distance: 77.8
click at [636, 137] on li "Chi : This word means "who" in English. It is used to ask about the identity of…" at bounding box center [782, 150] width 425 height 32
drag, startPoint x: 742, startPoint y: 250, endPoint x: 742, endPoint y: 258, distance: 8.1
click at [742, 249] on p "Lasciato : This is the past participle of the verb "lasciare," which means "to …" at bounding box center [782, 255] width 425 height 48
click at [980, 537] on button "Close" at bounding box center [970, 542] width 50 height 27
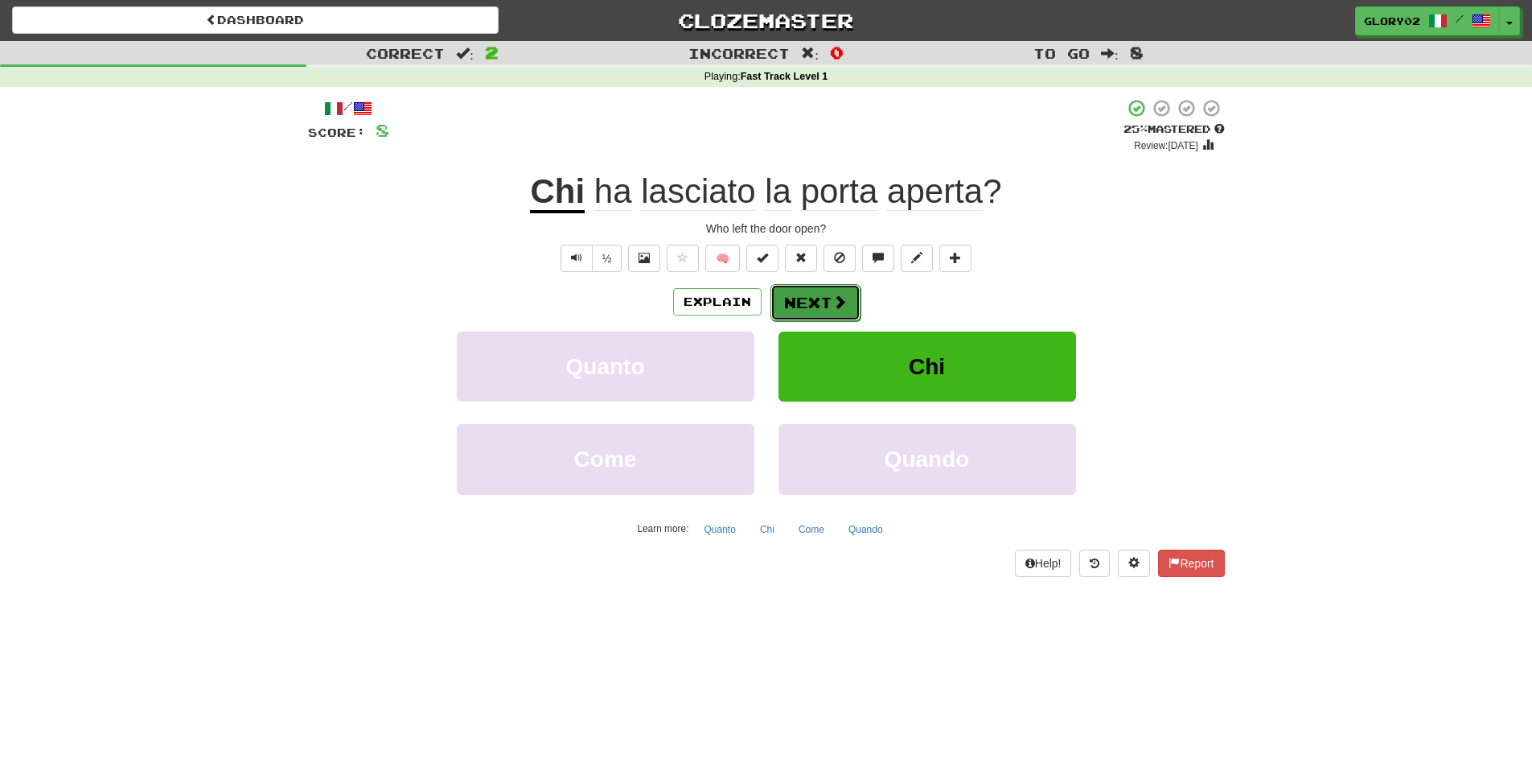
click at [788, 311] on button "Next" at bounding box center [816, 302] width 90 height 37
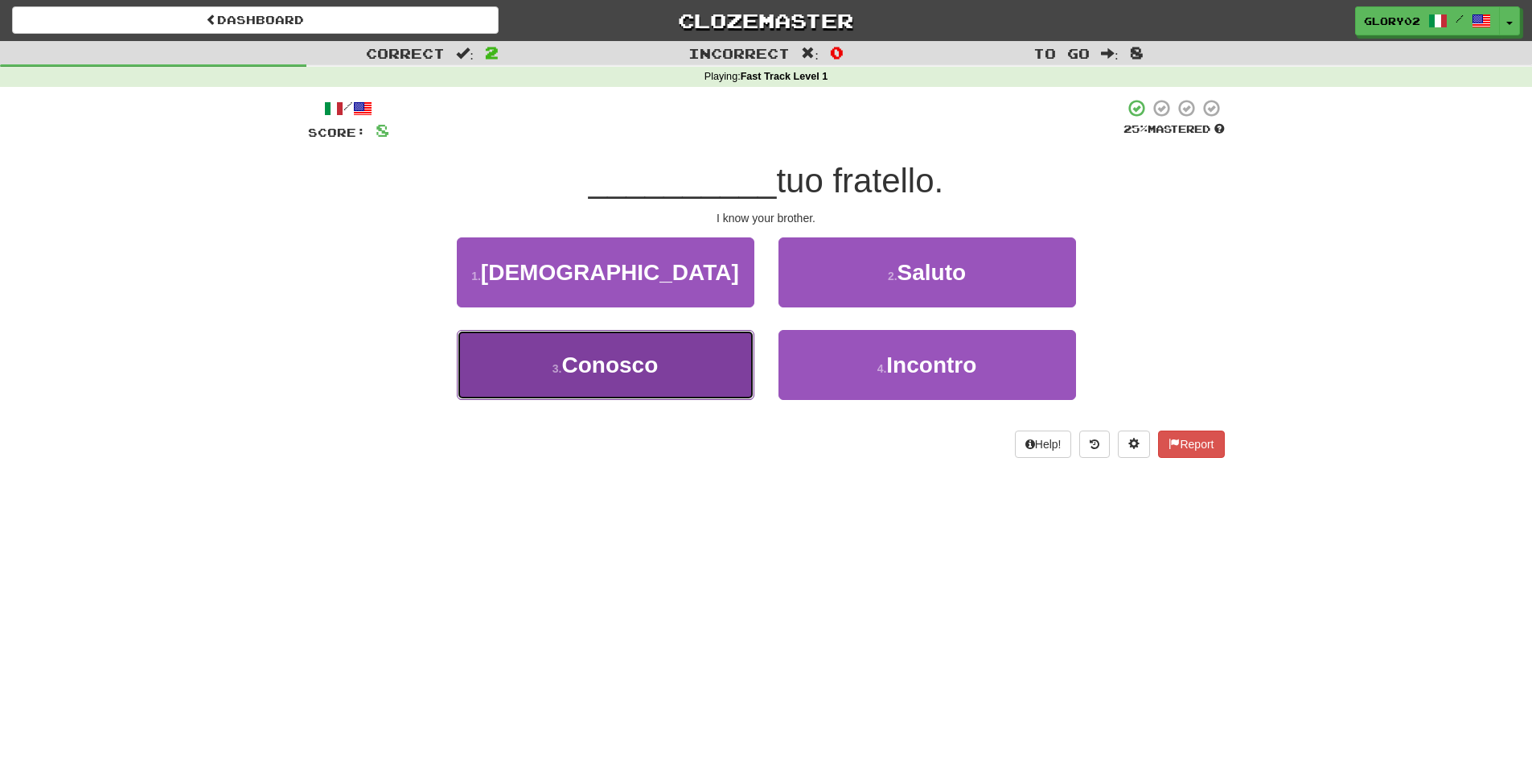
click at [605, 366] on span "Conosco" at bounding box center [609, 364] width 97 height 25
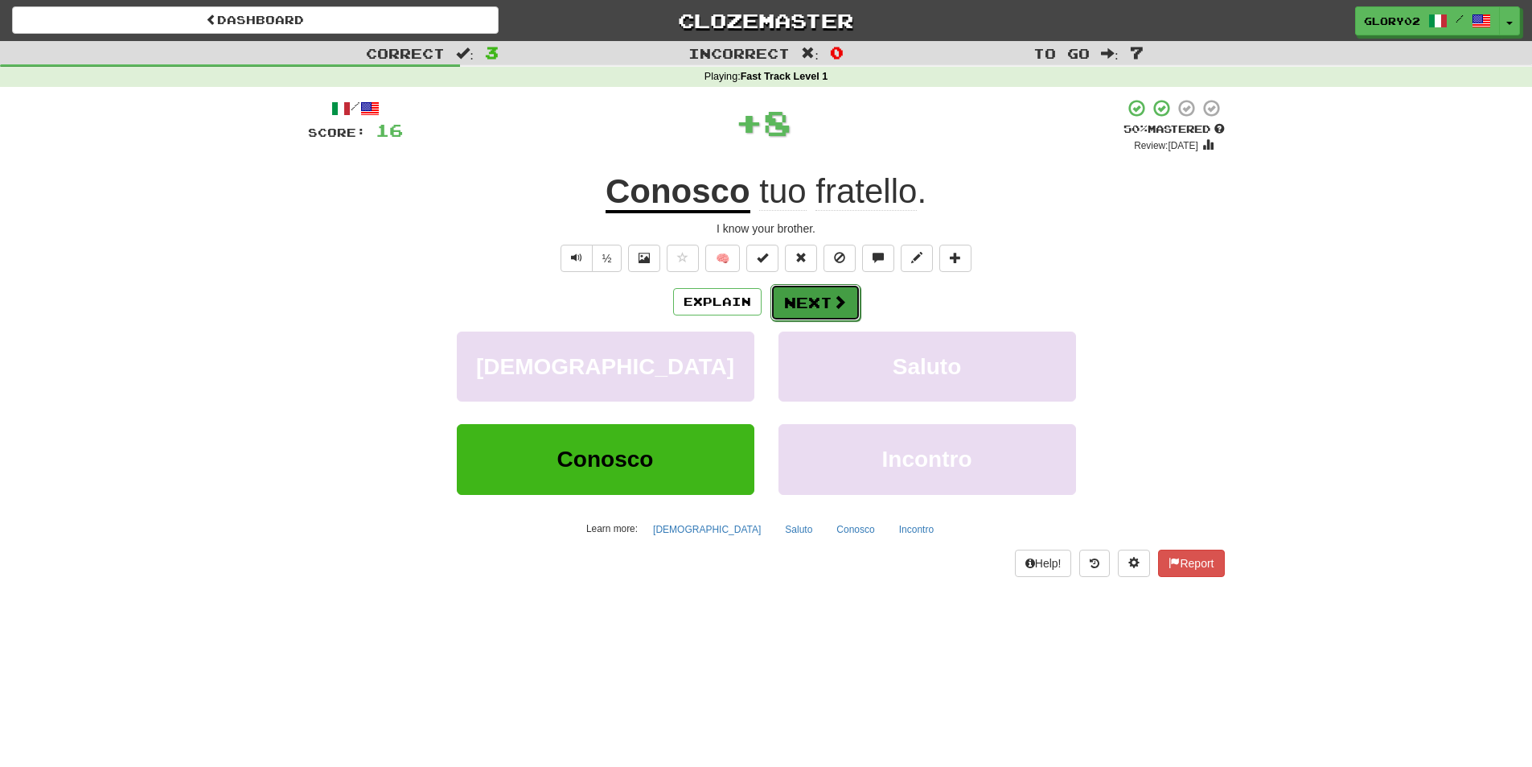
click at [791, 311] on button "Next" at bounding box center [816, 302] width 90 height 37
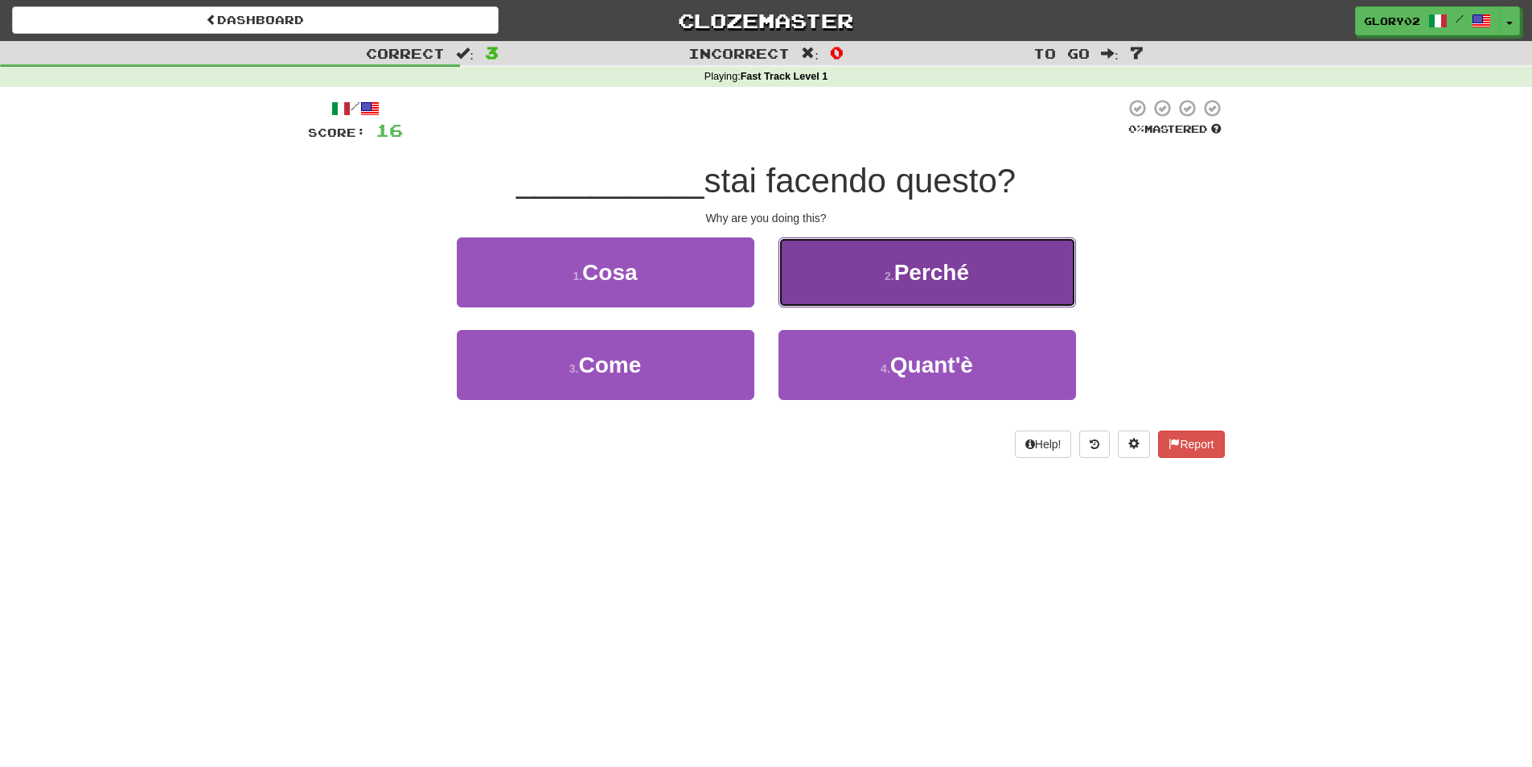
click at [870, 272] on button "2 . Perché" at bounding box center [928, 272] width 298 height 70
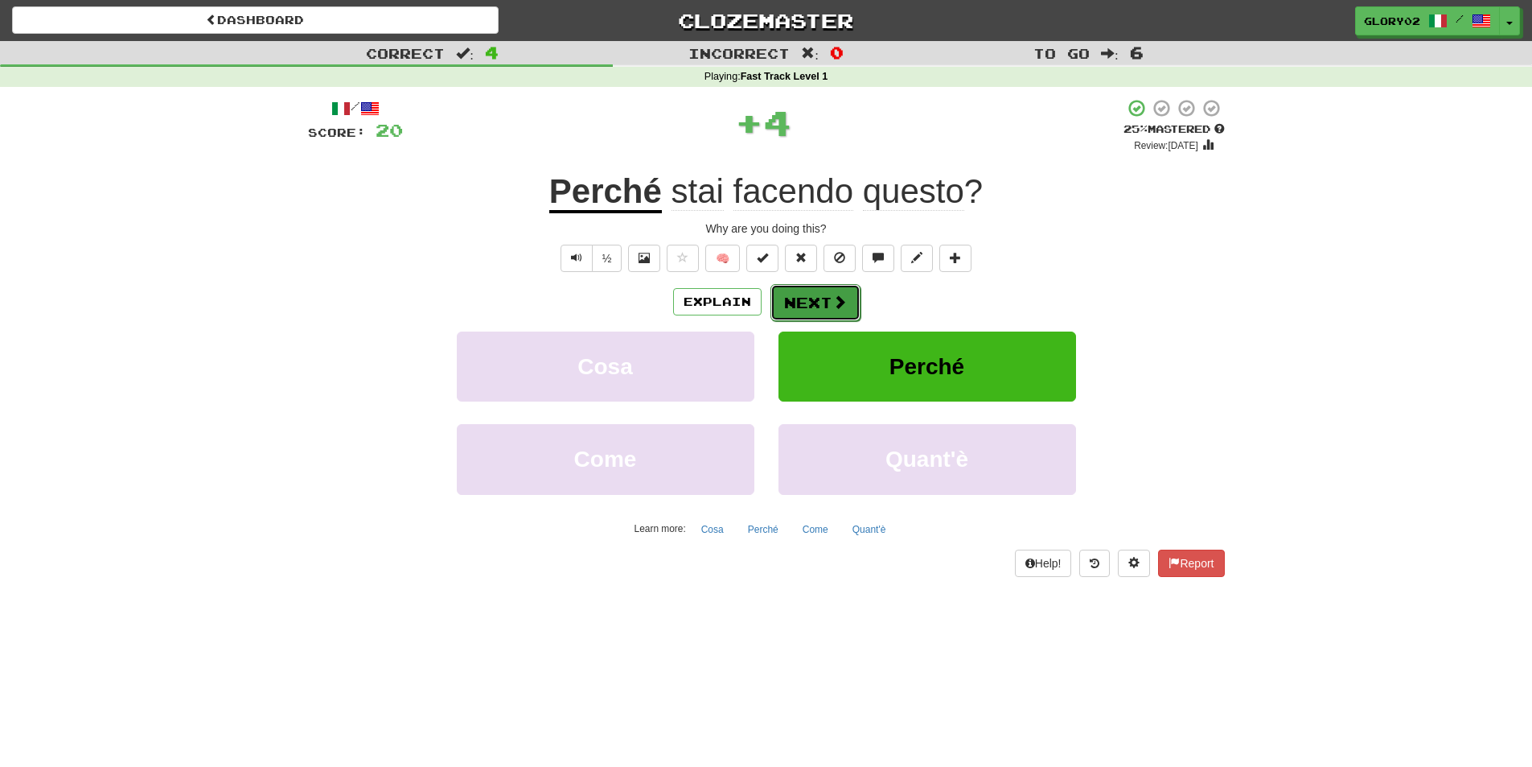
click at [844, 296] on span at bounding box center [840, 301] width 14 height 14
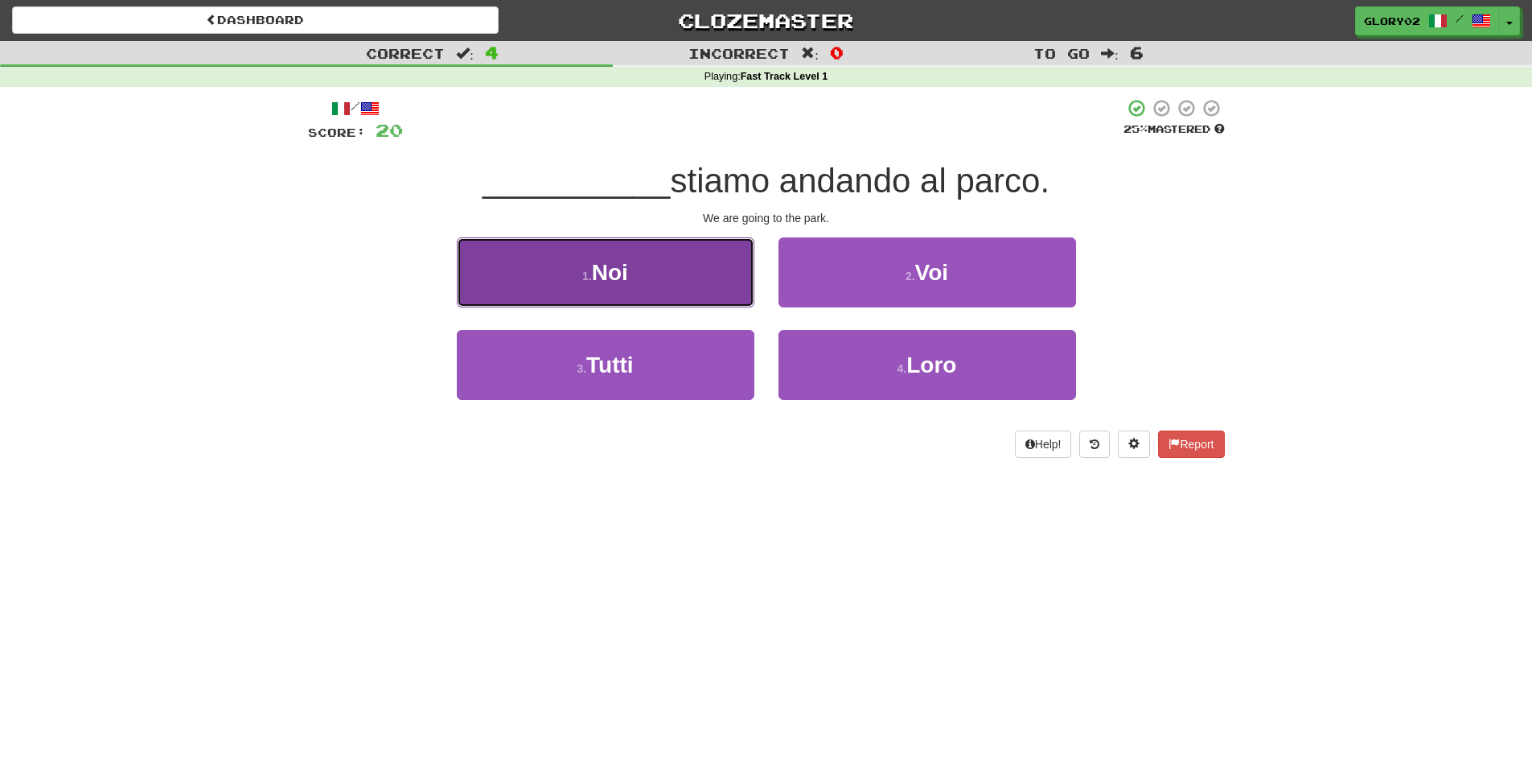
click at [678, 282] on button "1 . Noi" at bounding box center [606, 272] width 298 height 70
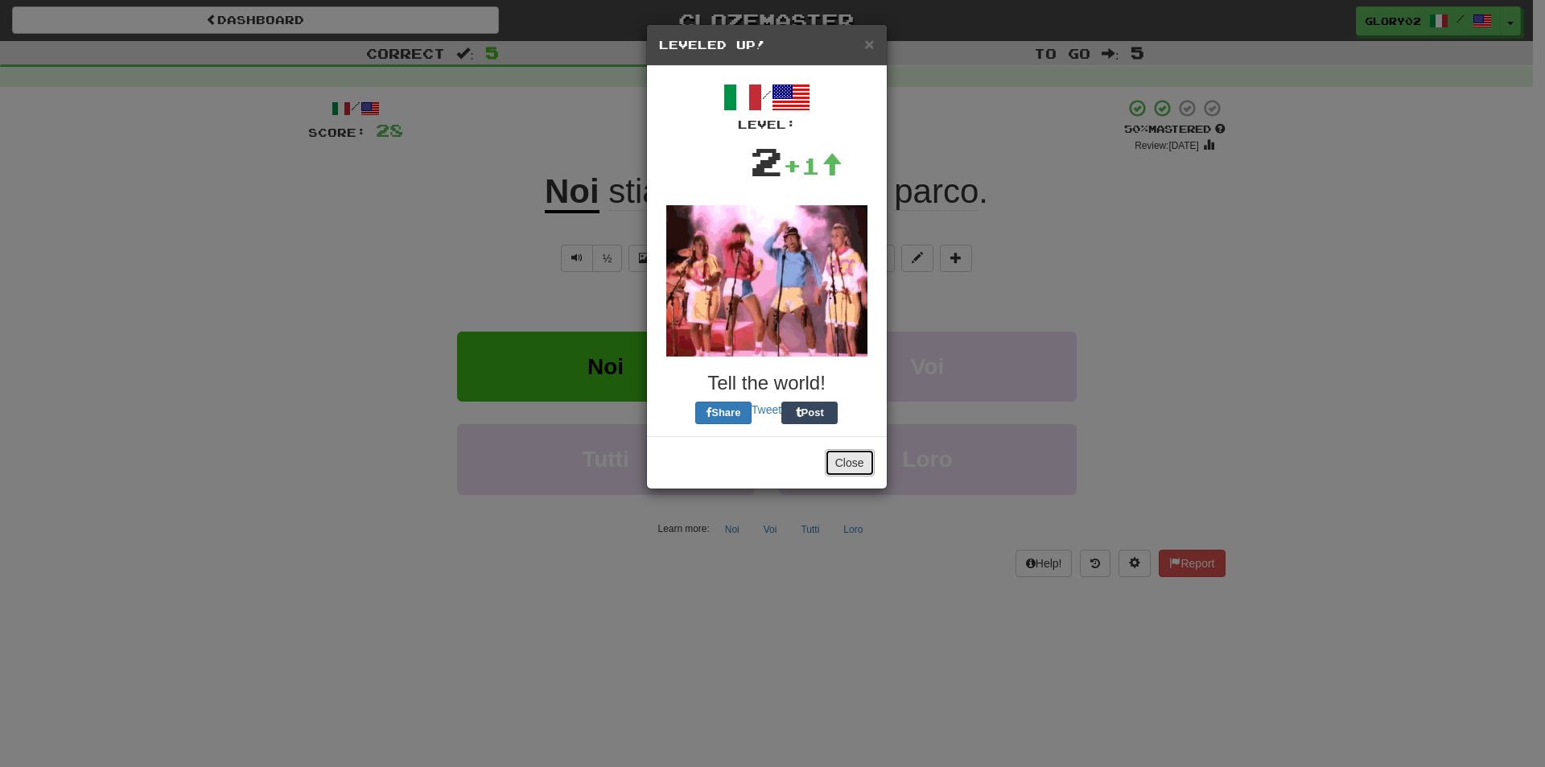
click at [845, 457] on button "Close" at bounding box center [850, 462] width 50 height 27
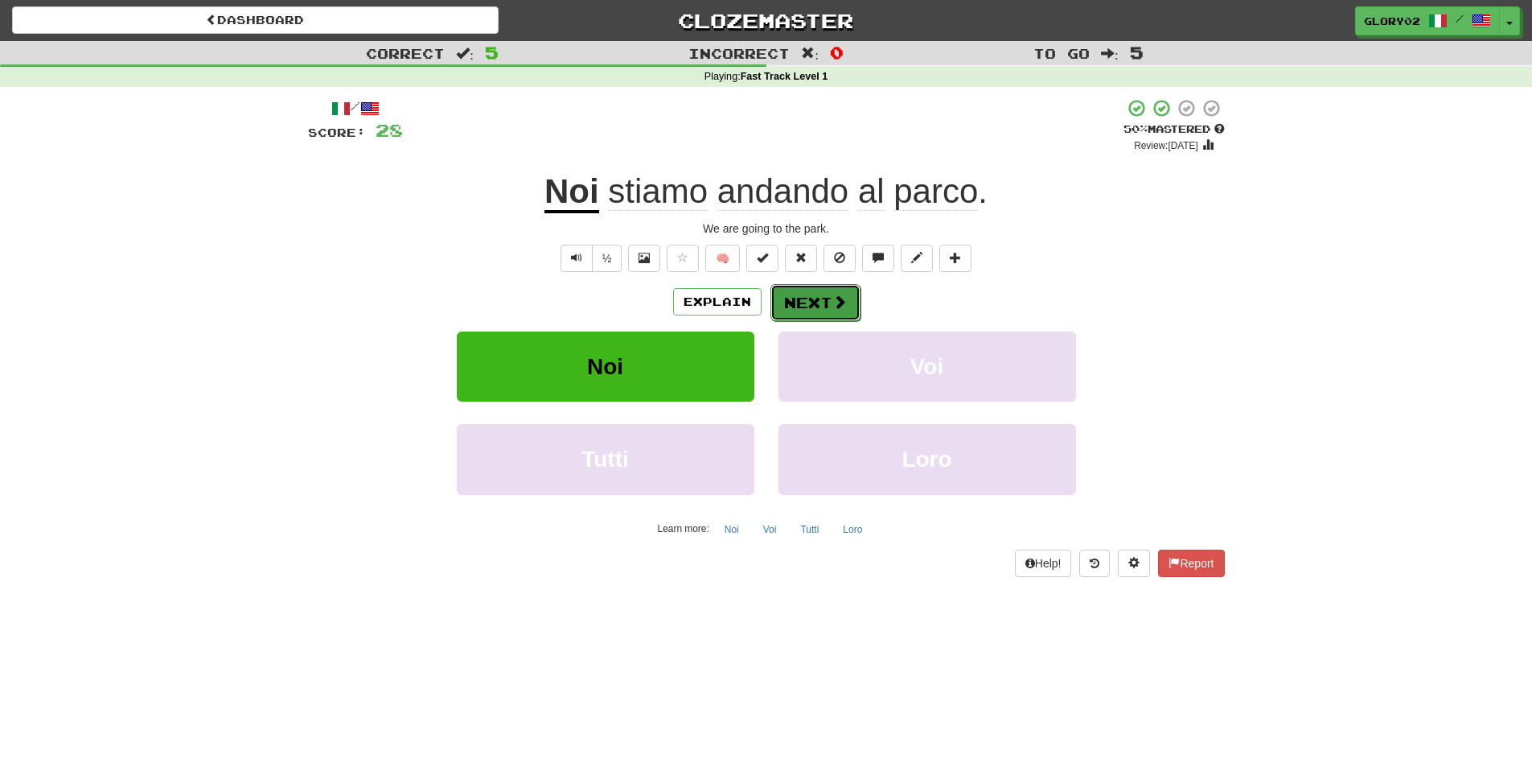
click at [806, 305] on button "Next" at bounding box center [816, 302] width 90 height 37
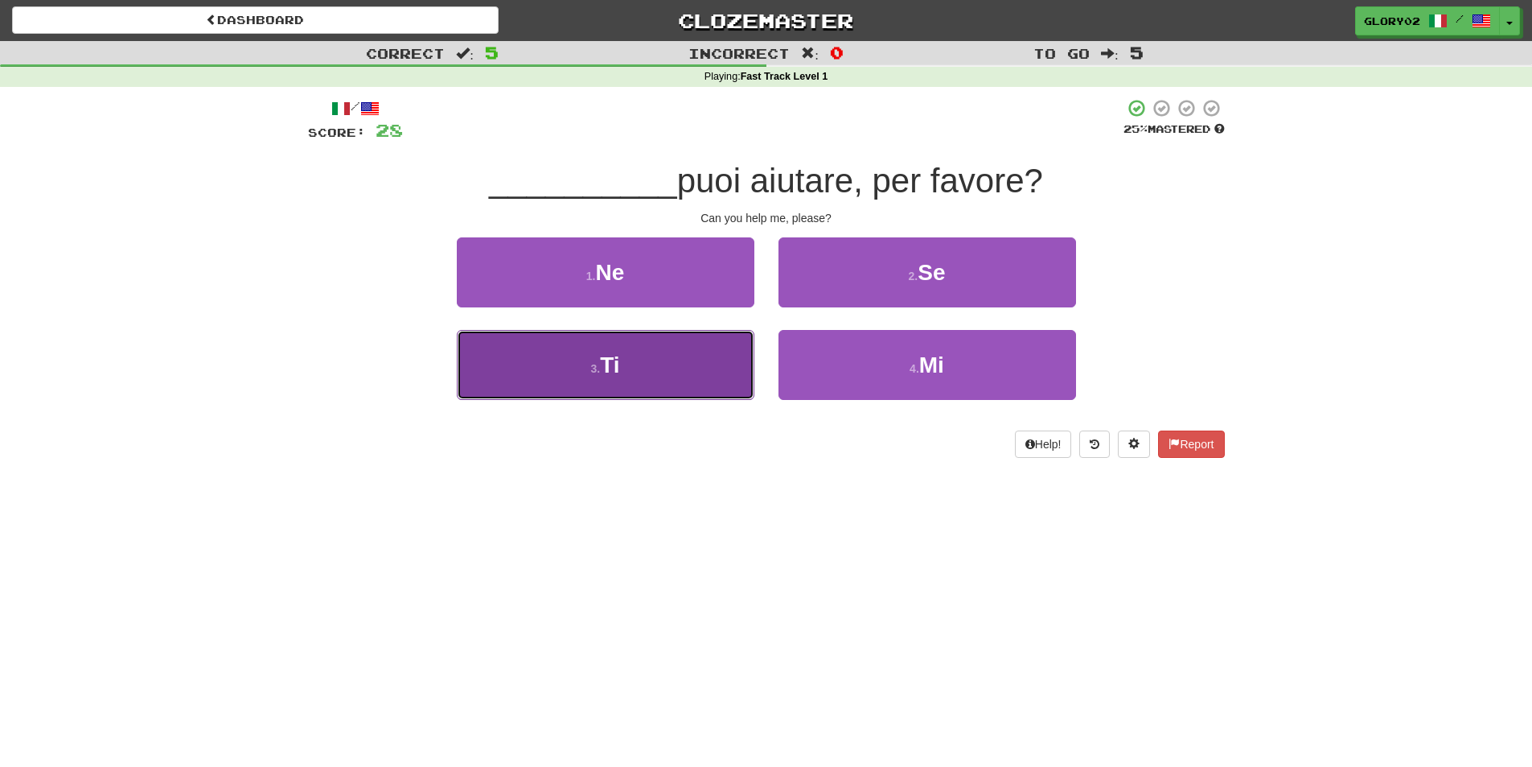
click at [661, 387] on button "3 . Ti" at bounding box center [606, 365] width 298 height 70
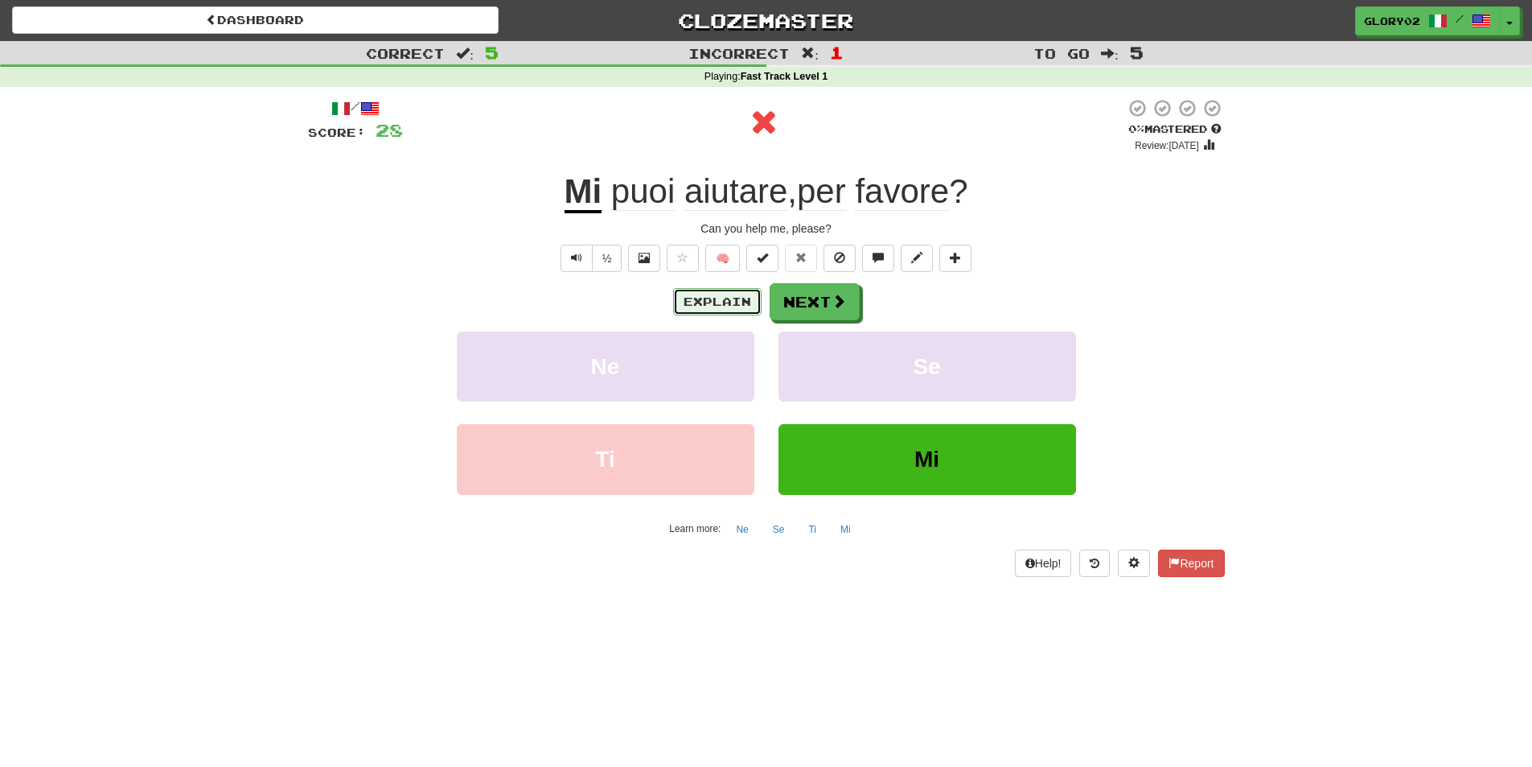
click at [697, 310] on button "Explain" at bounding box center [717, 301] width 88 height 27
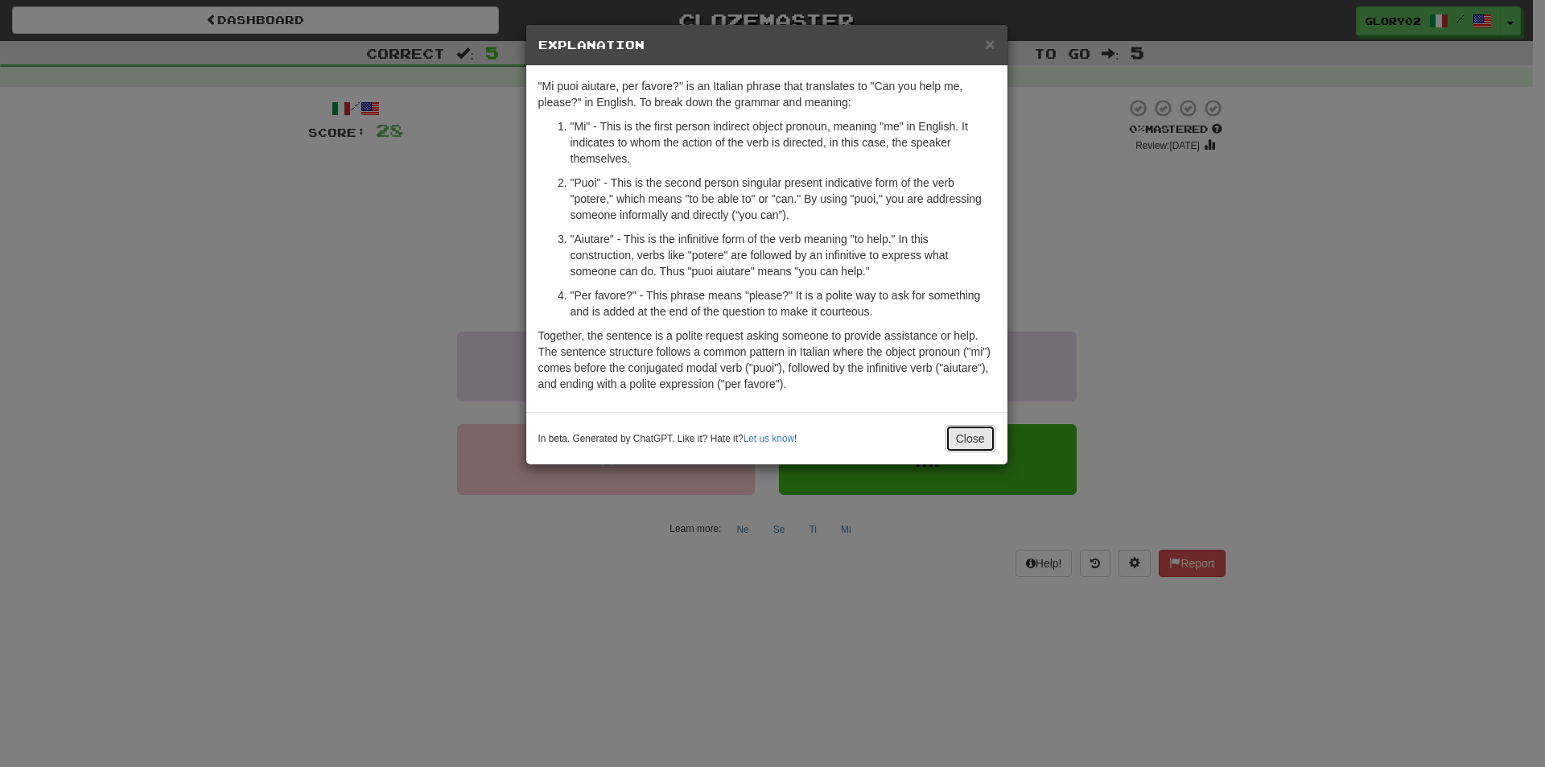
click at [975, 439] on button "Close" at bounding box center [970, 438] width 50 height 27
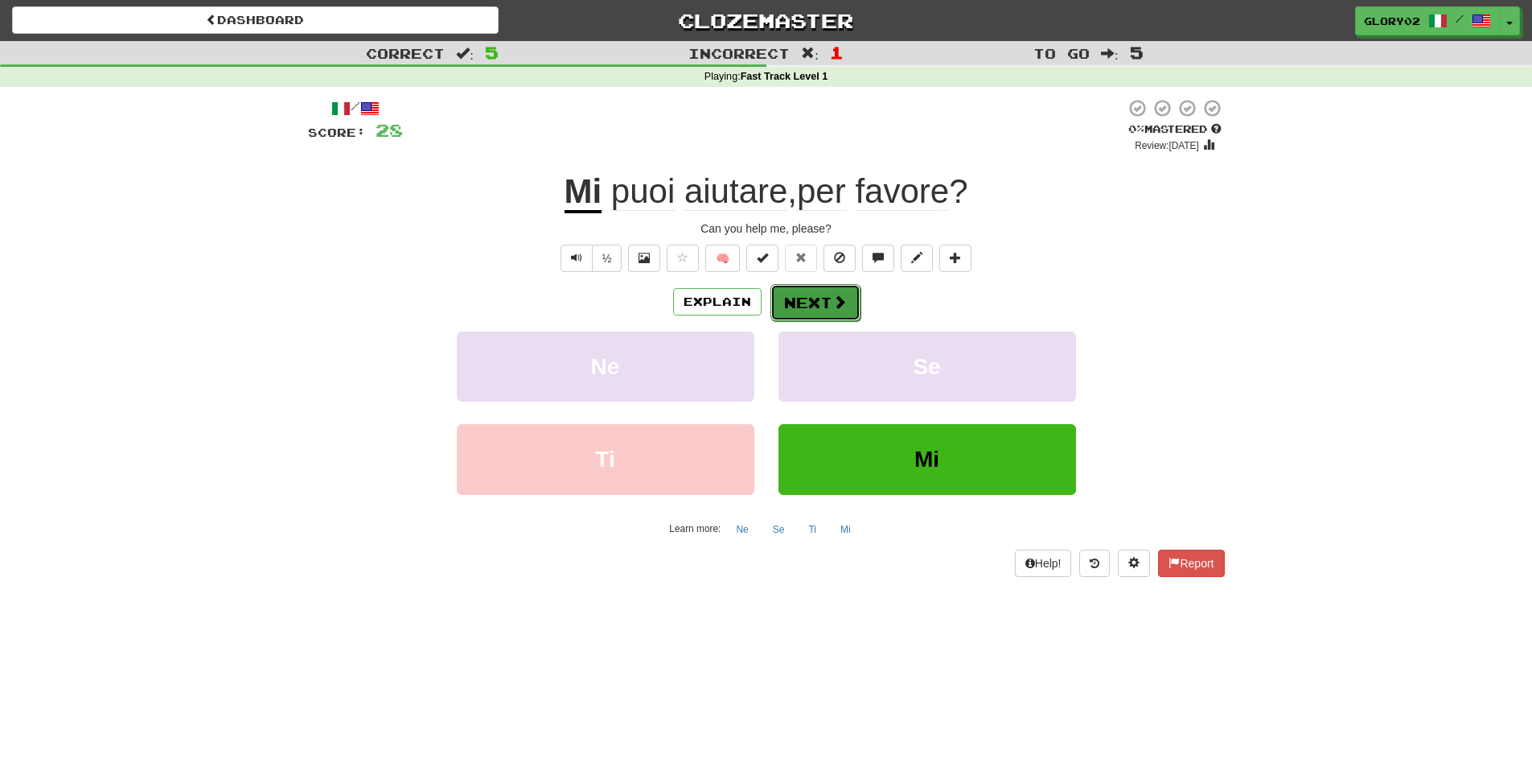
click at [833, 308] on span at bounding box center [840, 301] width 14 height 14
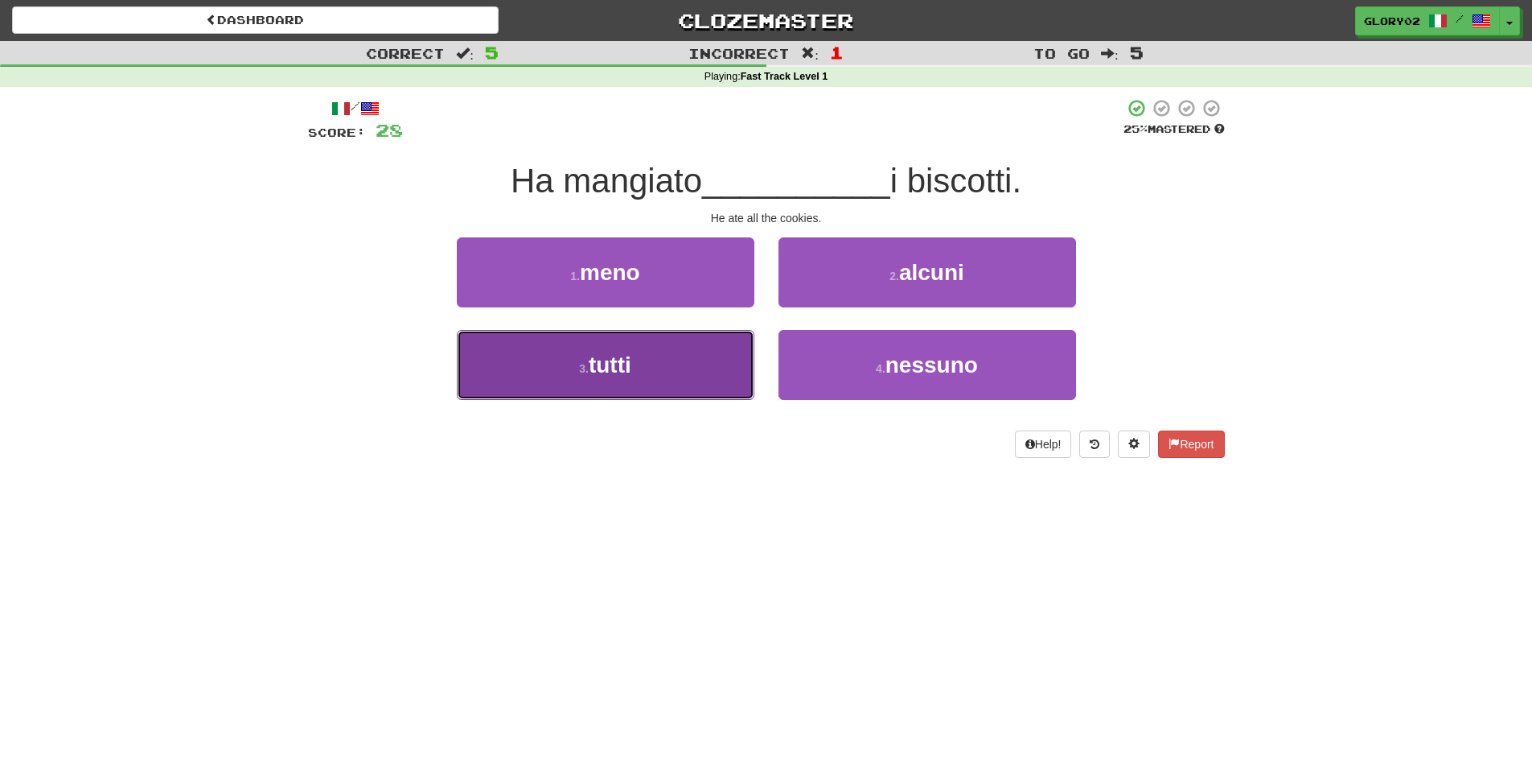
click at [636, 369] on button "3 . tutti" at bounding box center [606, 365] width 298 height 70
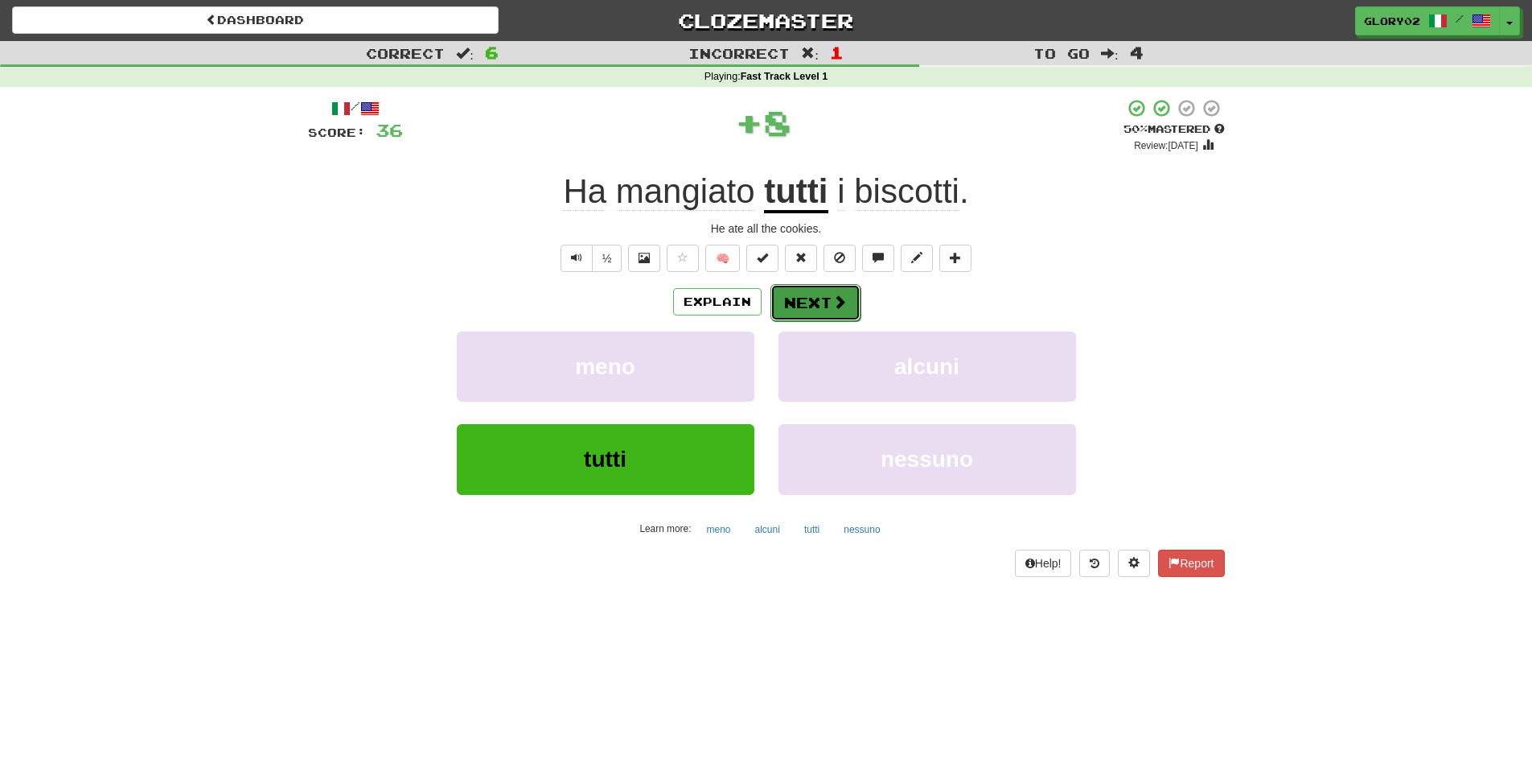
click at [820, 311] on button "Next" at bounding box center [816, 302] width 90 height 37
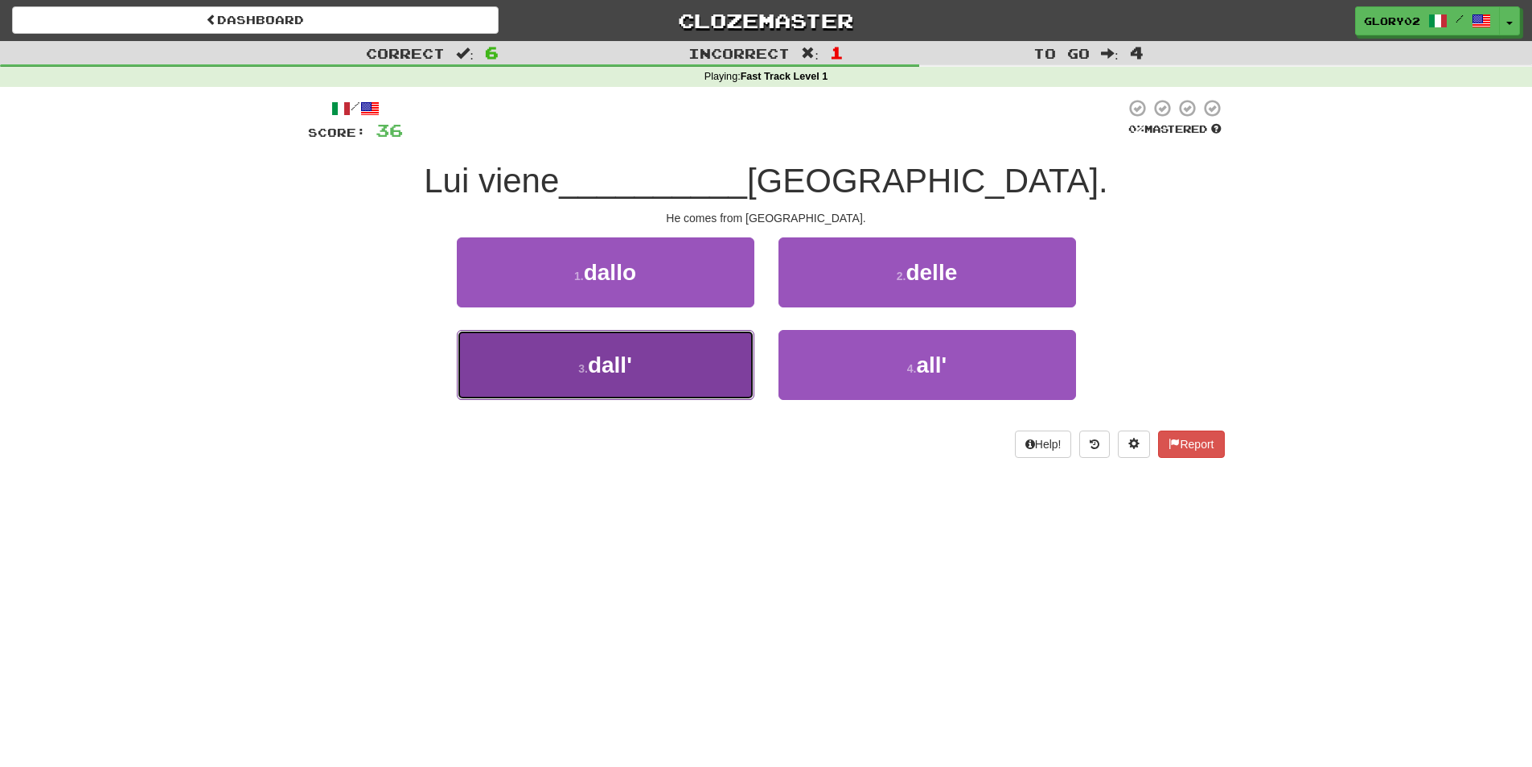
click at [675, 356] on button "3 . dall'" at bounding box center [606, 365] width 298 height 70
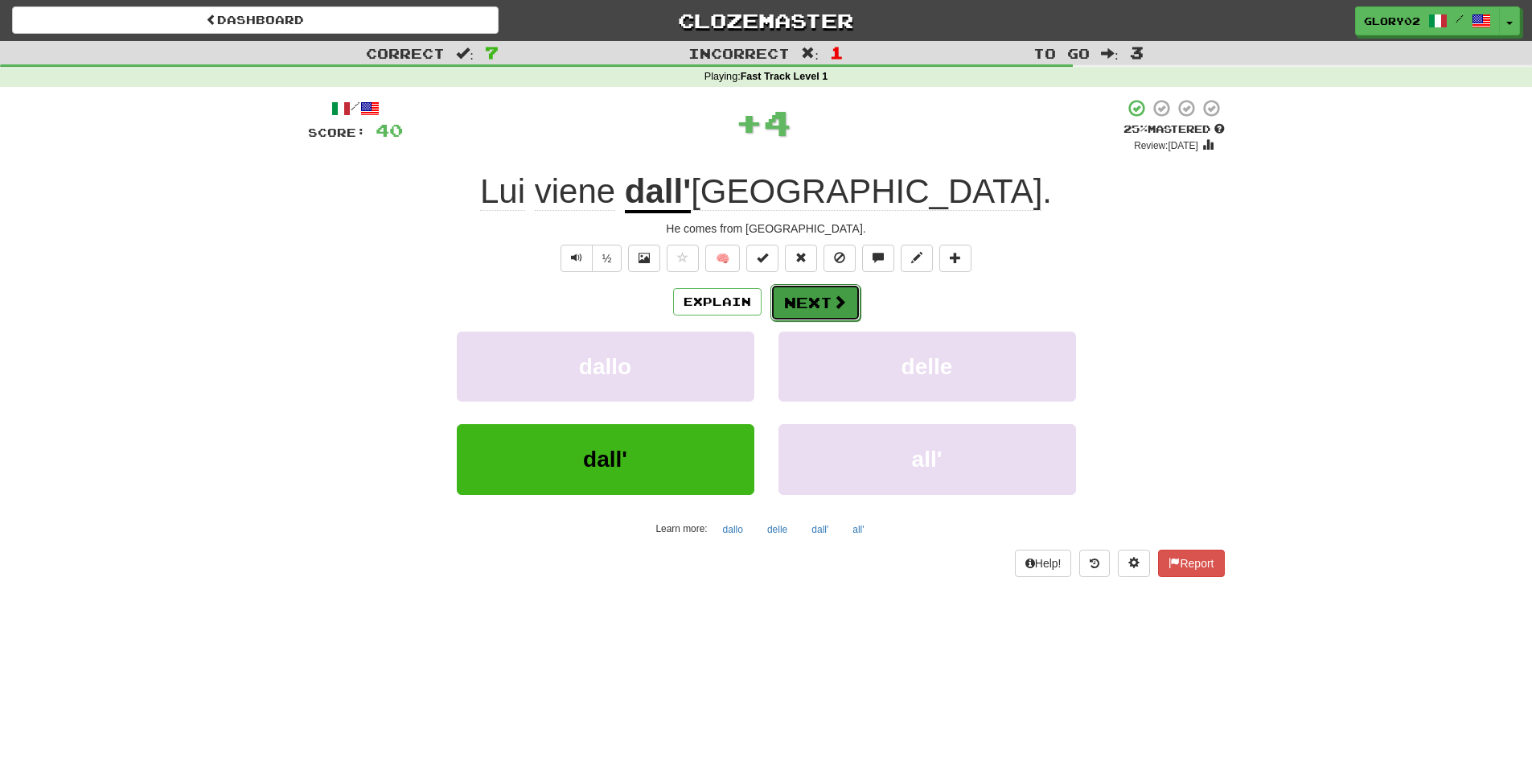
click at [805, 298] on button "Next" at bounding box center [816, 302] width 90 height 37
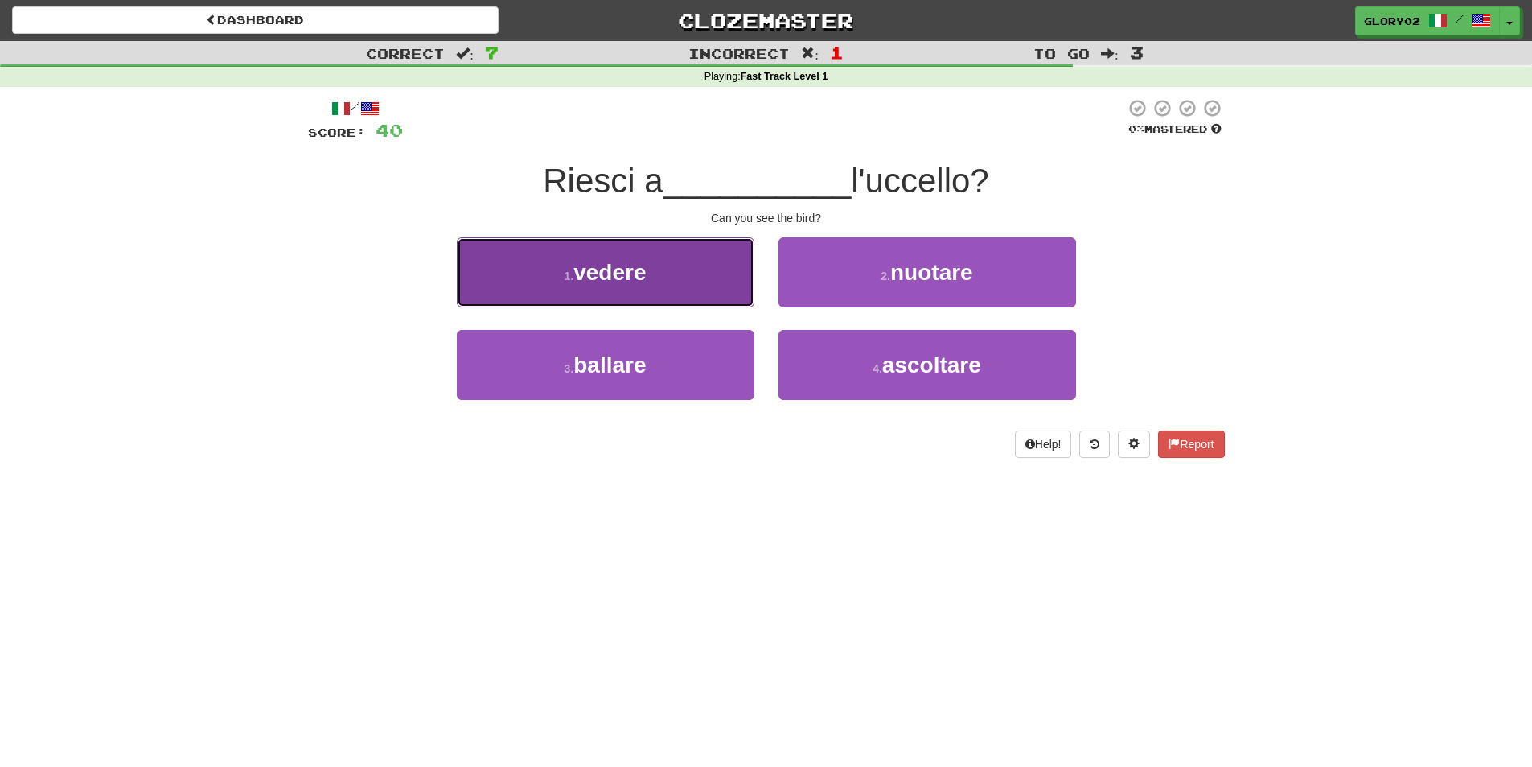
click at [644, 271] on span "vedere" at bounding box center [610, 272] width 72 height 25
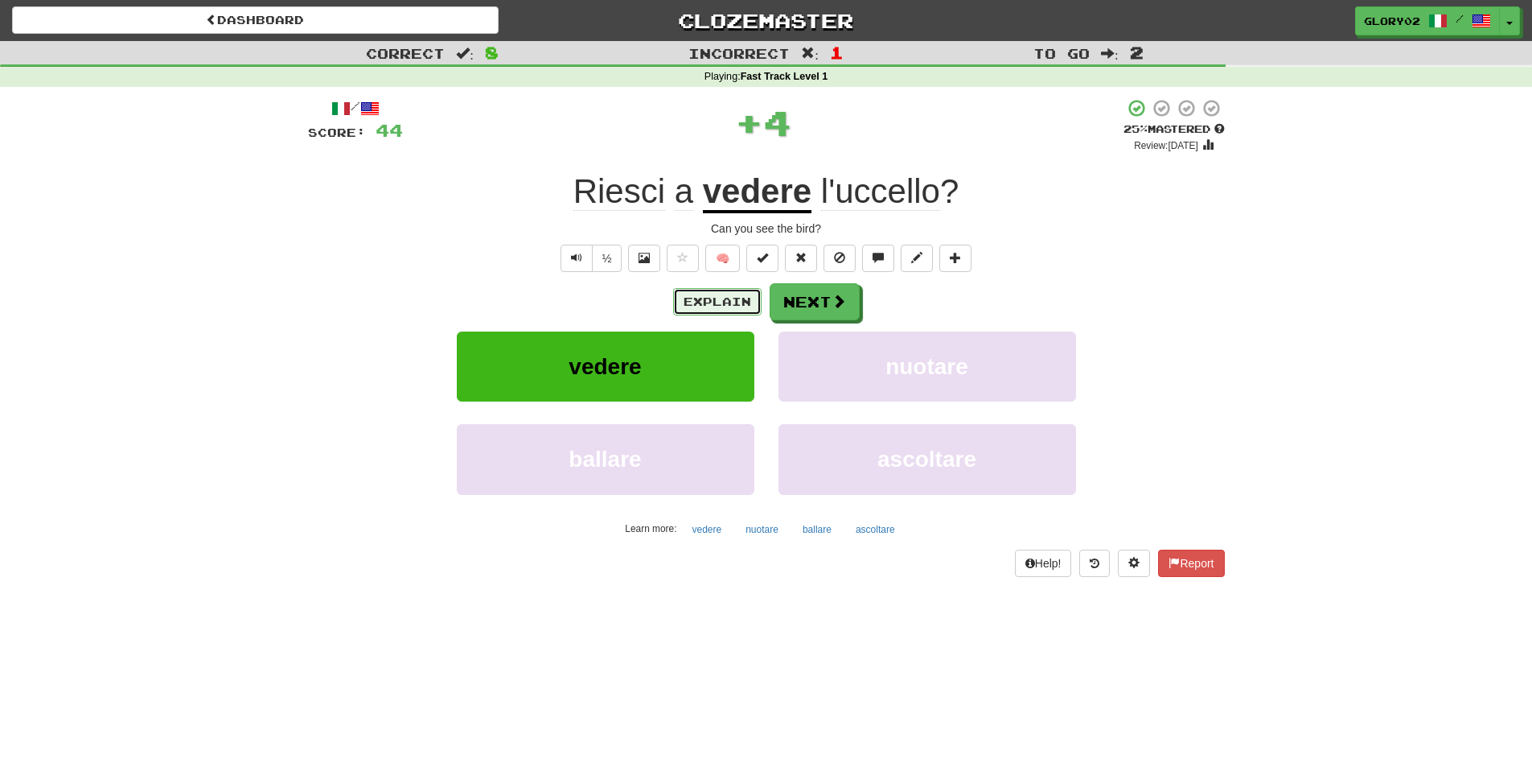
click at [738, 302] on button "Explain" at bounding box center [717, 301] width 88 height 27
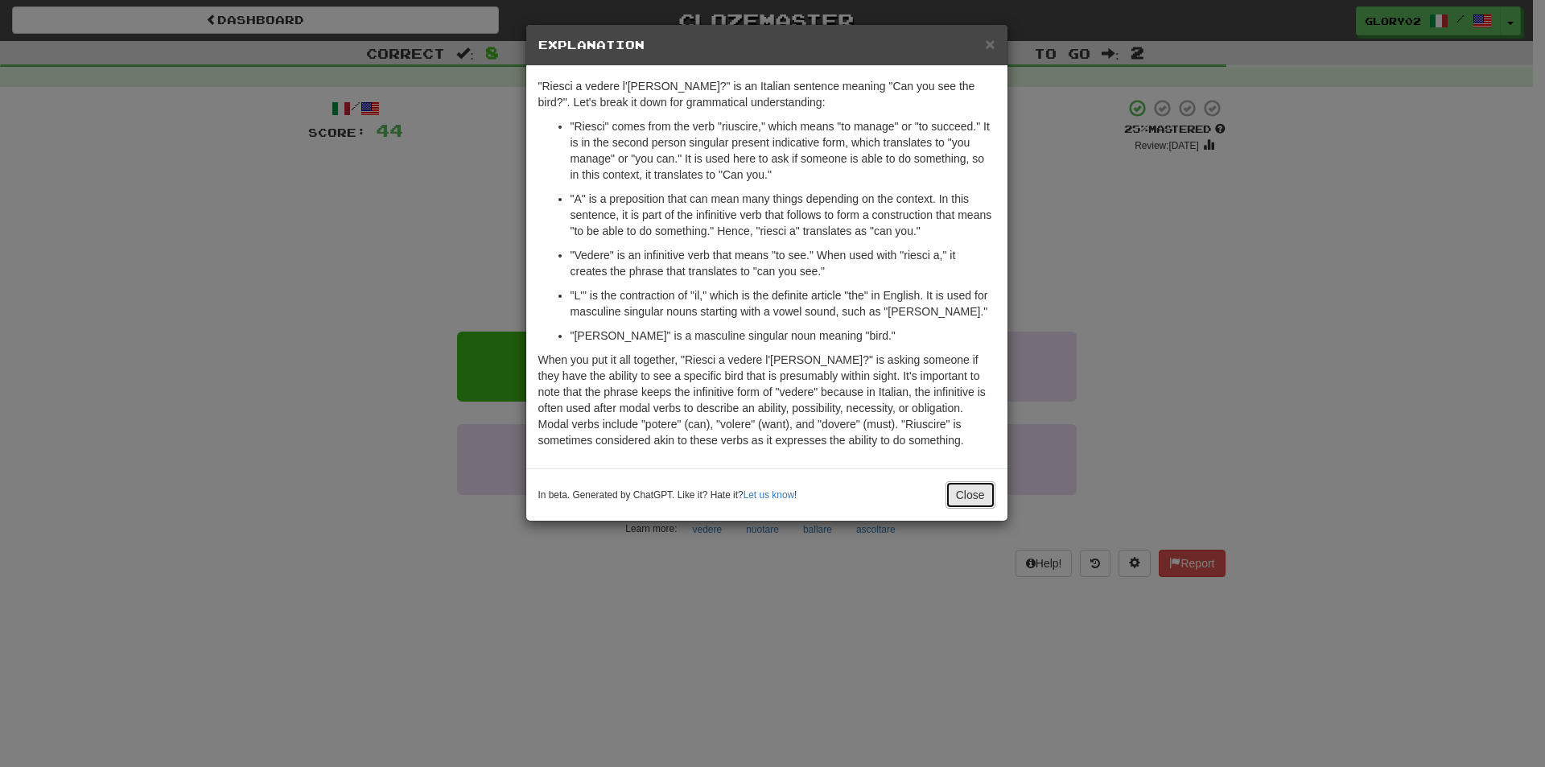
click at [958, 496] on button "Close" at bounding box center [970, 494] width 50 height 27
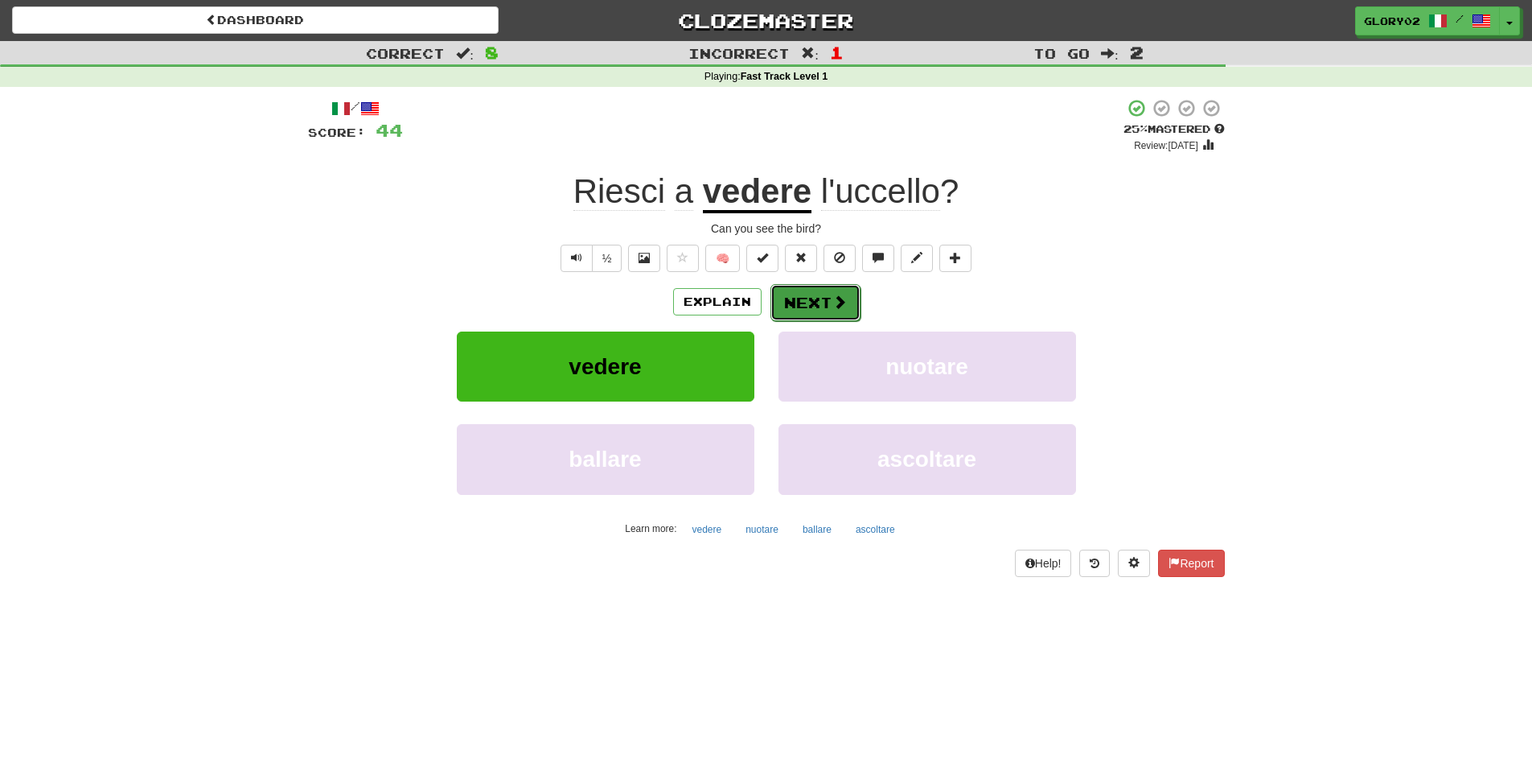
click at [838, 306] on span at bounding box center [840, 301] width 14 height 14
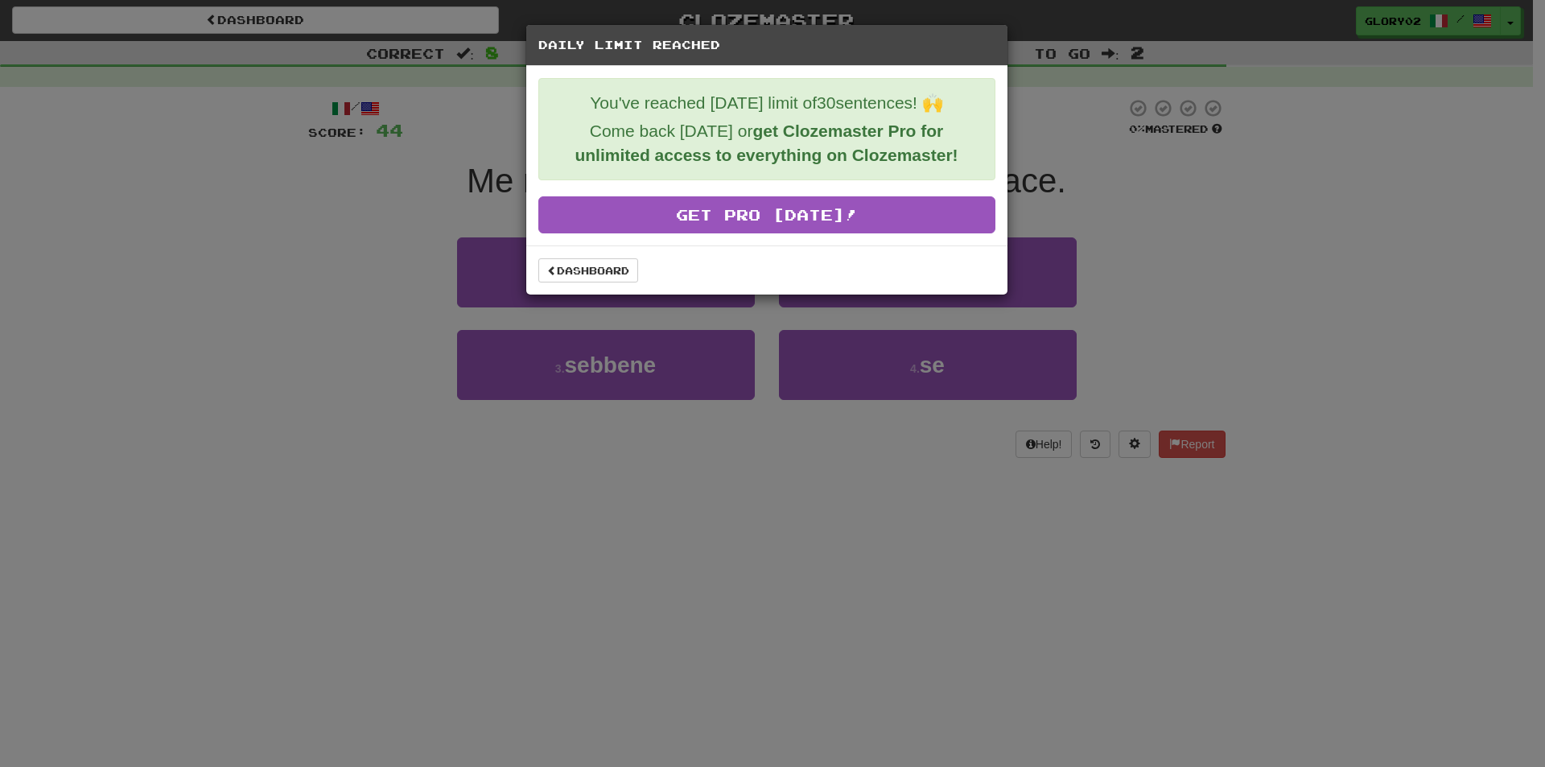
click at [671, 319] on div "Daily Limit Reached You've reached [DATE] limit of 30 sentences! 🙌 Come back [D…" at bounding box center [772, 383] width 1545 height 767
click at [606, 275] on link "Dashboard" at bounding box center [588, 270] width 100 height 24
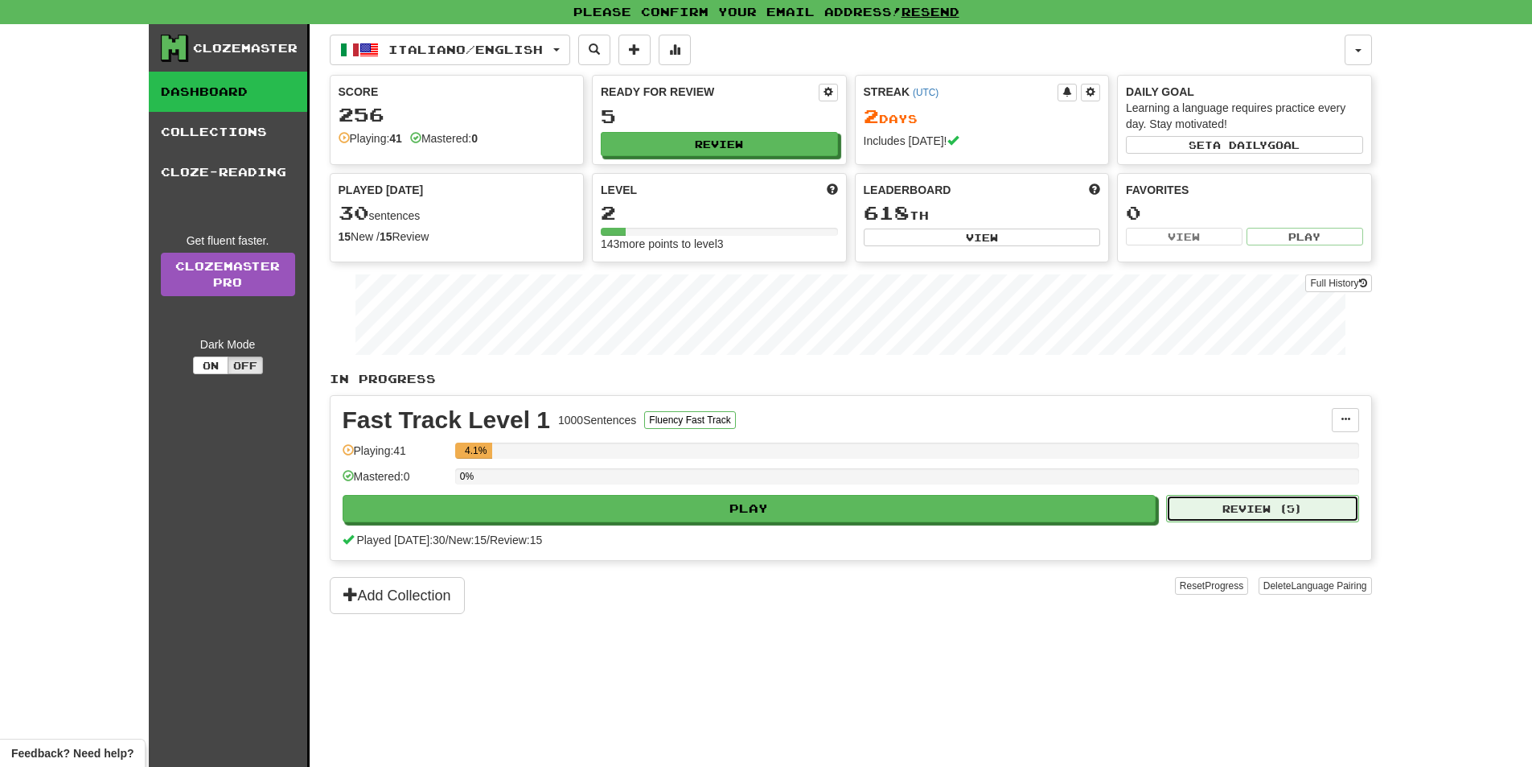
click at [1283, 518] on button "Review ( 5 )" at bounding box center [1262, 508] width 193 height 27
select select "**"
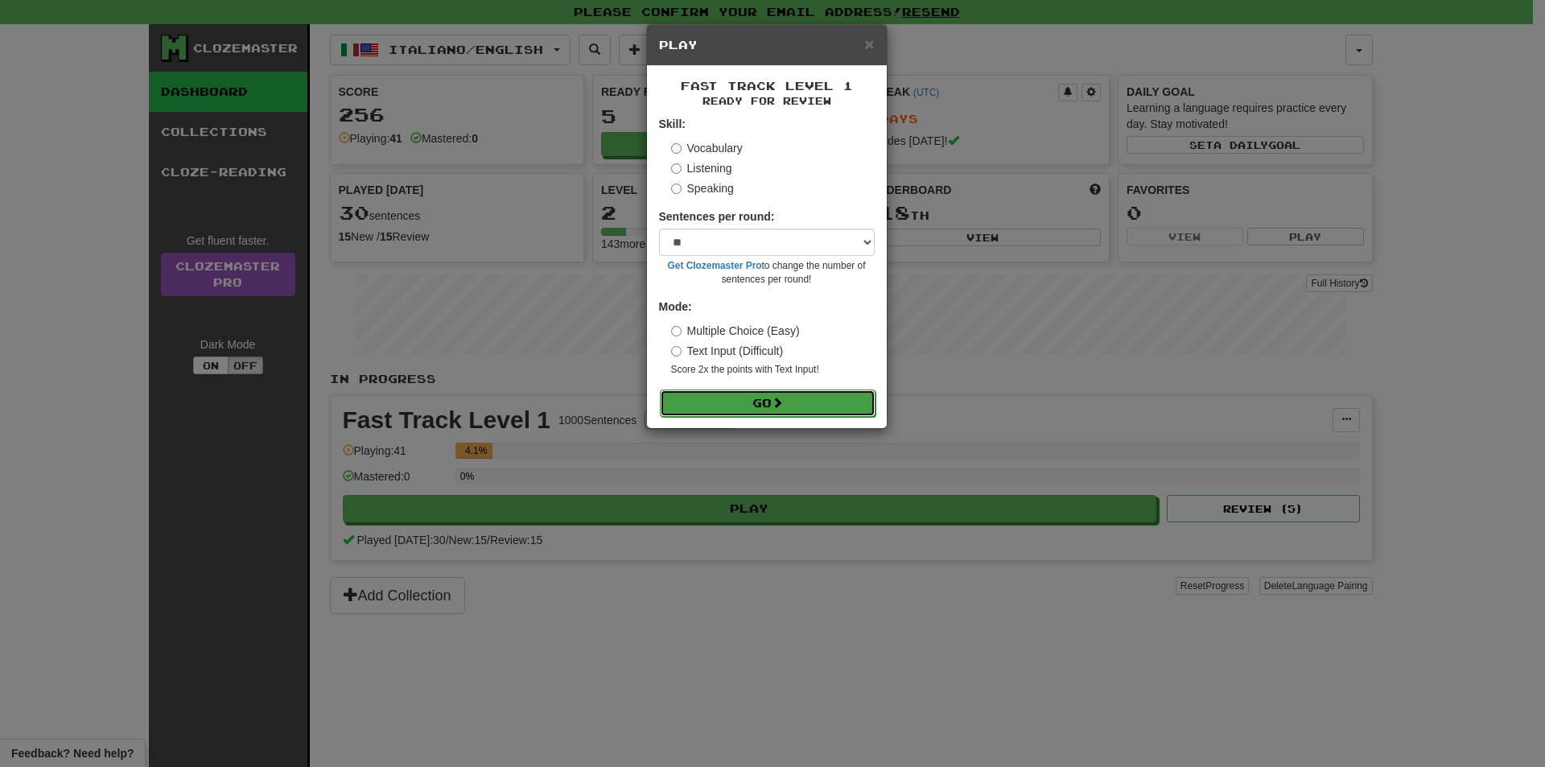
click at [726, 401] on button "Go" at bounding box center [768, 402] width 216 height 27
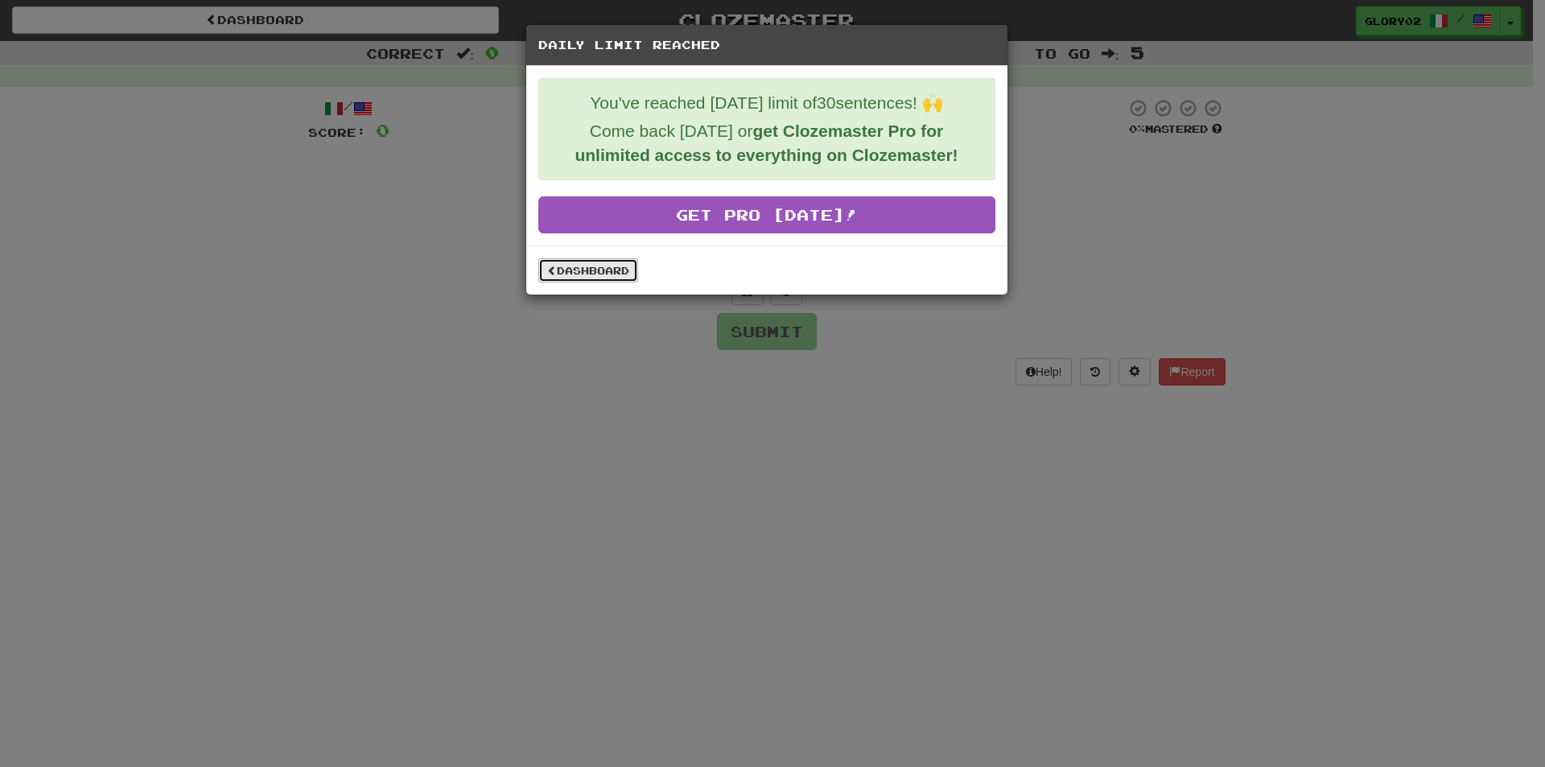
click at [607, 270] on link "Dashboard" at bounding box center [588, 270] width 100 height 24
